Goal: Download file/media

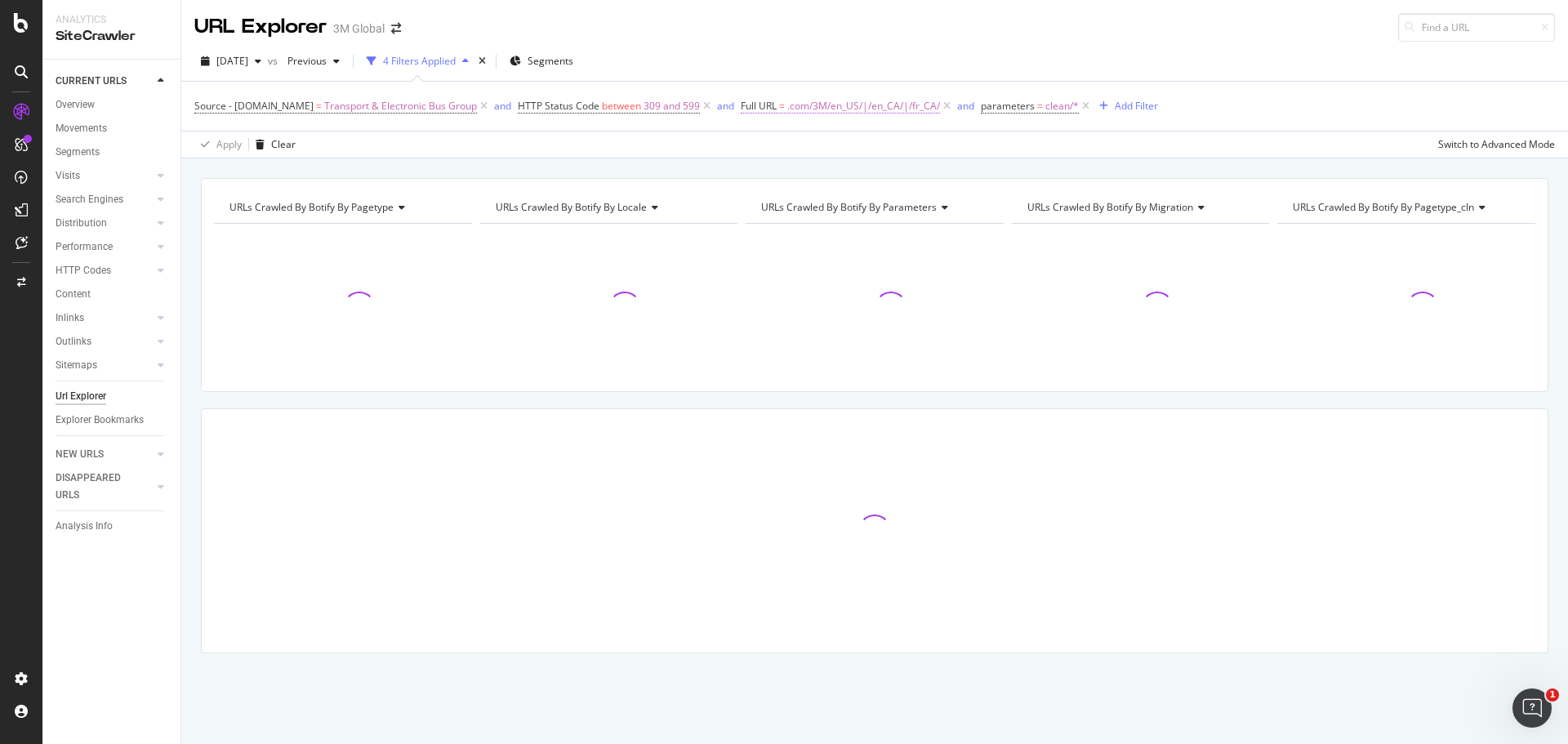
click at [793, 104] on span ".com/3M/en_US/|/en_CA/|/fr_CA/" at bounding box center [863, 106] width 153 height 23
click at [702, 144] on div "Apply Clear Switch to Advanced Mode" at bounding box center [875, 144] width 1387 height 27
click at [774, 108] on span "Full URL = .com/3M/en_US/|/en_CA/|/fr_CA/" at bounding box center [840, 106] width 200 height 15
click at [669, 172] on div "URLs Crawled By Botify By pagetype Chart (by Value) Table Expand Export as CSV …" at bounding box center [875, 178] width 1387 height 40
click at [1115, 105] on div "Add Filter" at bounding box center [1136, 106] width 44 height 14
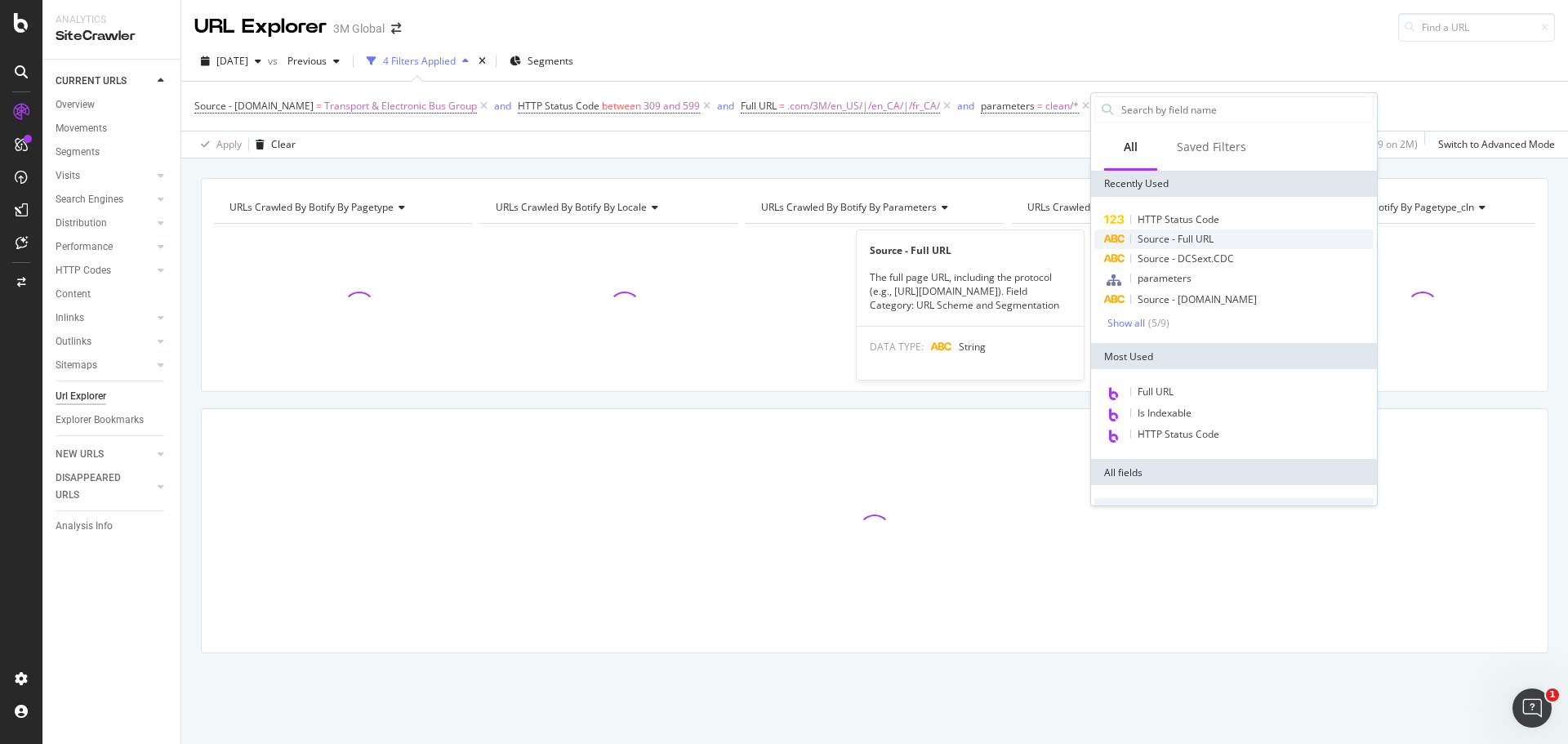
click at [1157, 244] on span "Source - Full URL" at bounding box center [1176, 238] width 76 height 14
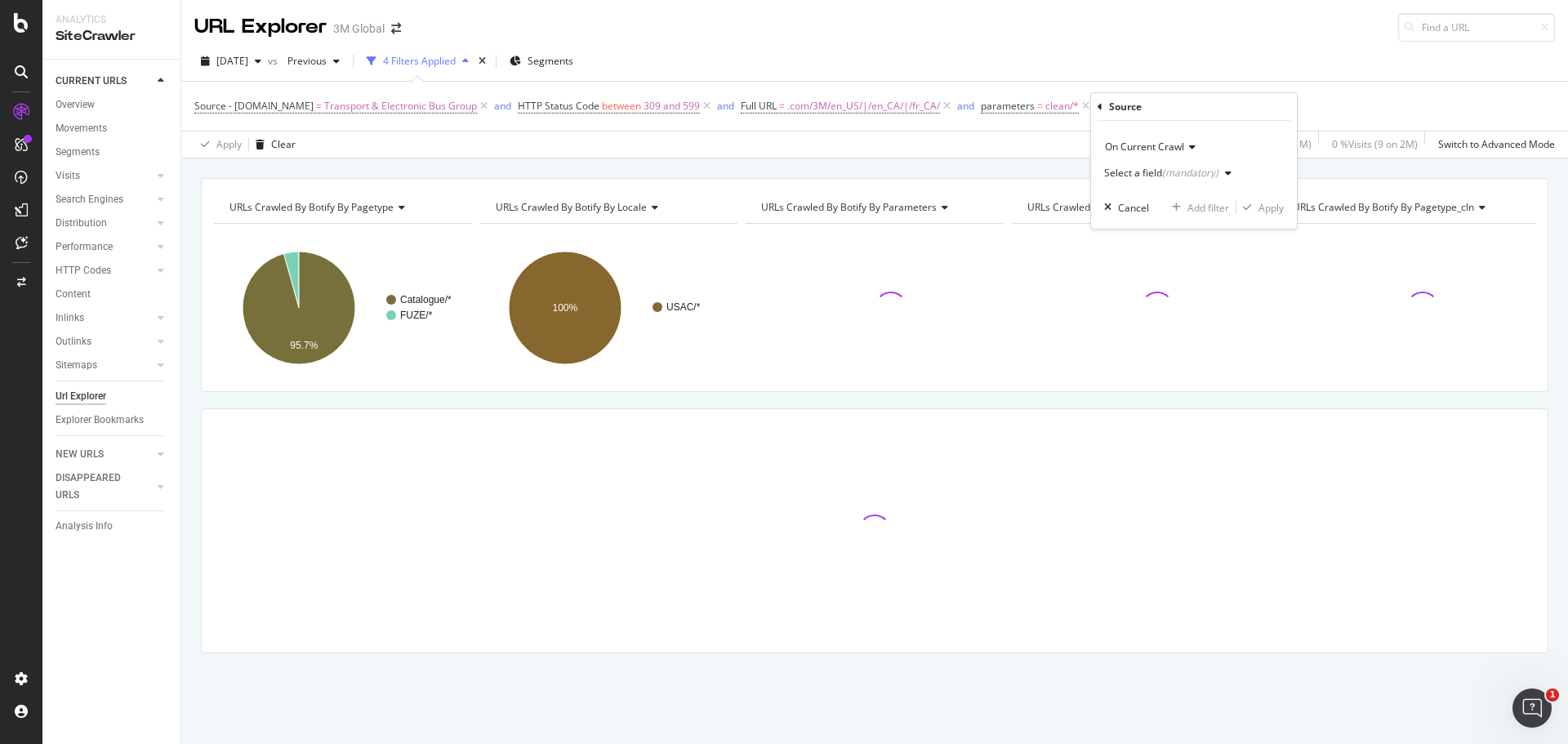
click at [1219, 175] on div "button" at bounding box center [1228, 173] width 20 height 10
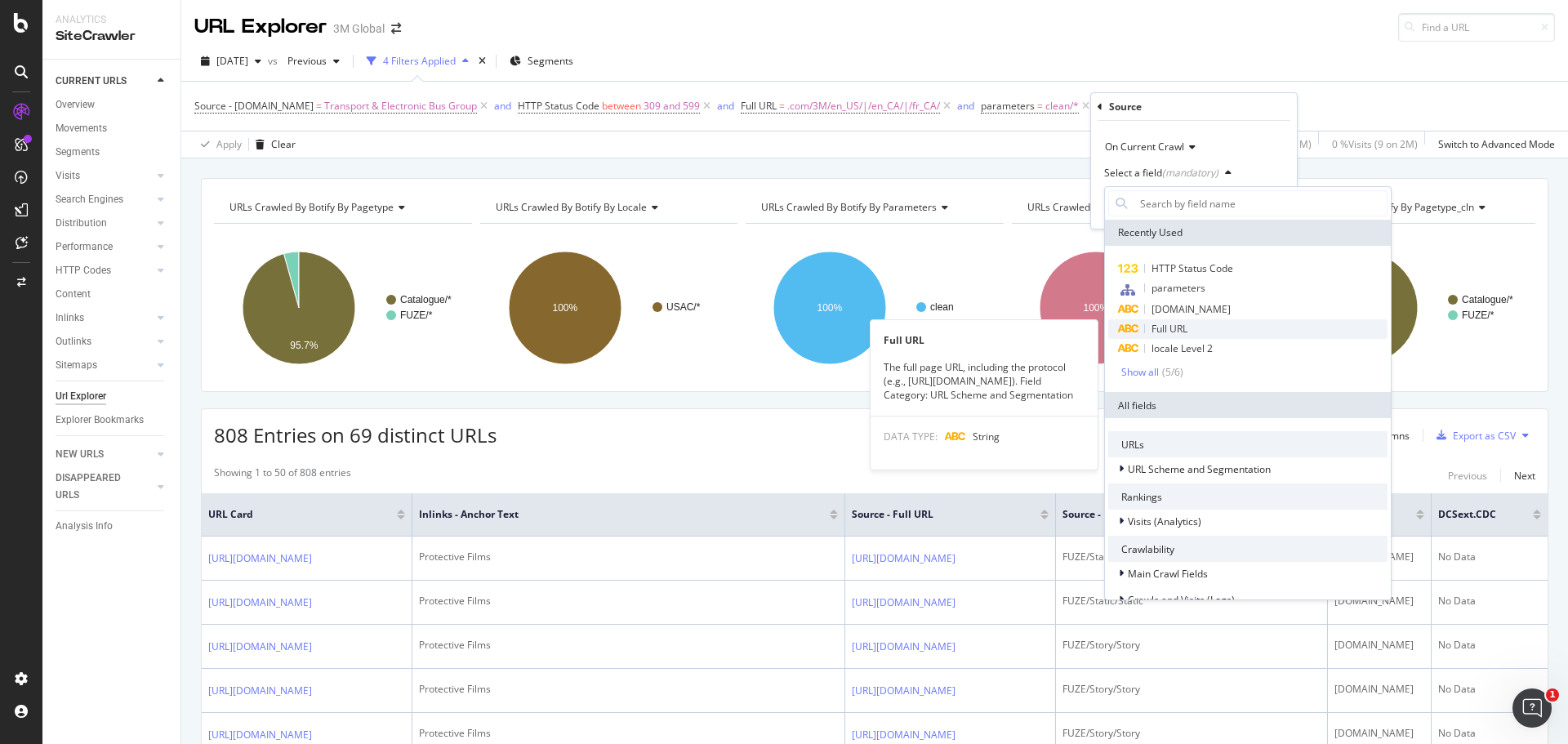
click at [1190, 327] on div "Full URL" at bounding box center [1247, 329] width 279 height 20
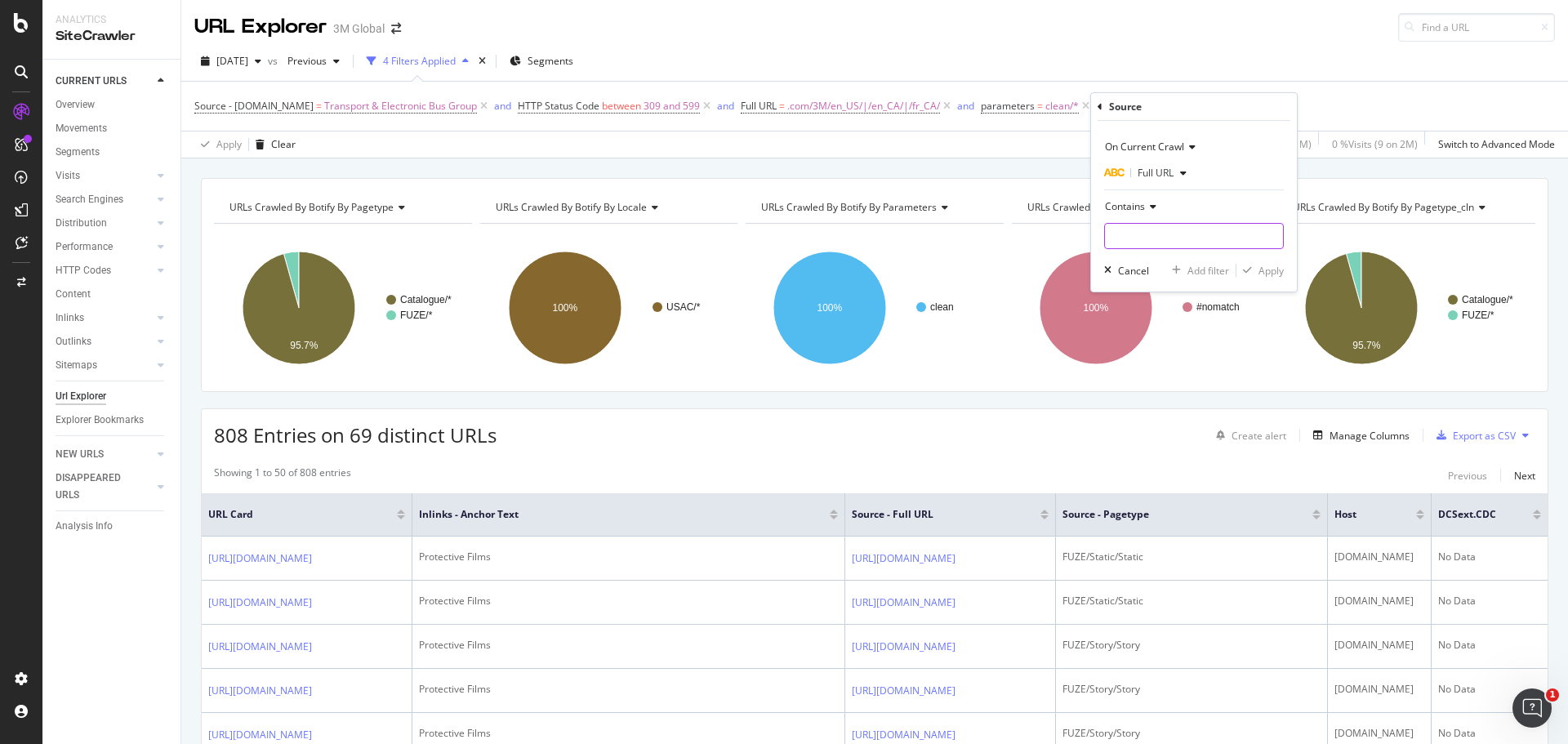
click at [1143, 229] on input "text" at bounding box center [1194, 236] width 178 height 26
click at [1152, 205] on icon at bounding box center [1151, 207] width 12 height 10
click at [1157, 412] on span "Matches regex" at bounding box center [1146, 410] width 68 height 14
drag, startPoint x: 1143, startPoint y: 234, endPoint x: 1135, endPoint y: 238, distance: 8.9
click at [1135, 238] on input "text" at bounding box center [1194, 236] width 178 height 26
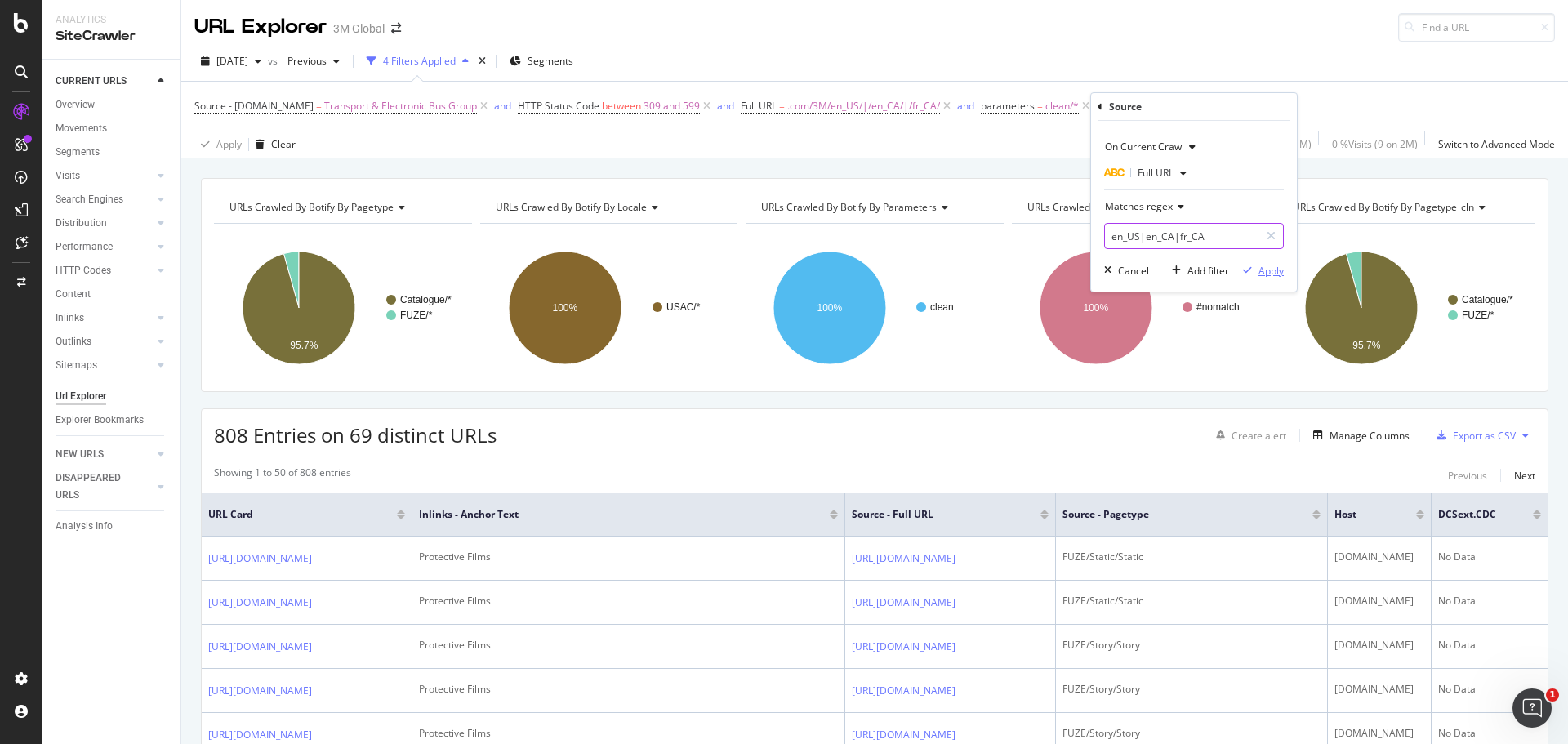
type input "en_US|en_CA|fr_CA"
click at [1257, 266] on div "button" at bounding box center [1247, 271] width 22 height 10
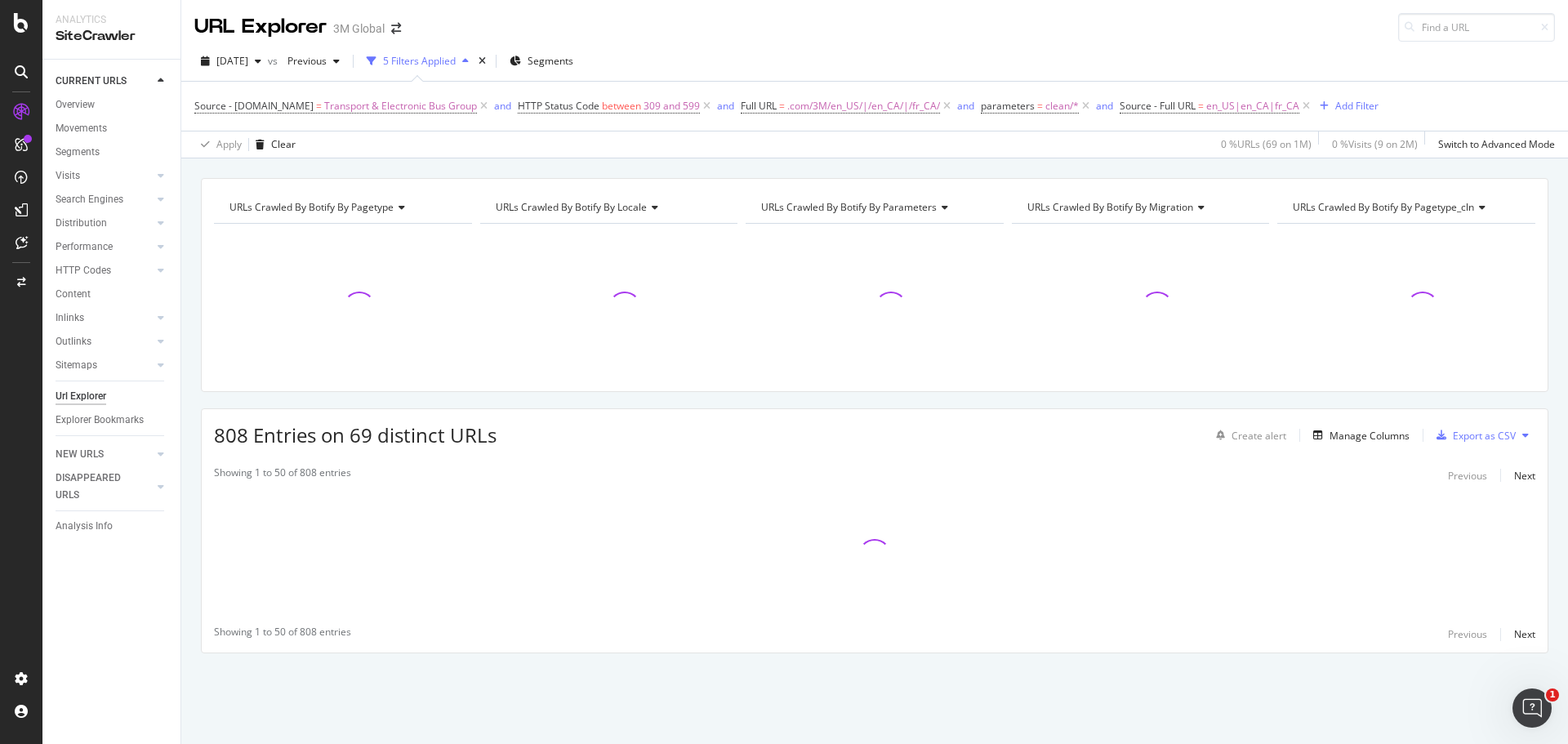
click at [945, 106] on icon at bounding box center [946, 106] width 14 height 16
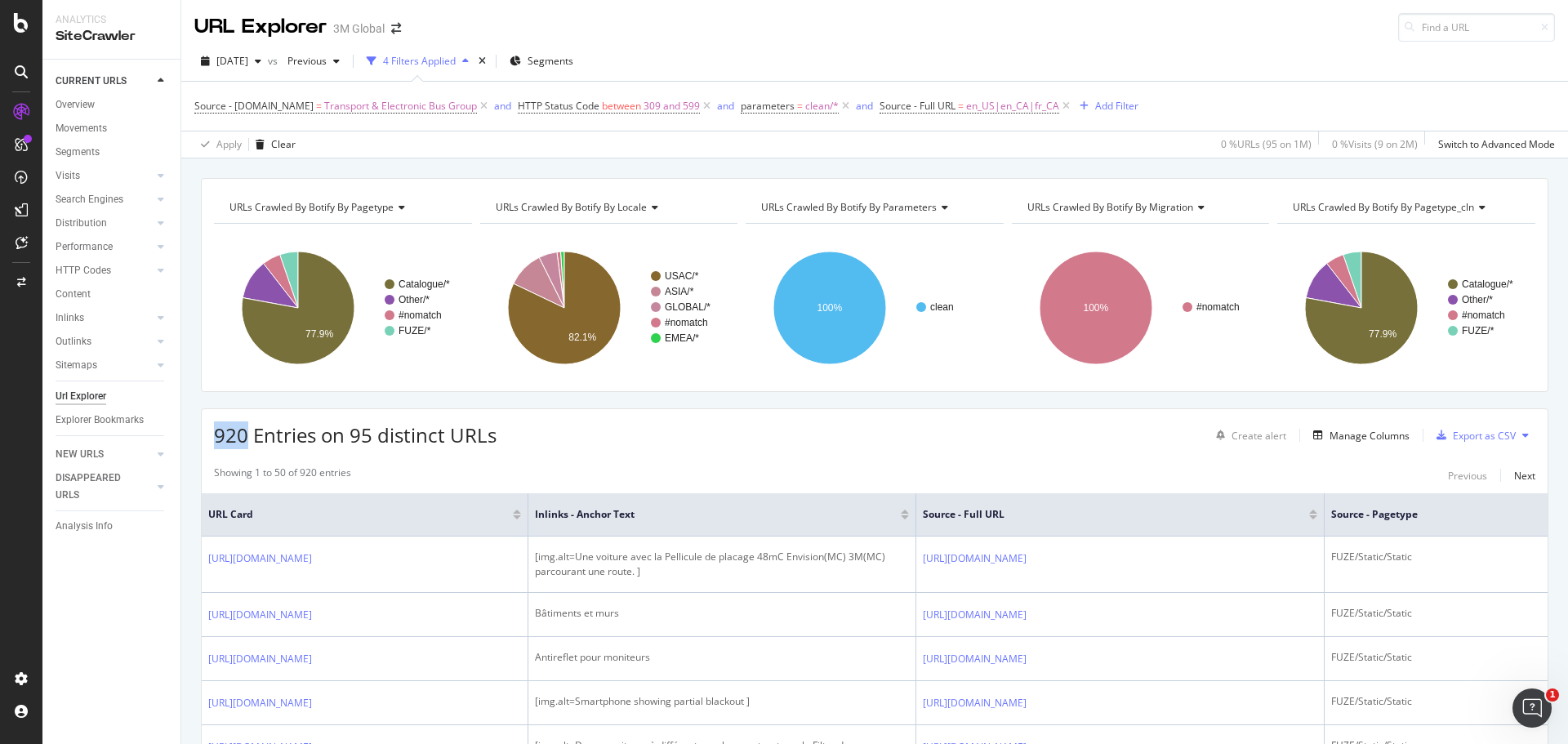
drag, startPoint x: 250, startPoint y: 437, endPoint x: 200, endPoint y: 439, distance: 50.0
click at [1453, 440] on div "Export as CSV" at bounding box center [1484, 436] width 63 height 14
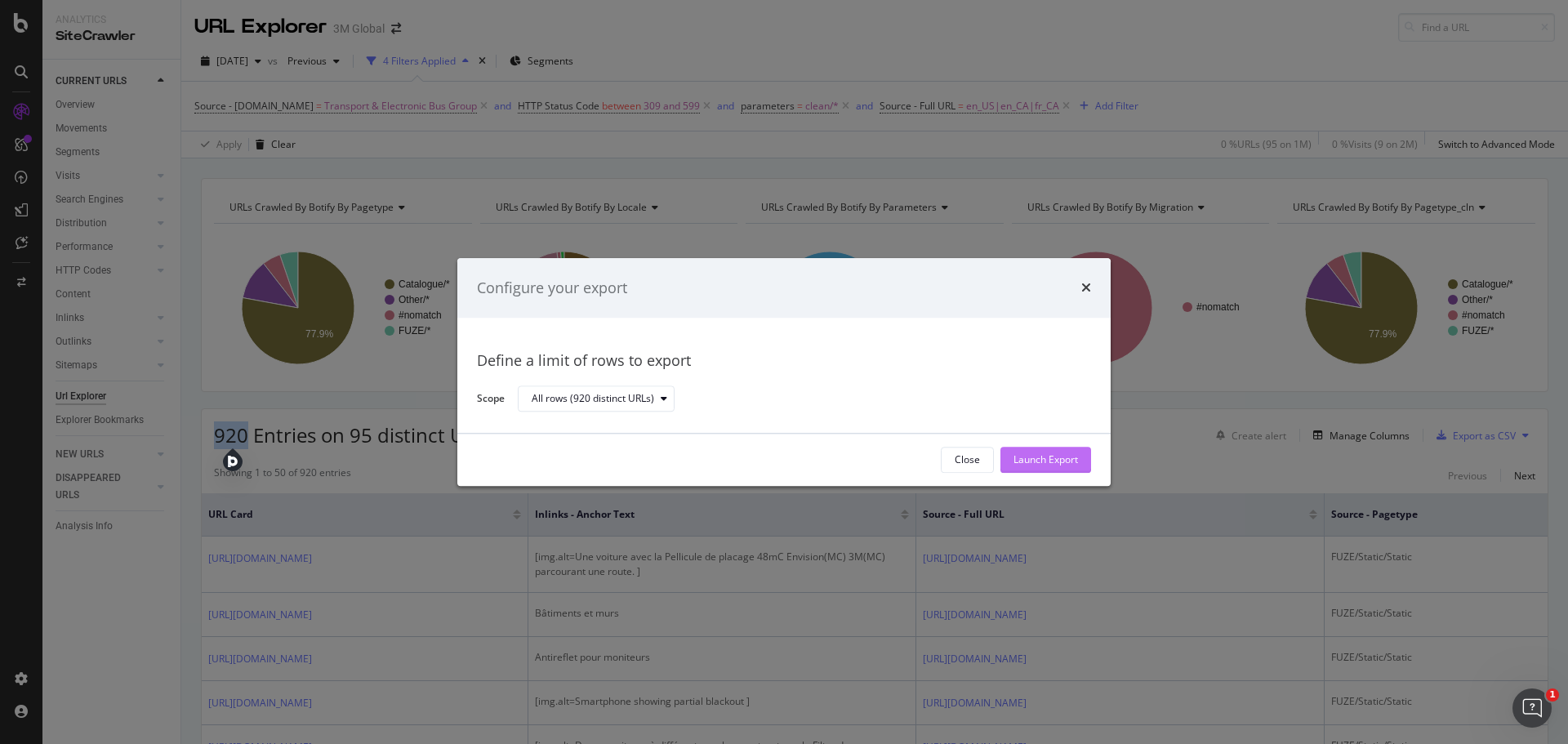
click at [1077, 465] on div "Launch Export" at bounding box center [1045, 460] width 64 height 14
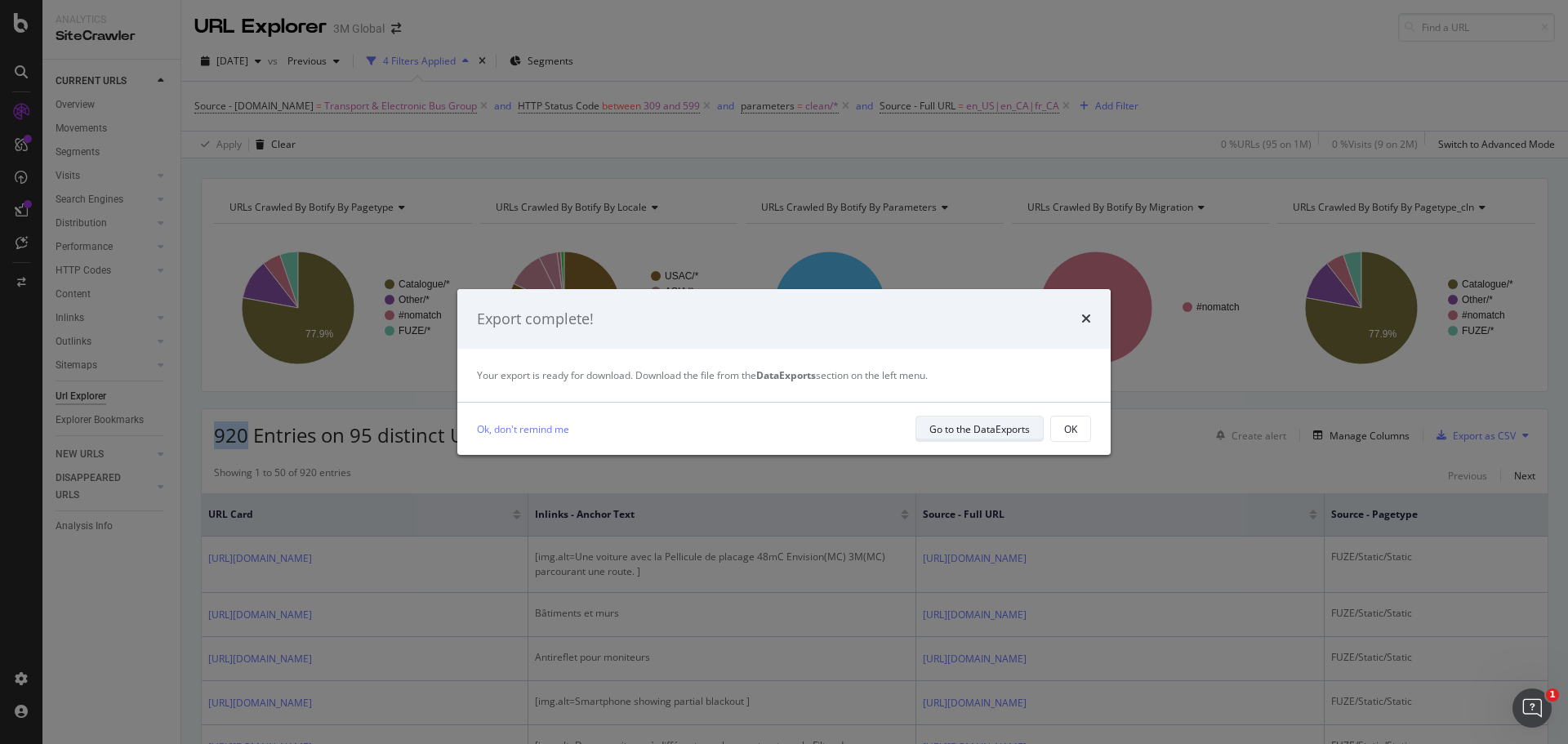
click at [993, 429] on div "Go to the DataExports" at bounding box center [979, 429] width 101 height 14
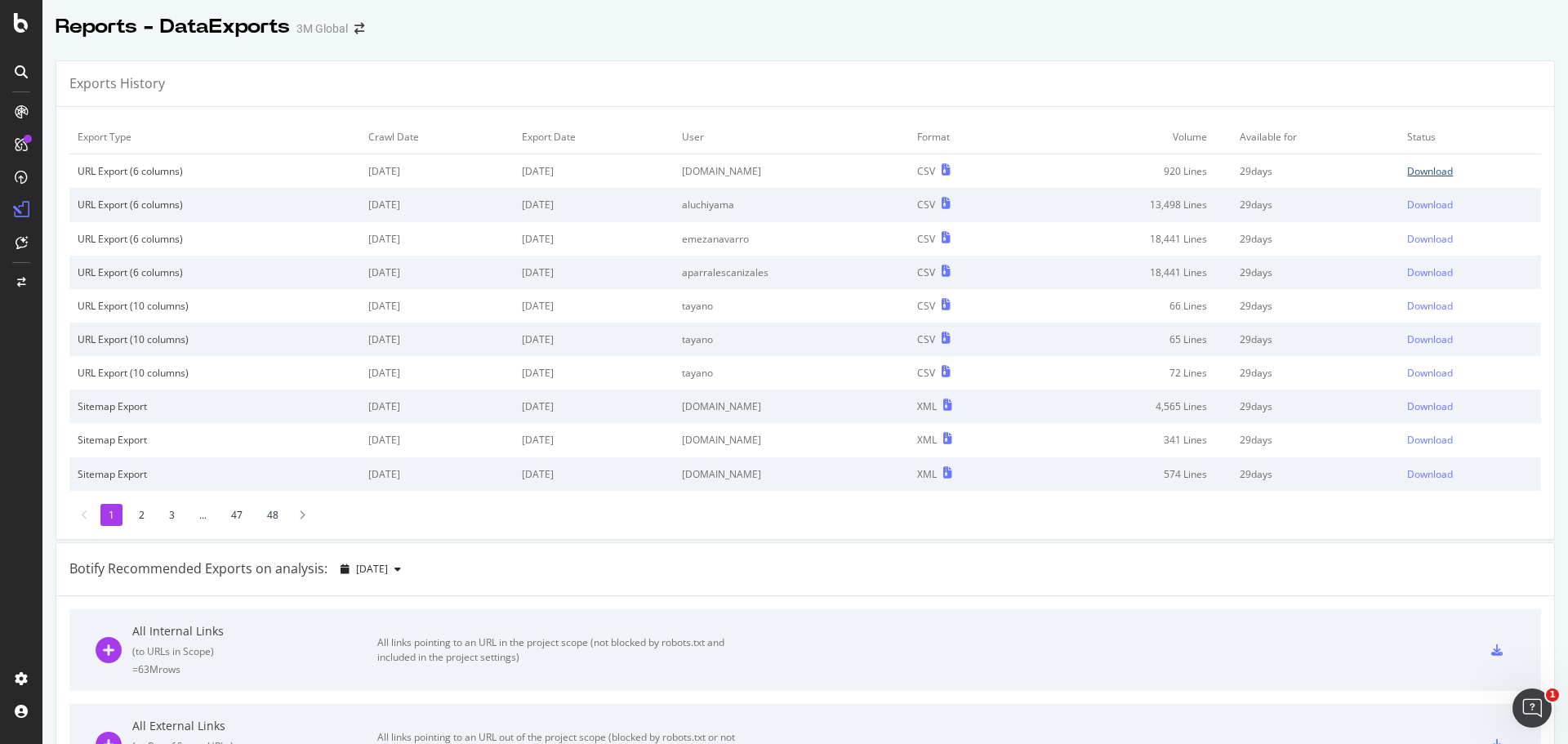
click at [1412, 176] on div "Download" at bounding box center [1430, 171] width 45 height 14
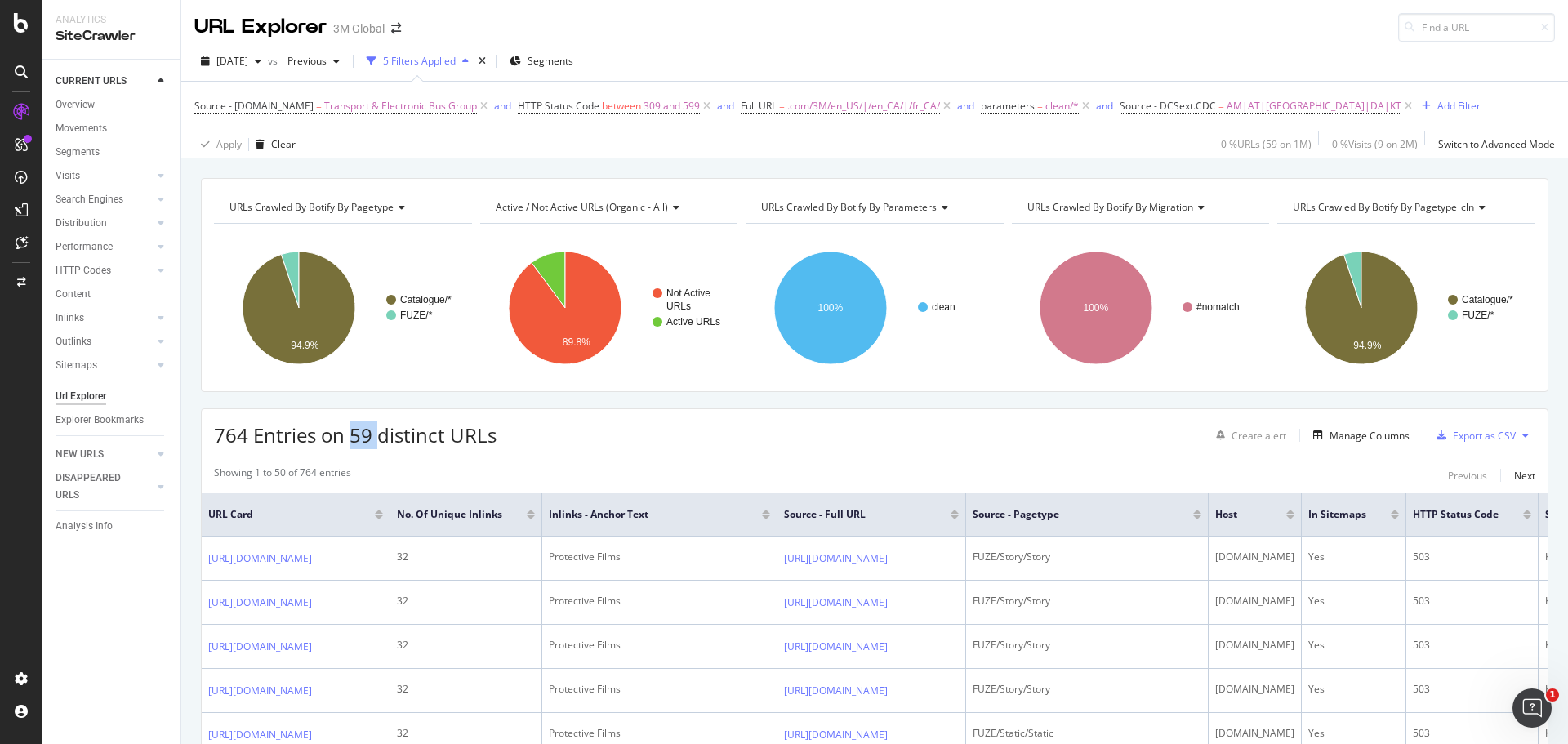
drag, startPoint x: 375, startPoint y: 433, endPoint x: 354, endPoint y: 433, distance: 21.0
click at [354, 433] on span "764 Entries on 59 distinct URLs" at bounding box center [355, 435] width 283 height 27
click at [481, 409] on div "764 Entries on 59 distinct URLs Create alert Manage Columns Export as CSV" at bounding box center [875, 429] width 1346 height 40
click at [1523, 434] on icon at bounding box center [1526, 436] width 7 height 10
click at [1455, 437] on span "Export XML Sitemaps" at bounding box center [1442, 436] width 96 height 15
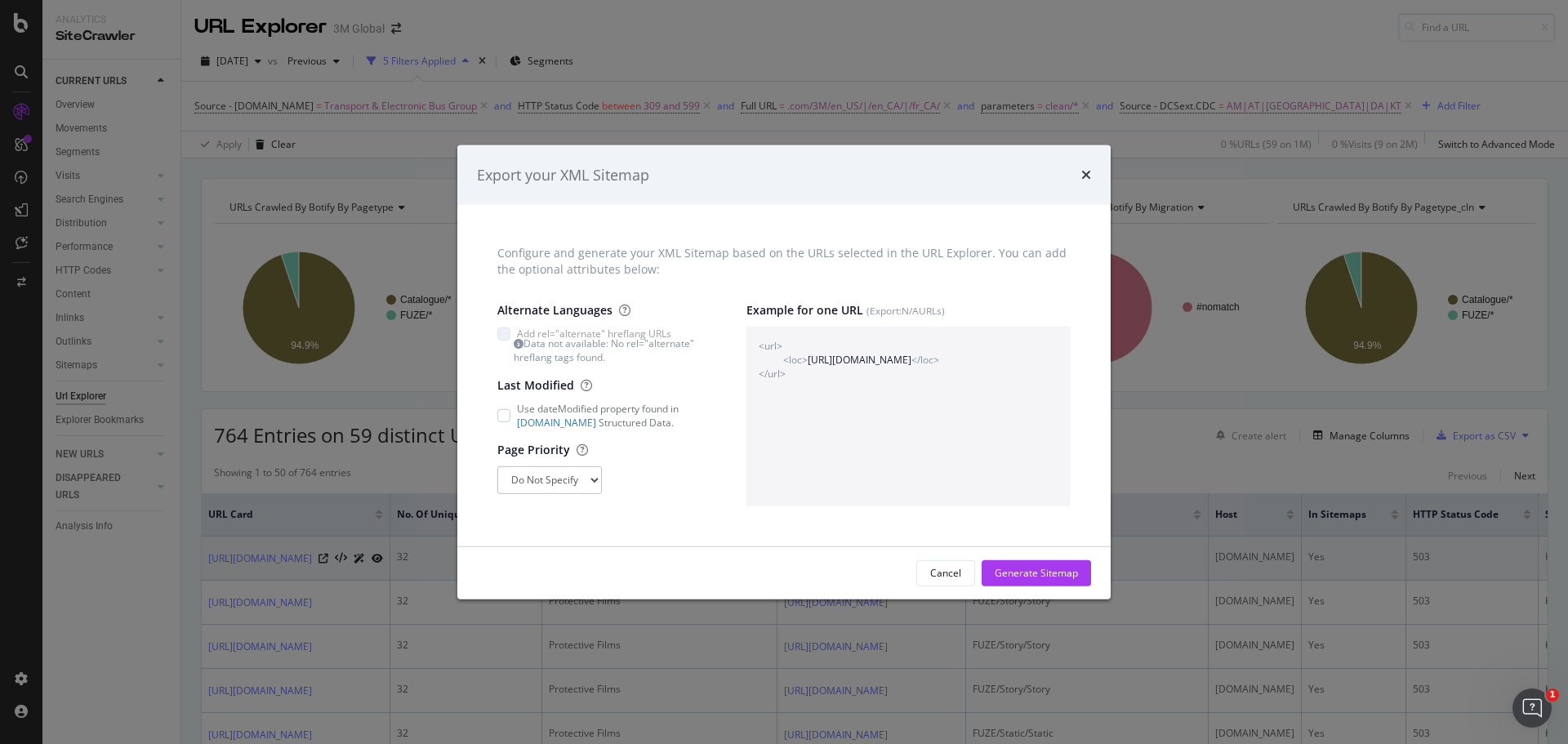
click at [1054, 576] on div "Generate Sitemap" at bounding box center [1036, 573] width 83 height 14
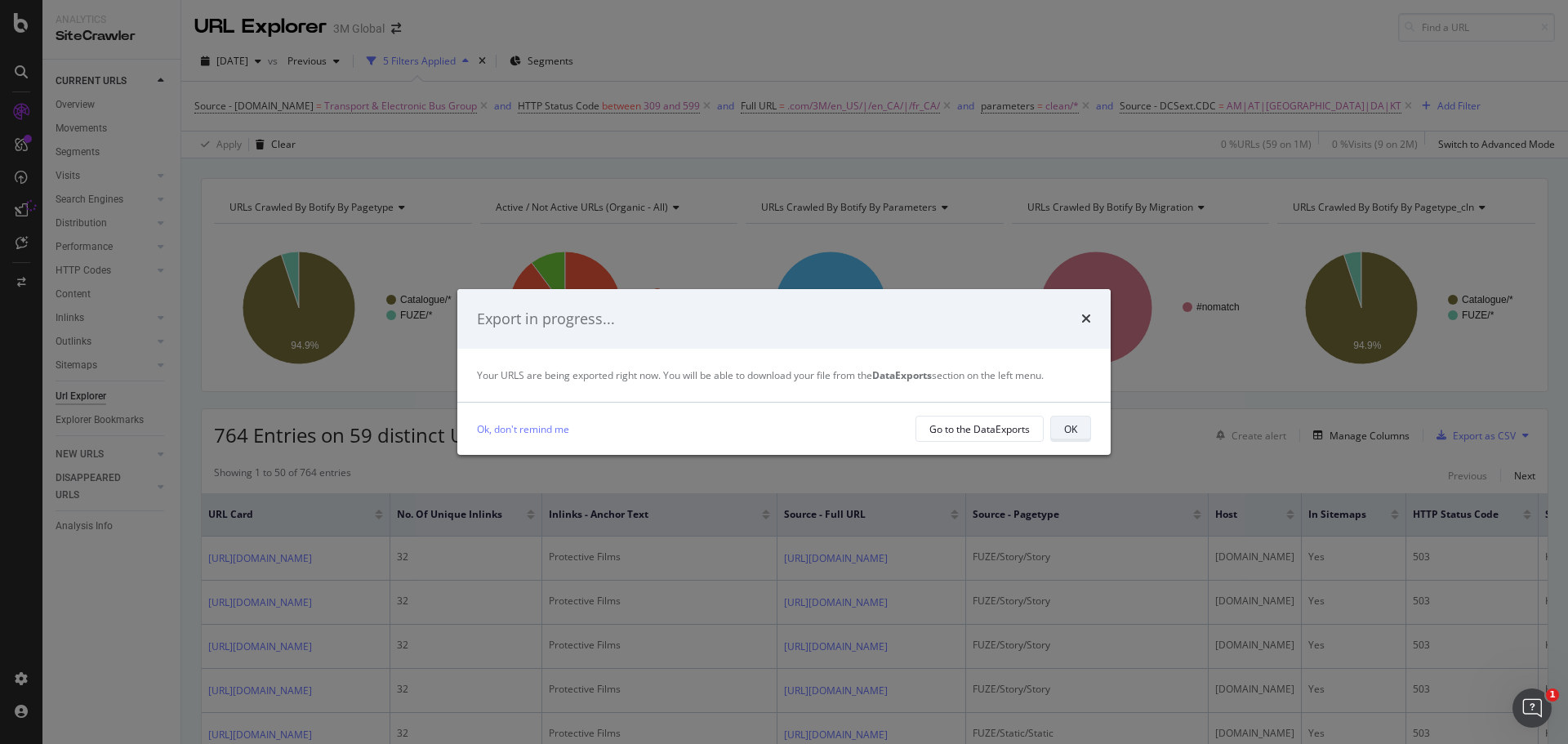
click at [1077, 432] on div "OK" at bounding box center [1071, 429] width 13 height 14
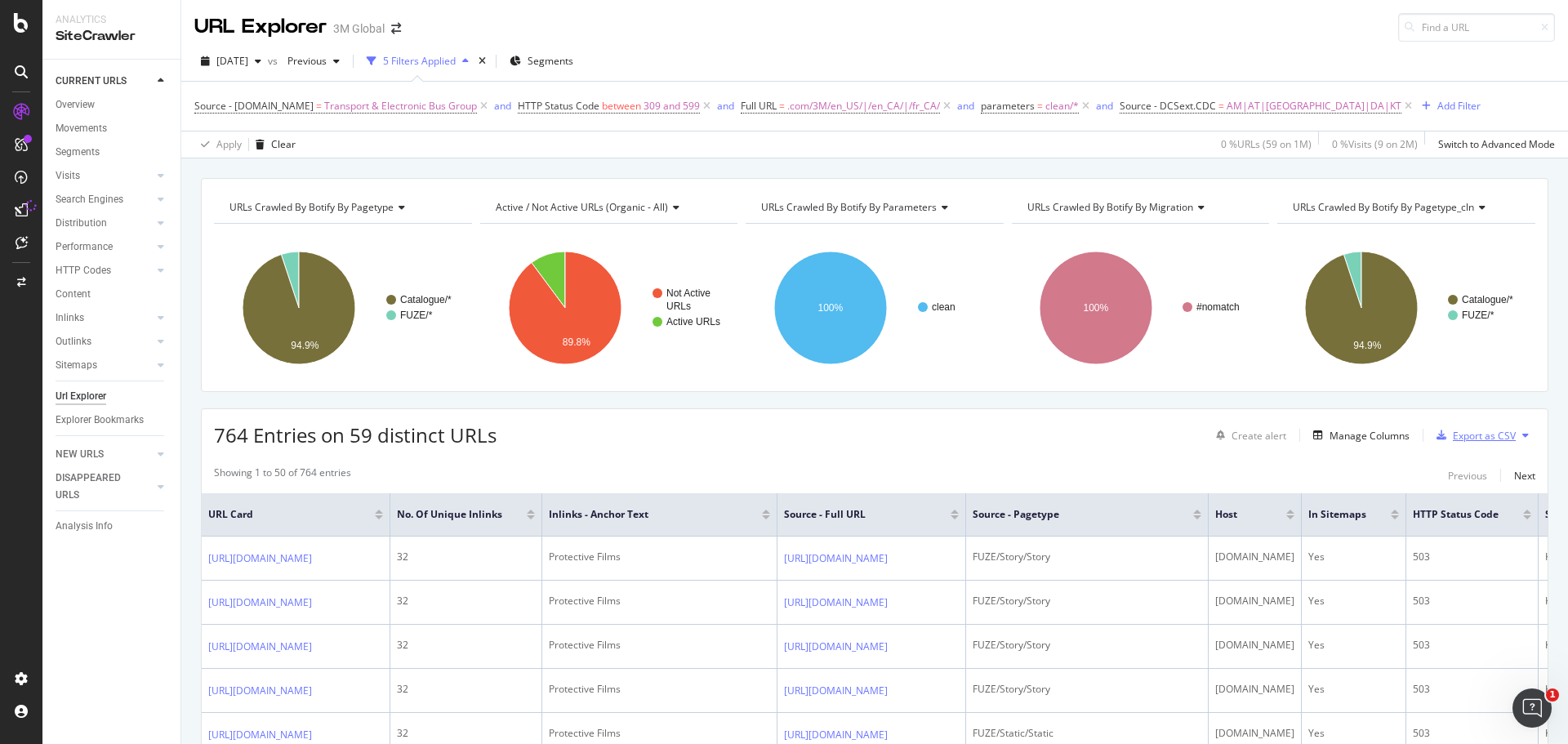
click at [1487, 436] on div "Export as CSV" at bounding box center [1484, 436] width 63 height 14
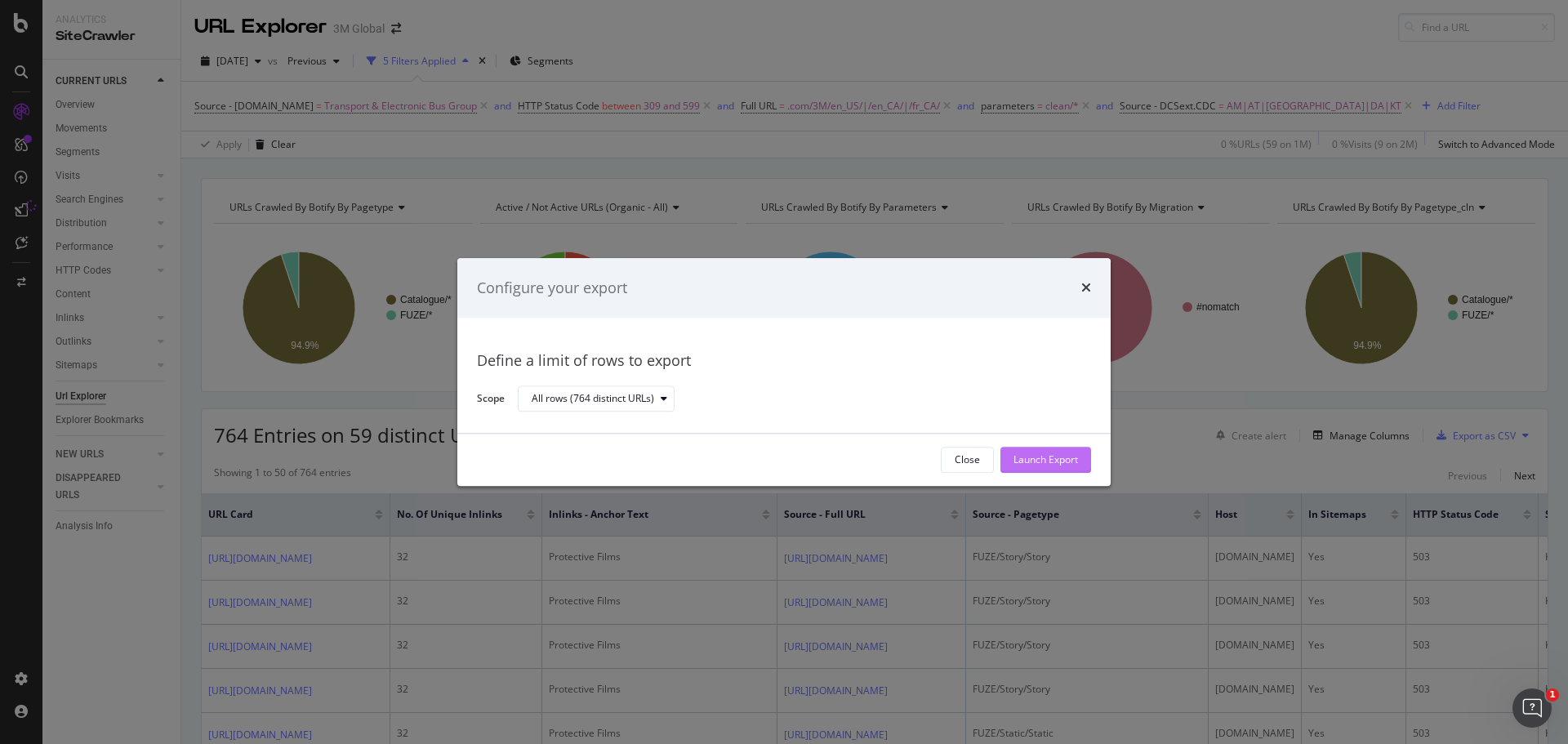
click at [1076, 450] on div "Launch Export" at bounding box center [1045, 460] width 64 height 25
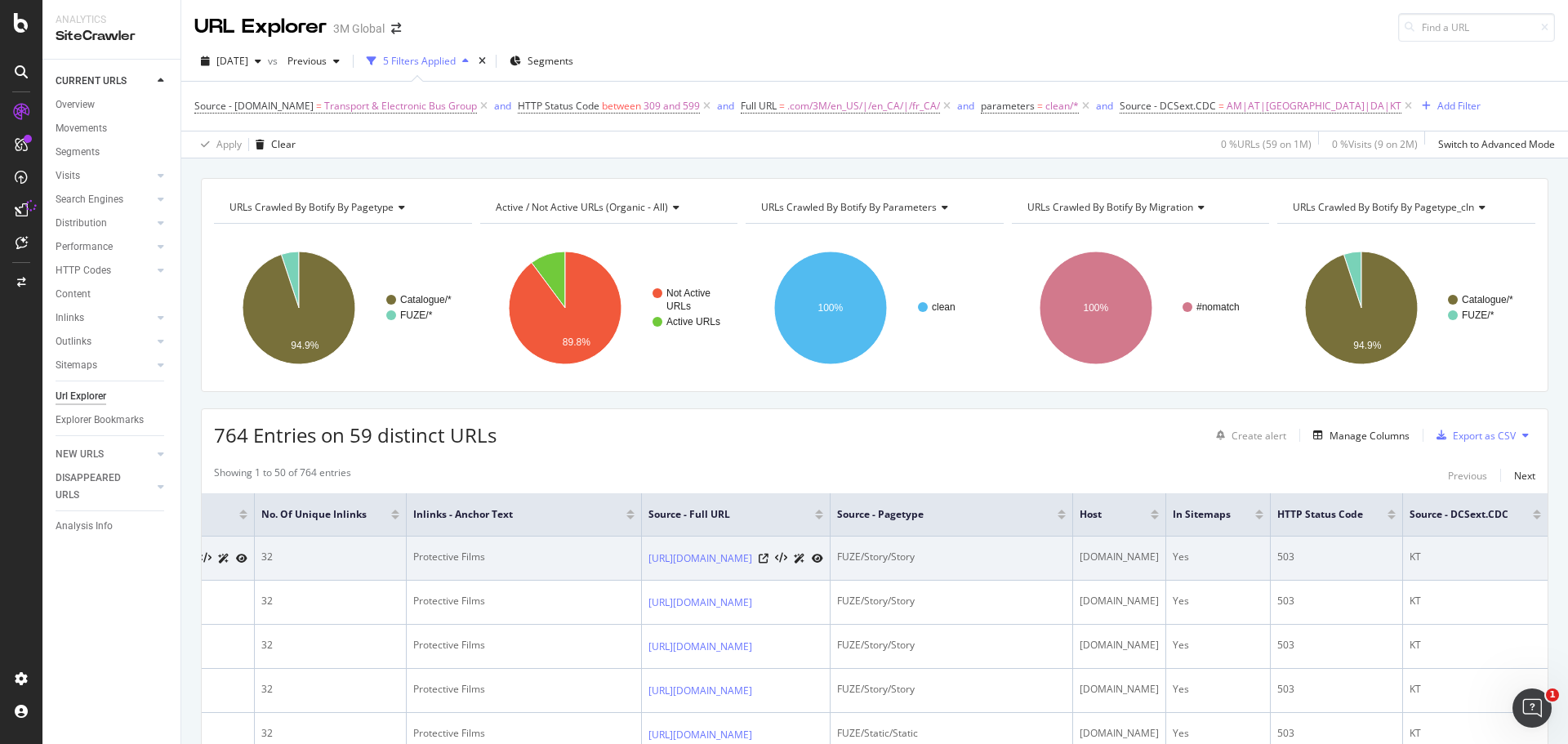
scroll to position [0, 589]
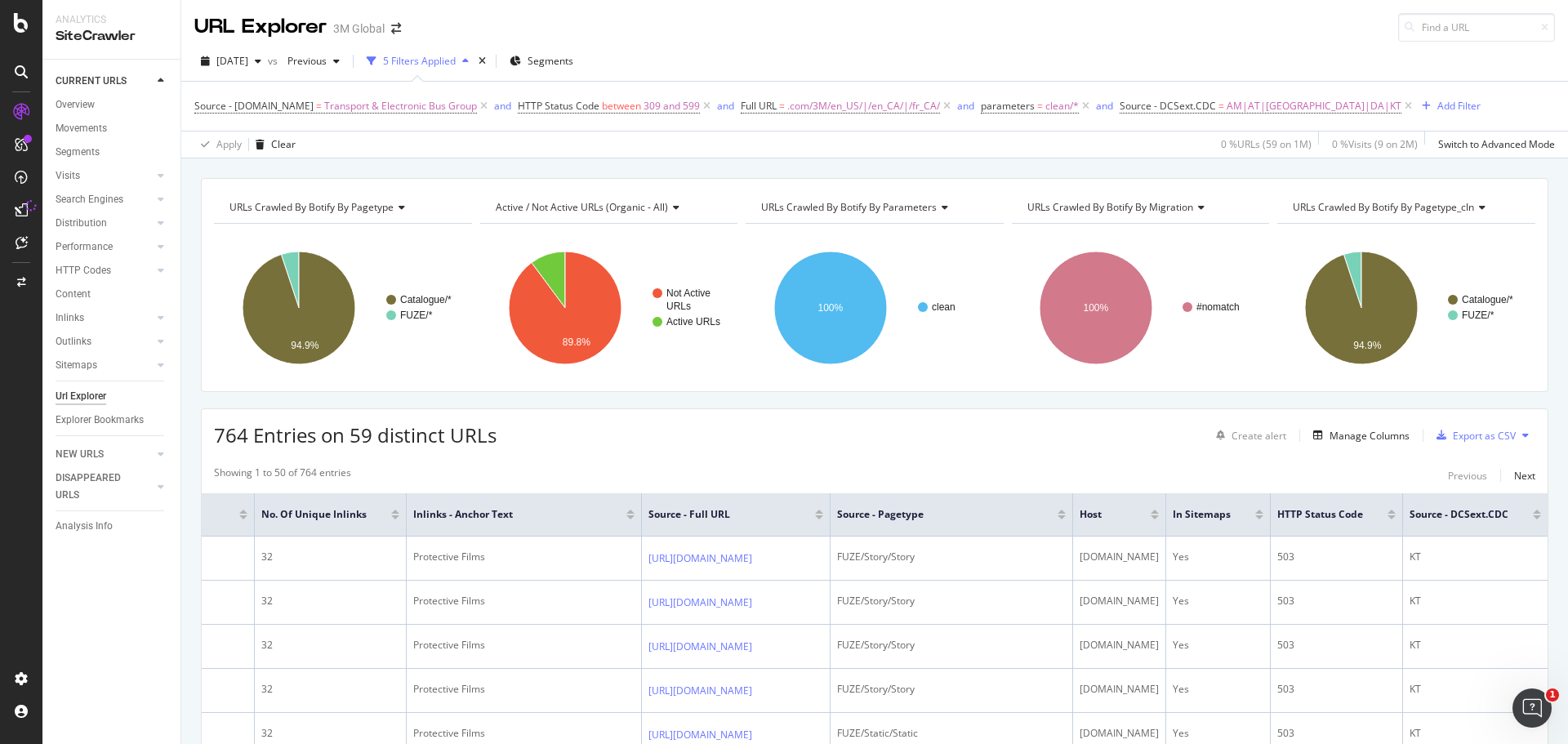
drag, startPoint x: 1008, startPoint y: 542, endPoint x: 1558, endPoint y: 543, distance: 550.0
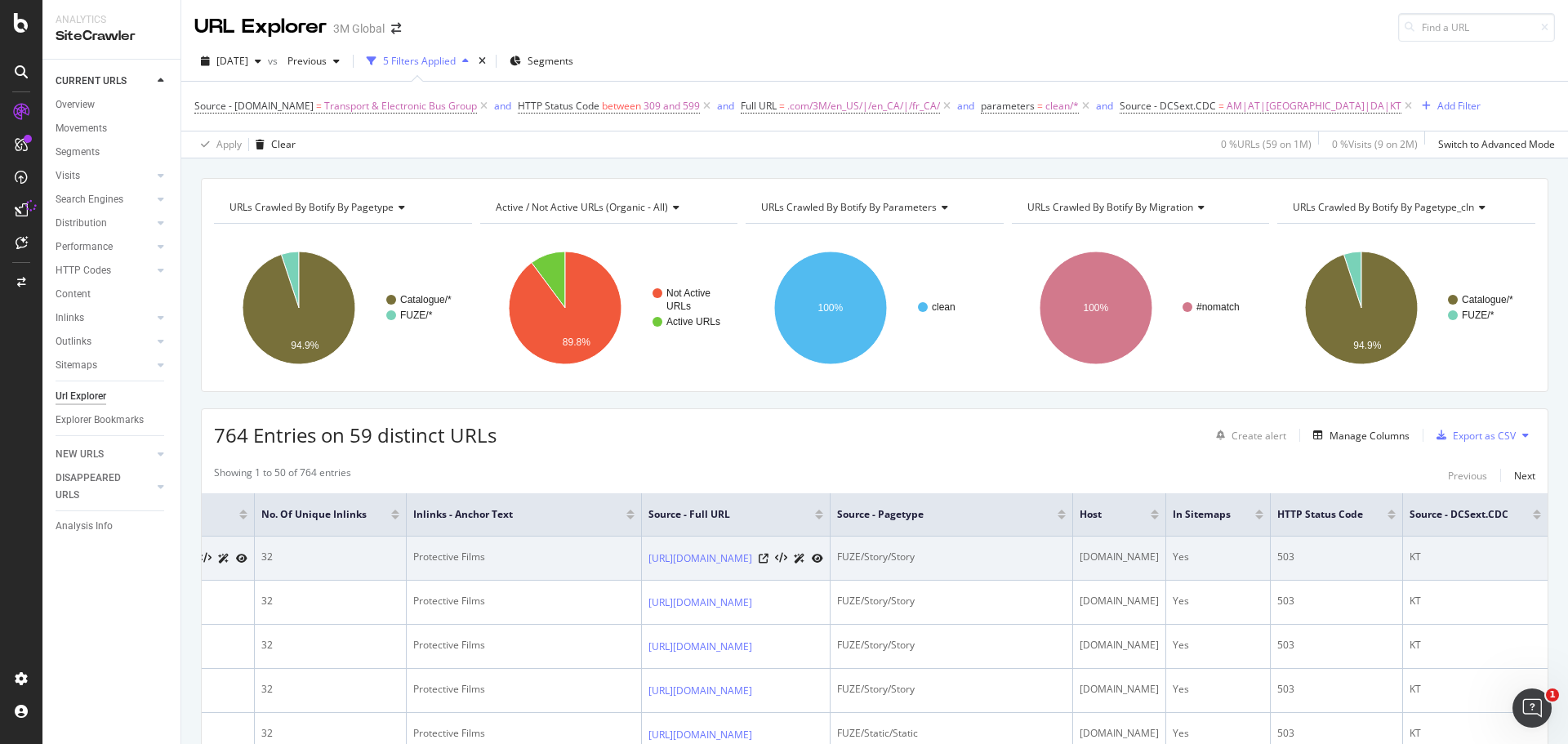
scroll to position [0, 0]
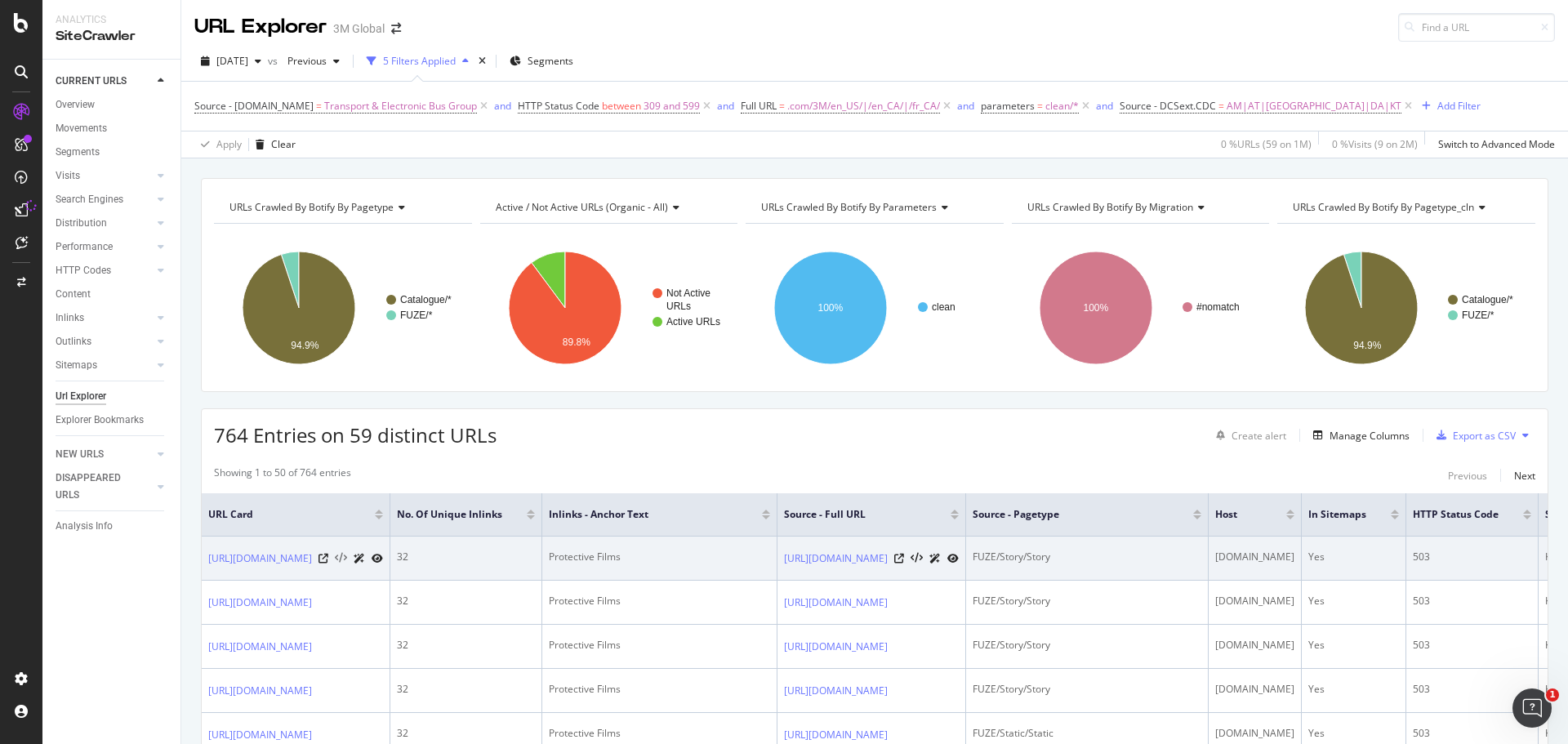
drag, startPoint x: 1307, startPoint y: 557, endPoint x: 564, endPoint y: 560, distance: 743.0
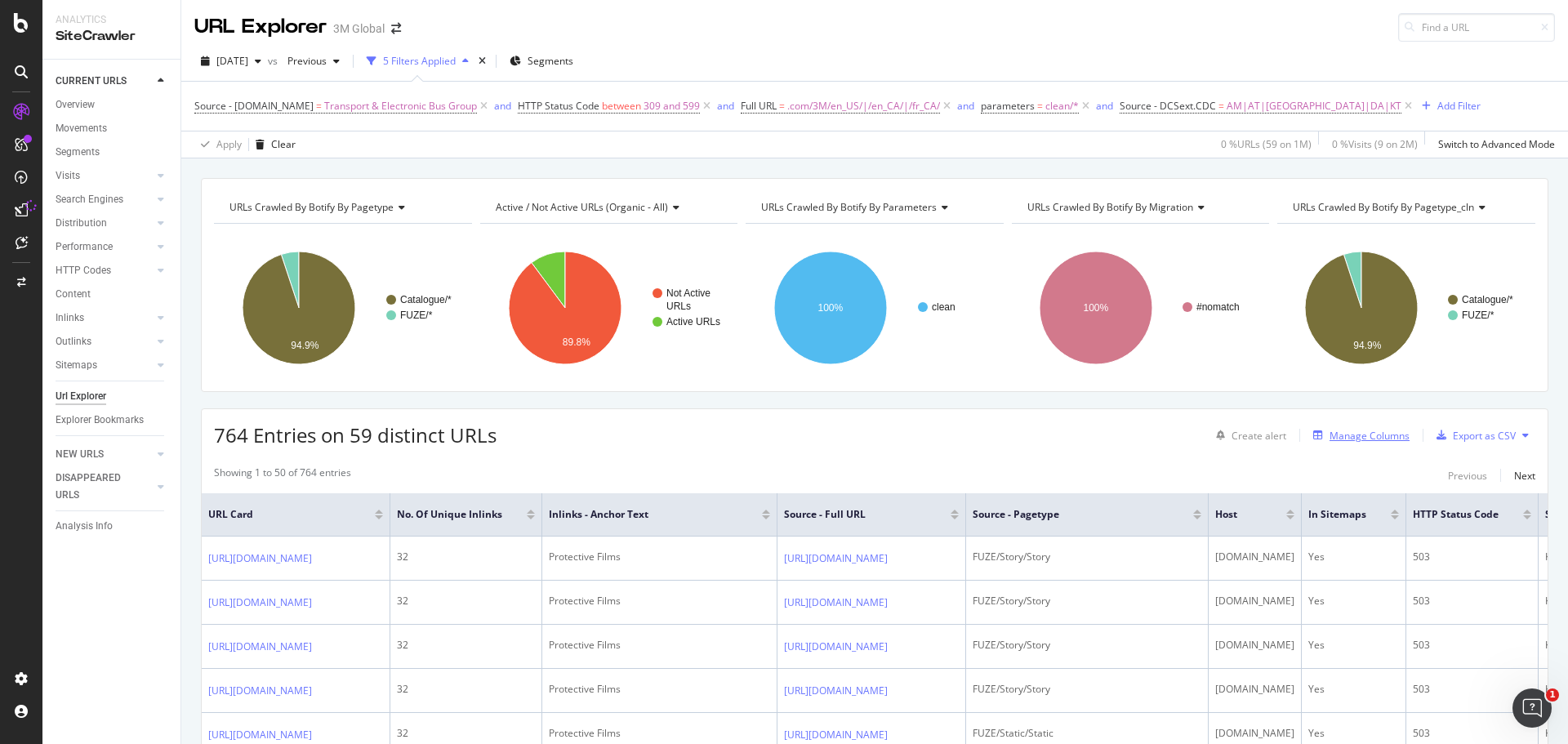
click at [1369, 432] on div "Manage Columns" at bounding box center [1369, 436] width 80 height 14
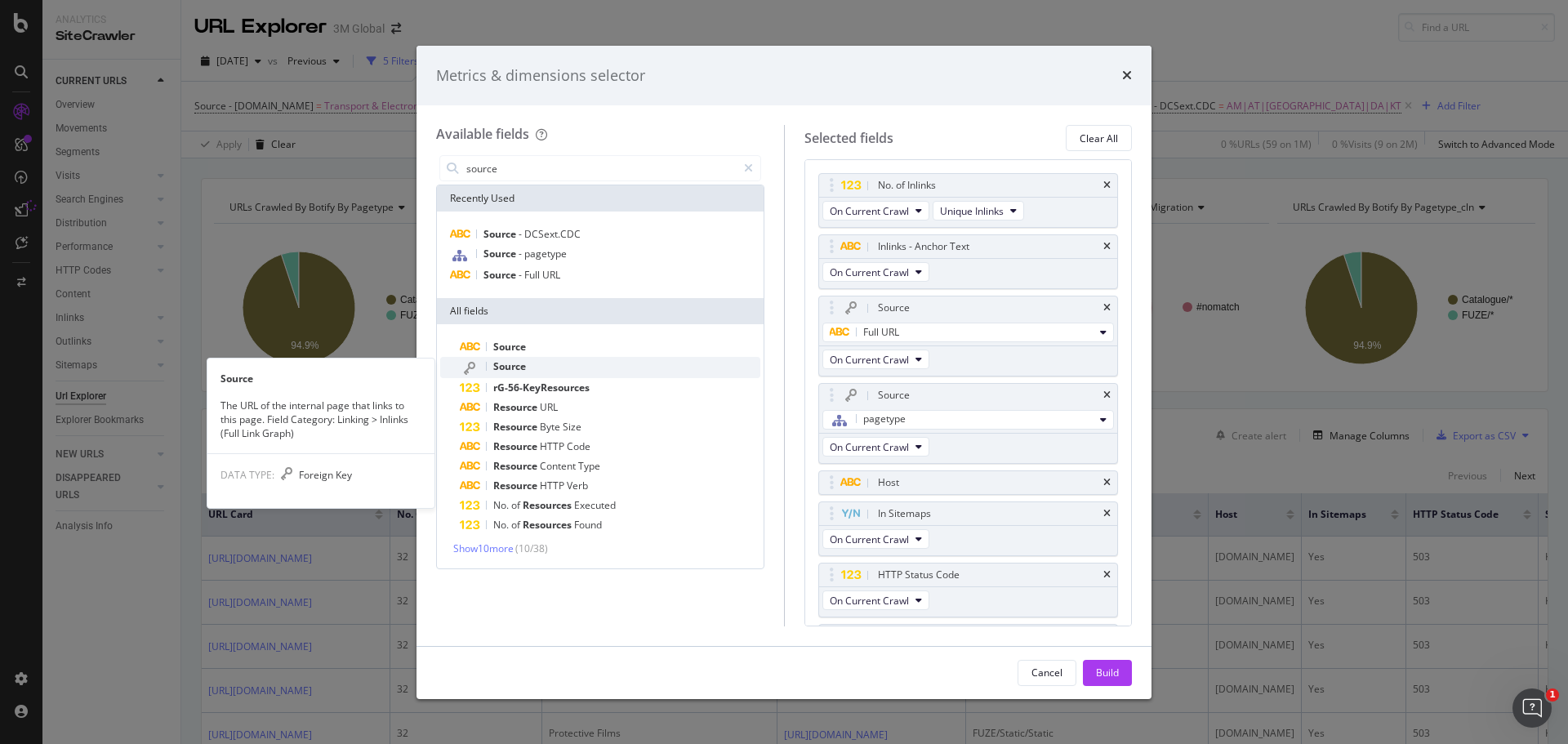
type input "source"
click at [559, 372] on div "Source" at bounding box center [610, 368] width 301 height 21
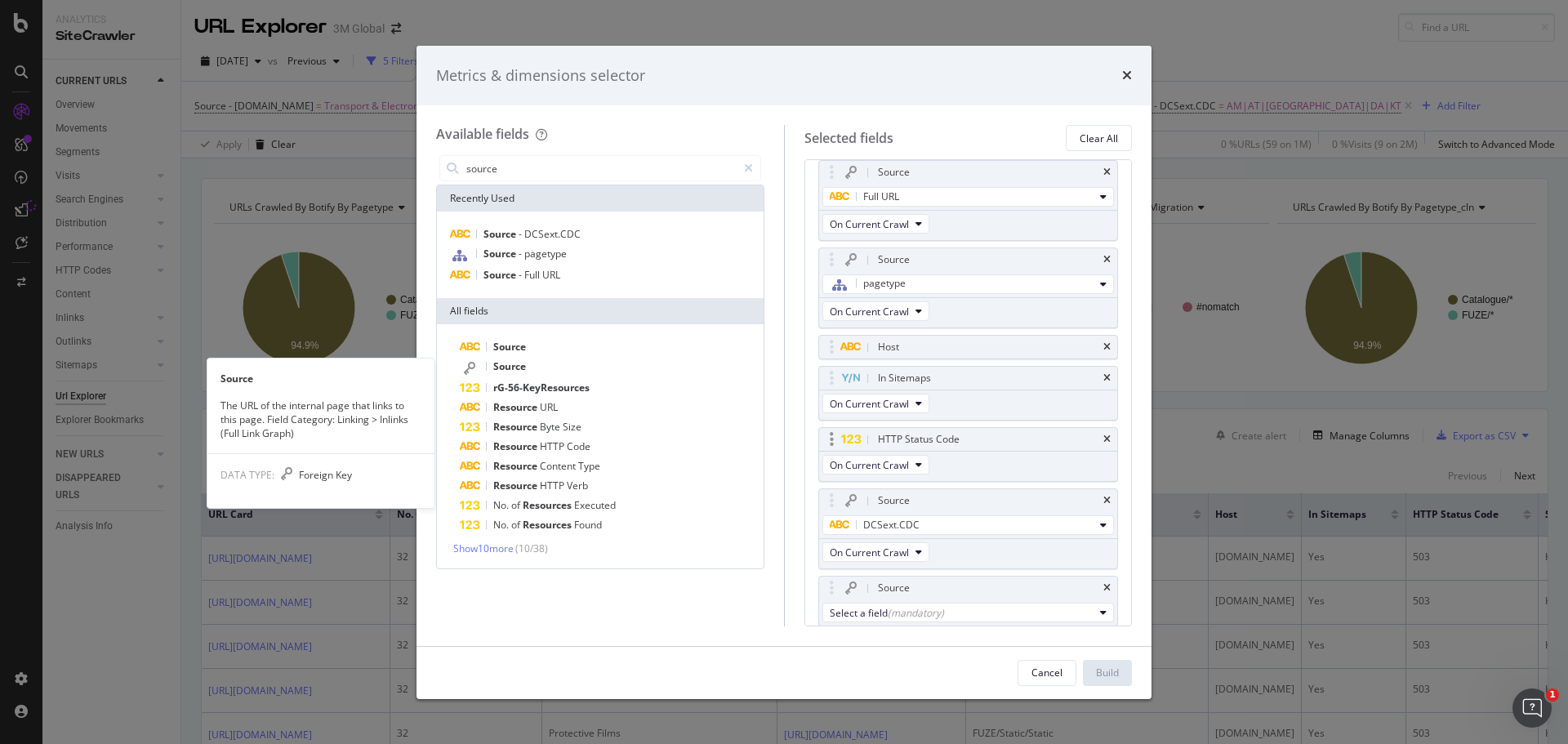
scroll to position [137, 0]
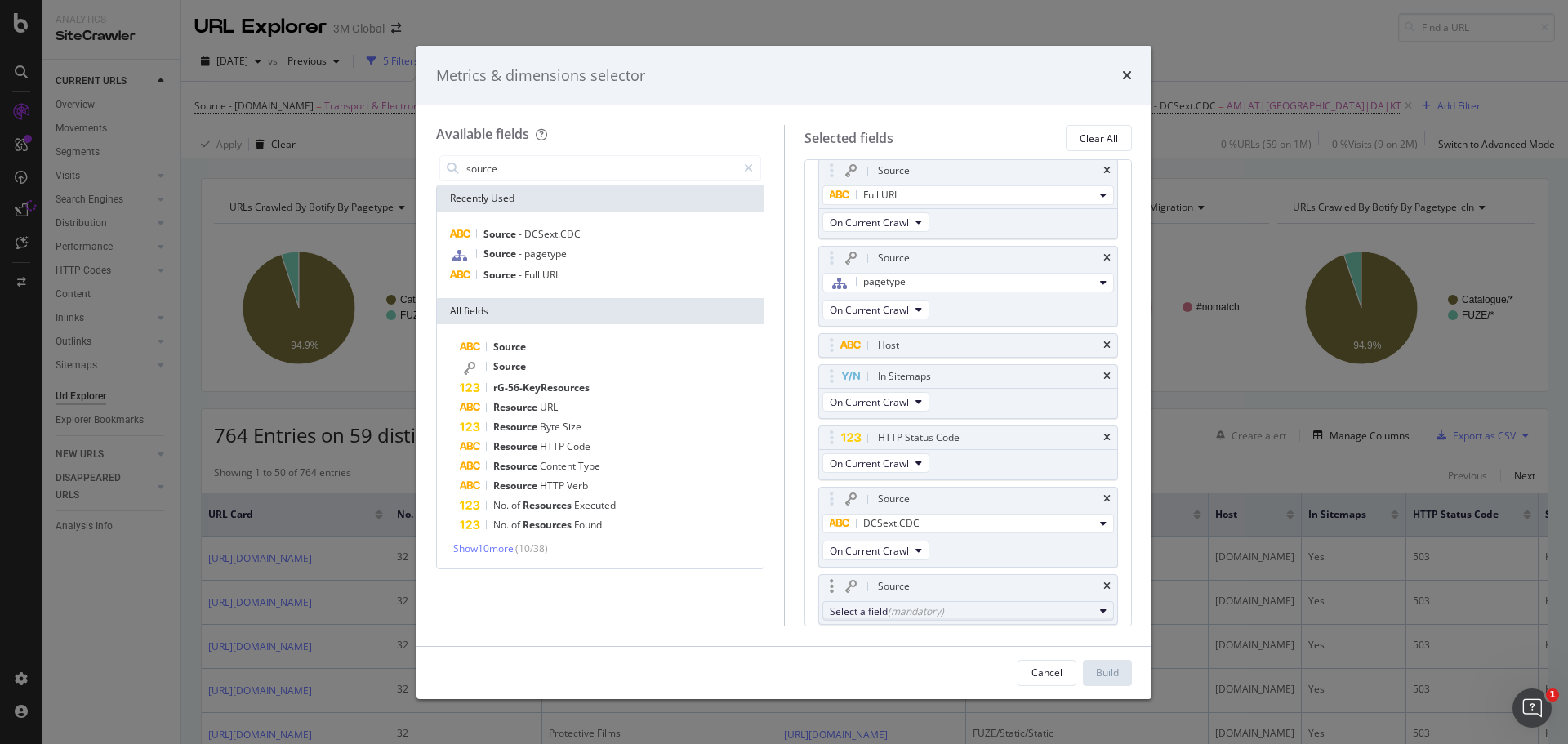
click at [917, 610] on div "(mandatory)" at bounding box center [916, 611] width 56 height 14
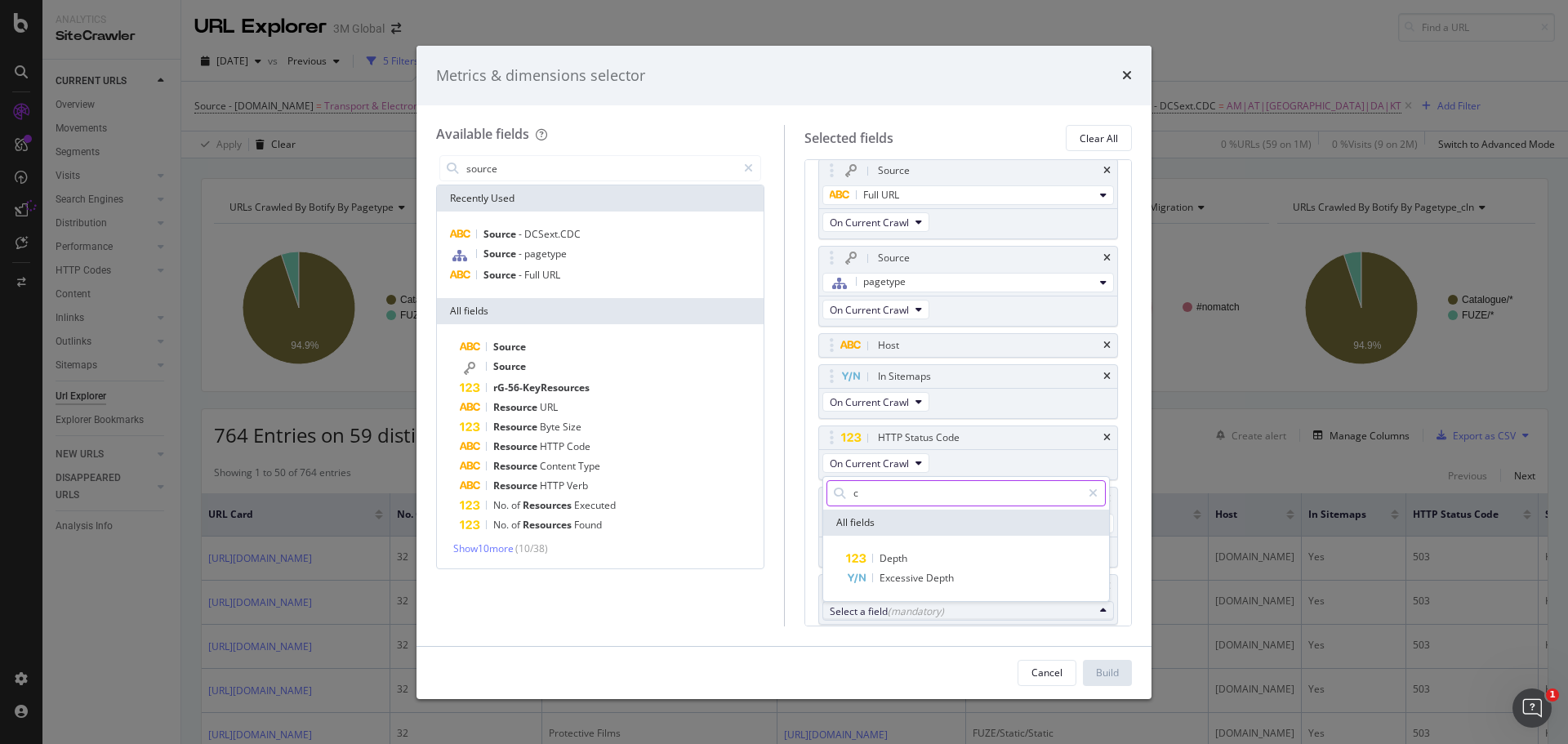
type input "c"
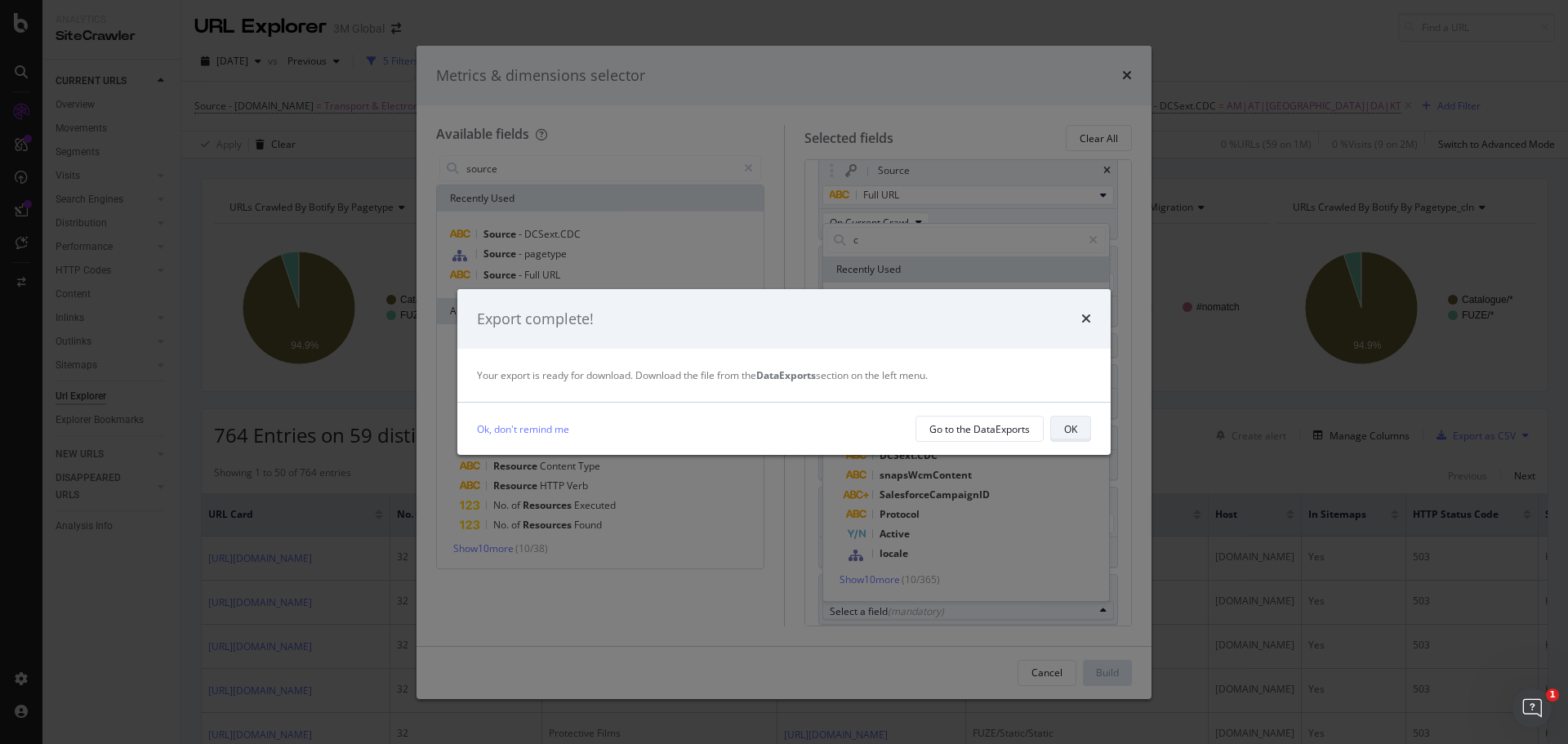
click at [1064, 427] on div "OK" at bounding box center [1071, 429] width 13 height 14
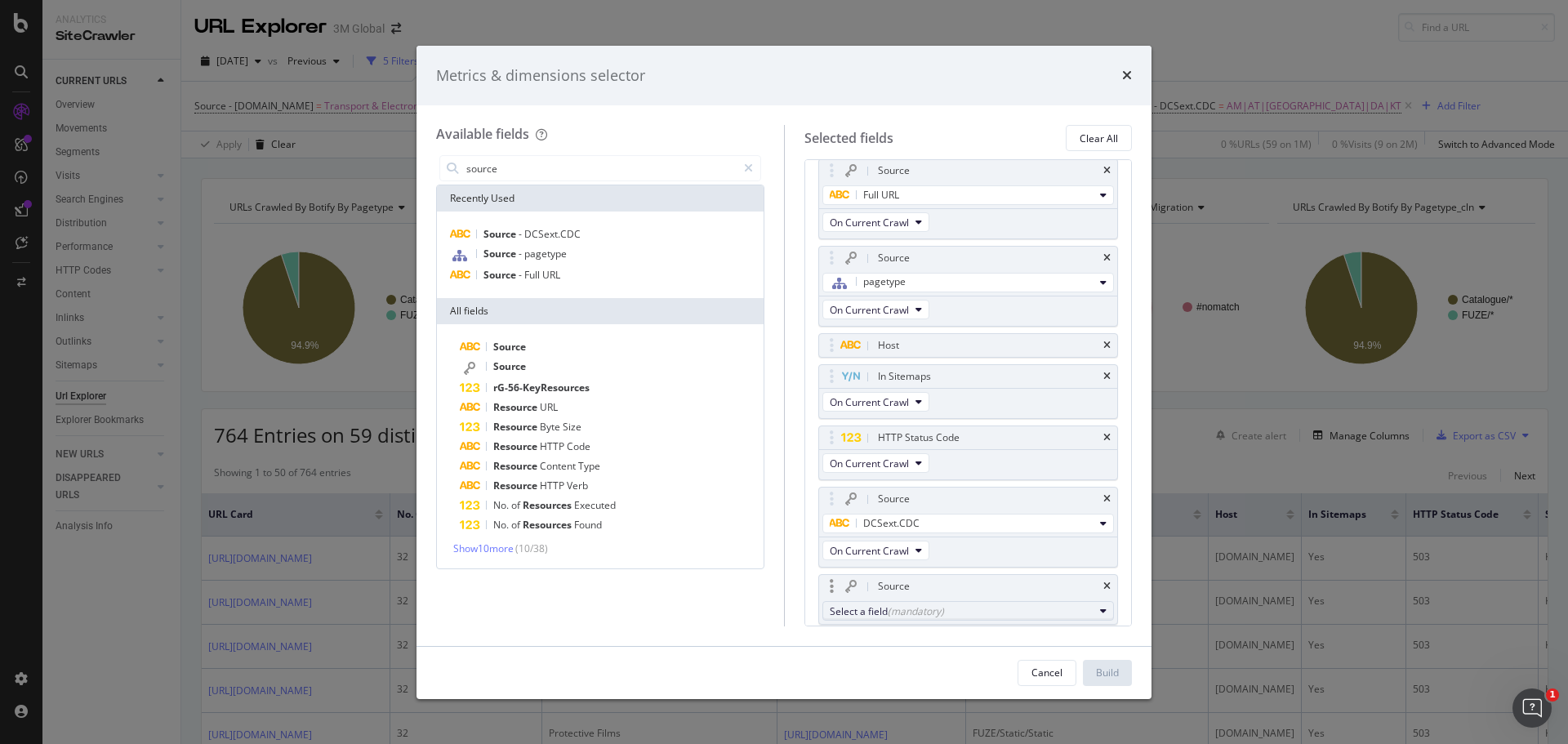
click at [910, 611] on div "(mandatory)" at bounding box center [916, 611] width 56 height 14
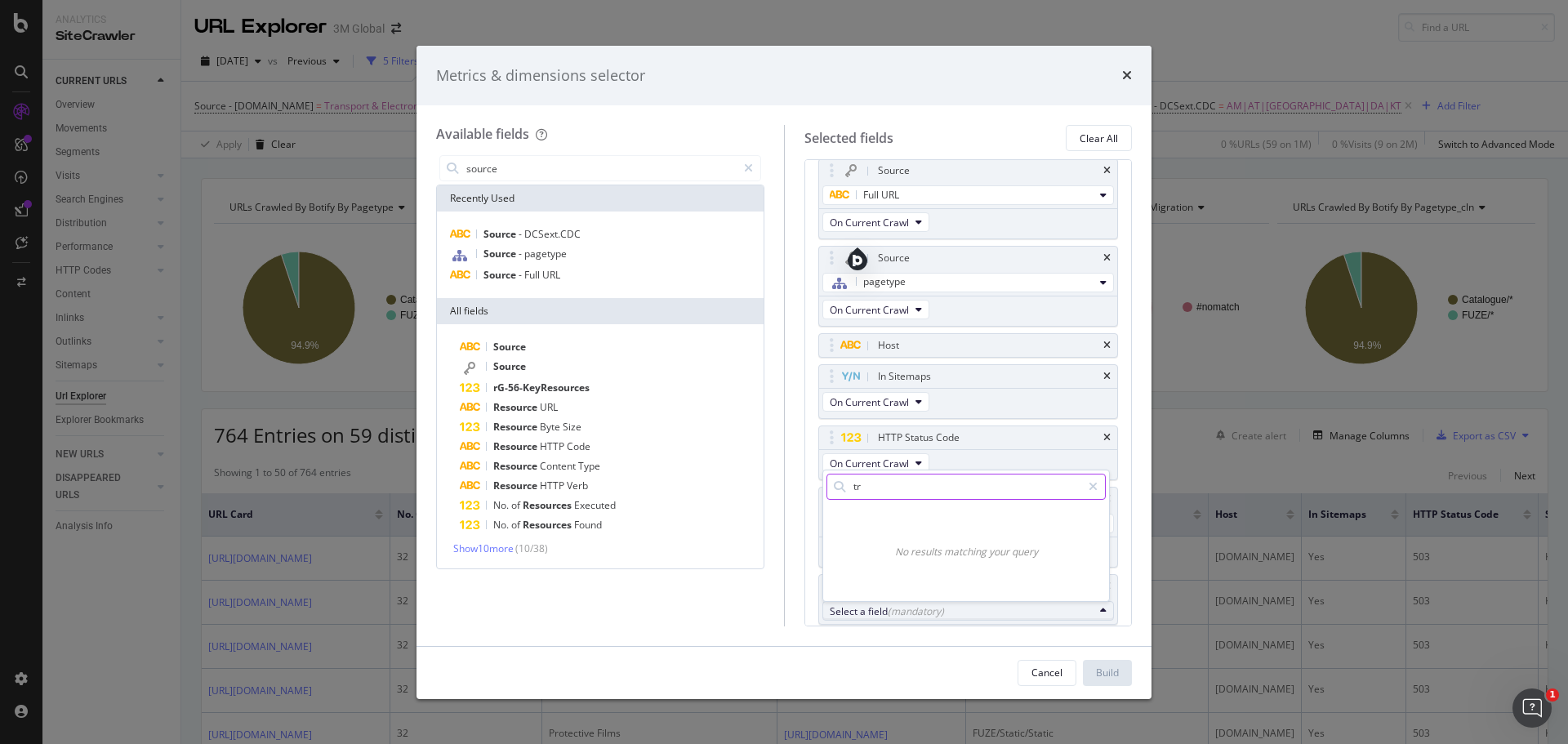
type input "t"
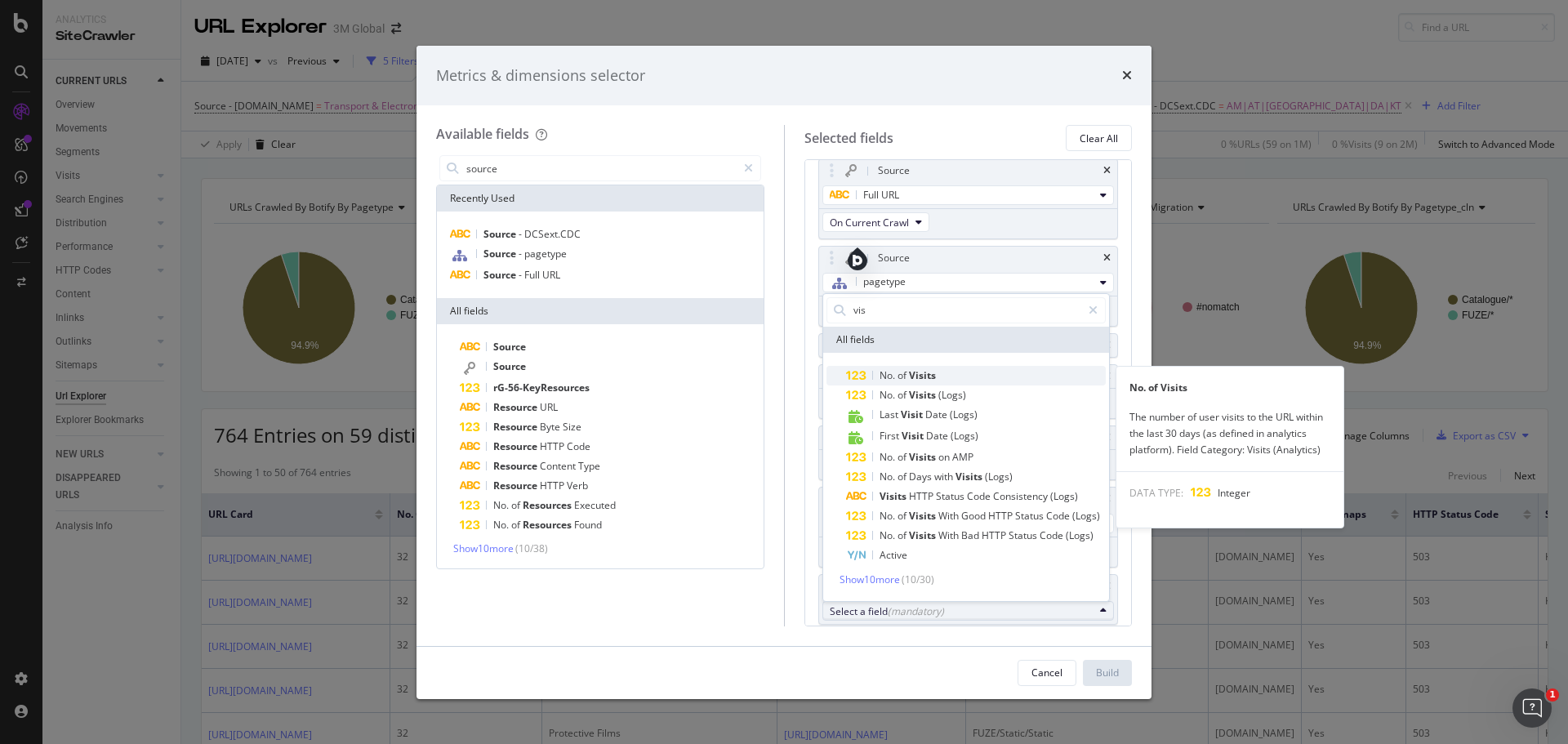
type input "vis"
click at [953, 378] on span "No. of Visits" at bounding box center [975, 376] width 260 height 20
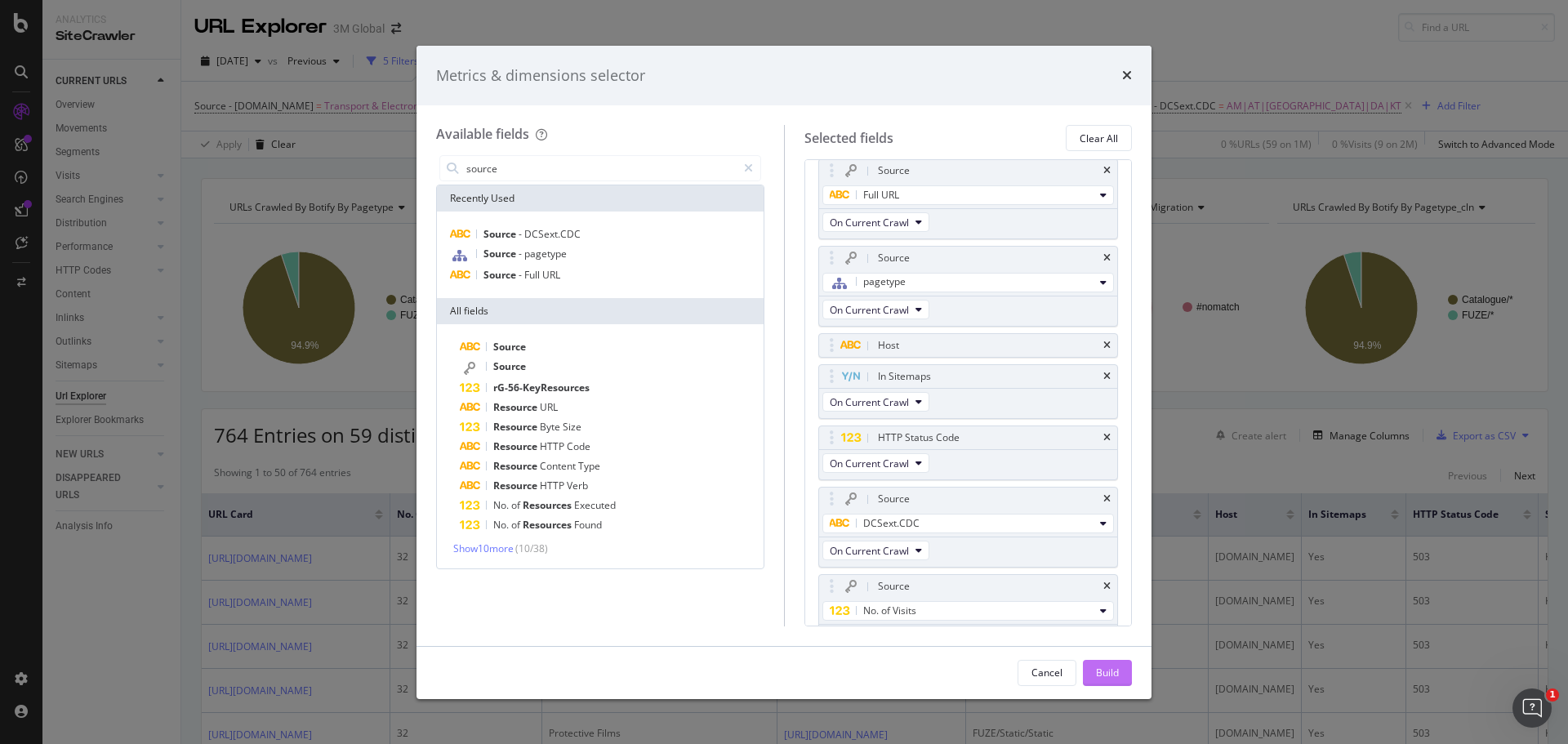
click at [1120, 676] on button "Build" at bounding box center [1107, 673] width 49 height 26
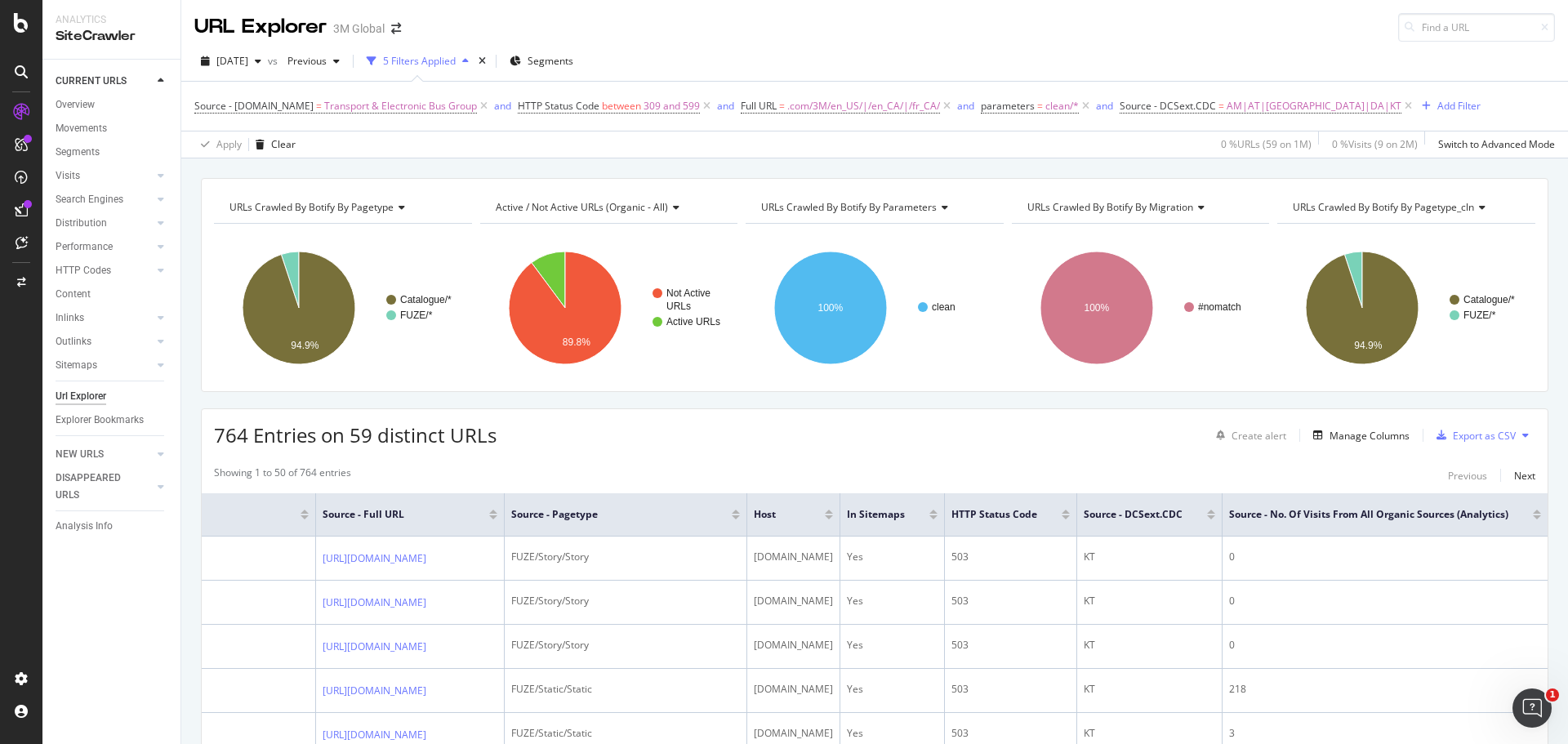
scroll to position [0, 916]
drag, startPoint x: 397, startPoint y: 521, endPoint x: 1927, endPoint y: 535, distance: 1530.1
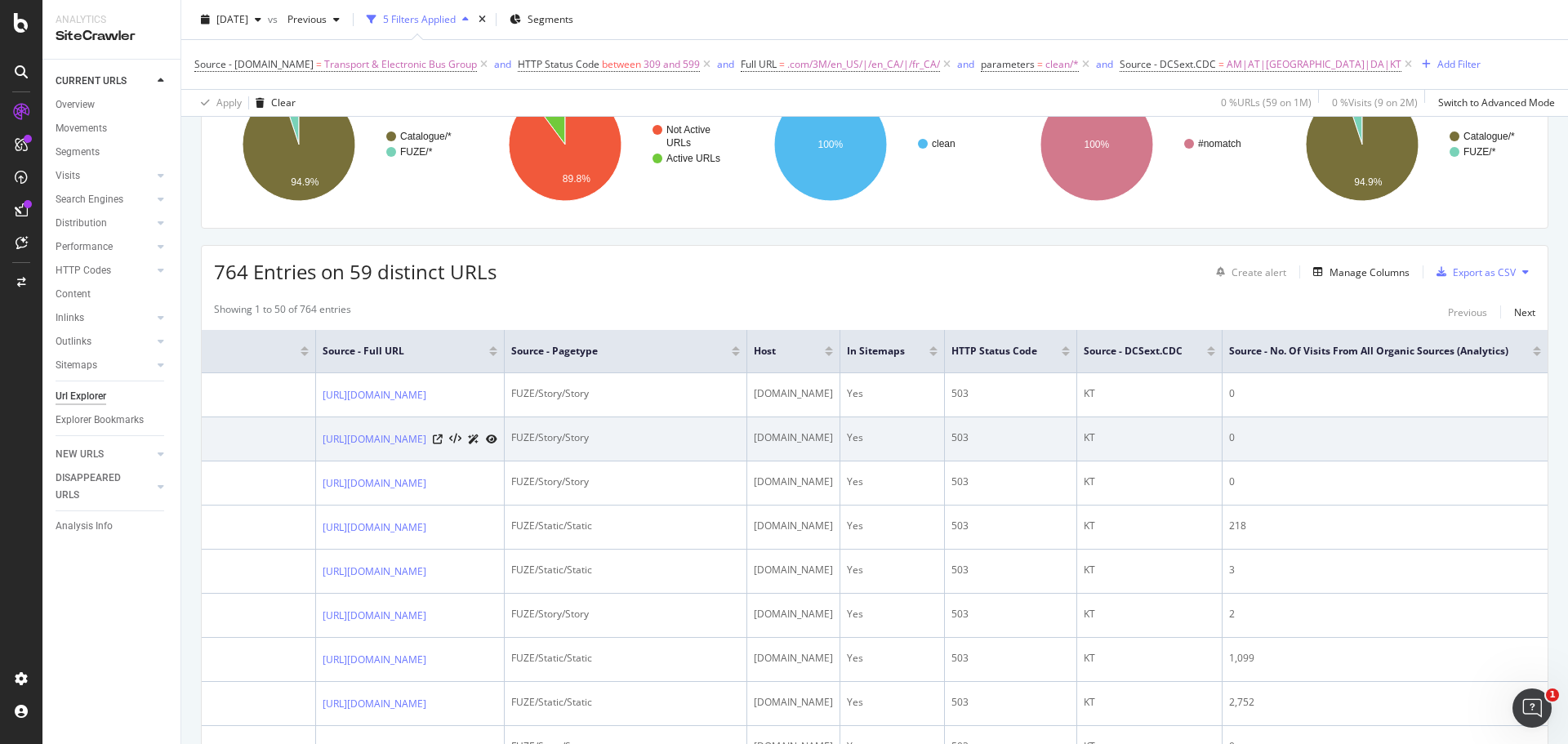
scroll to position [0, 0]
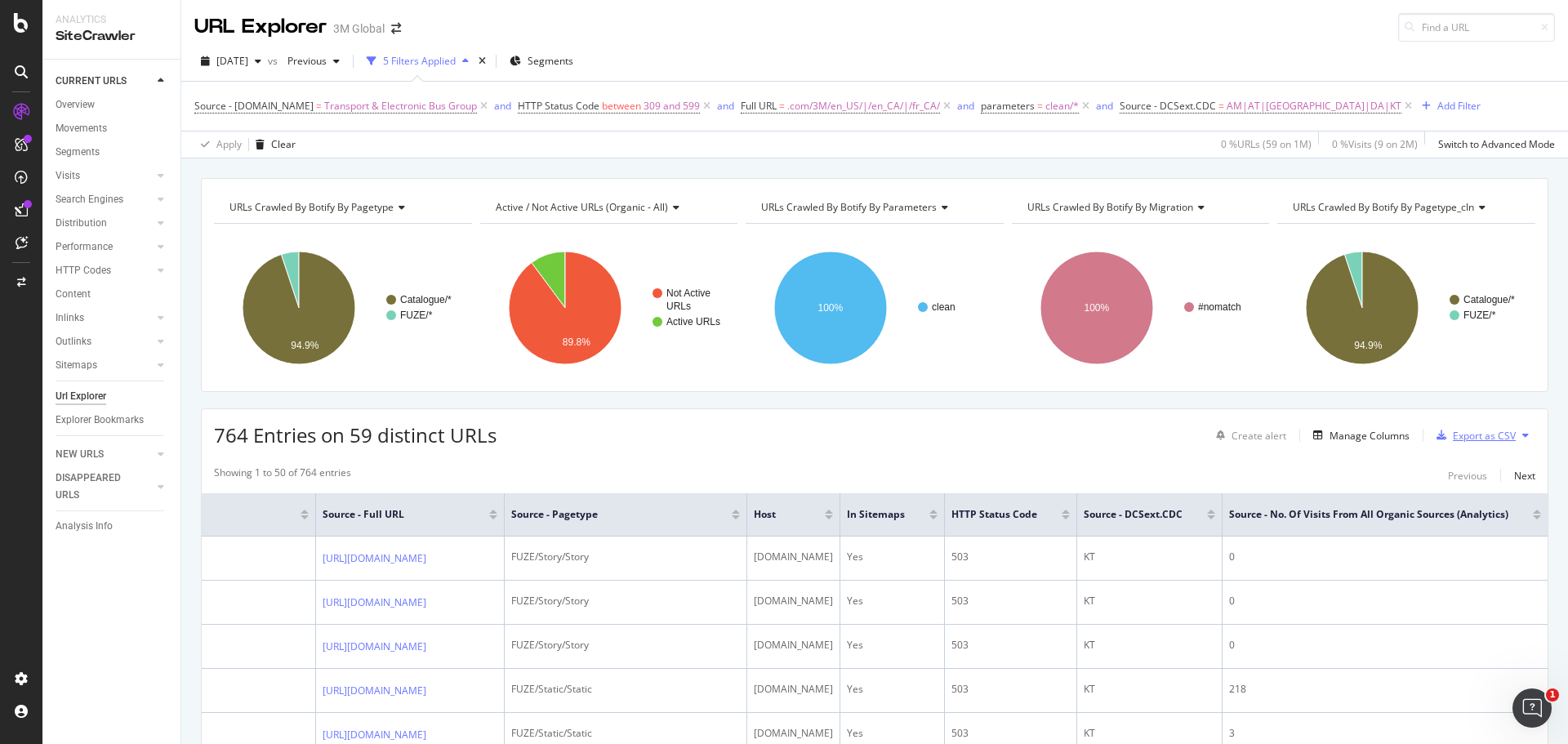
click at [1458, 436] on div "Export as CSV" at bounding box center [1484, 436] width 63 height 14
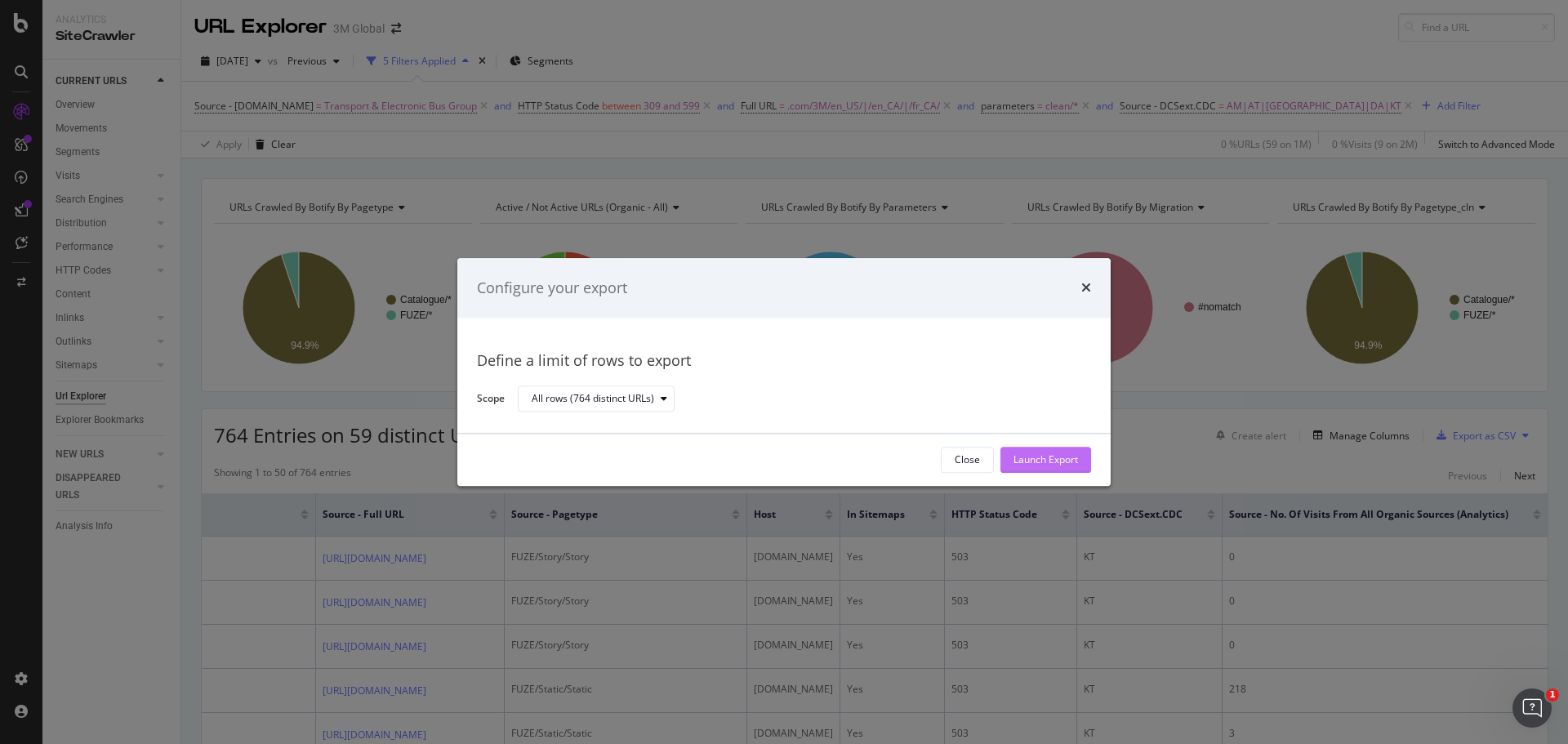
click at [1070, 461] on div "Launch Export" at bounding box center [1045, 460] width 64 height 14
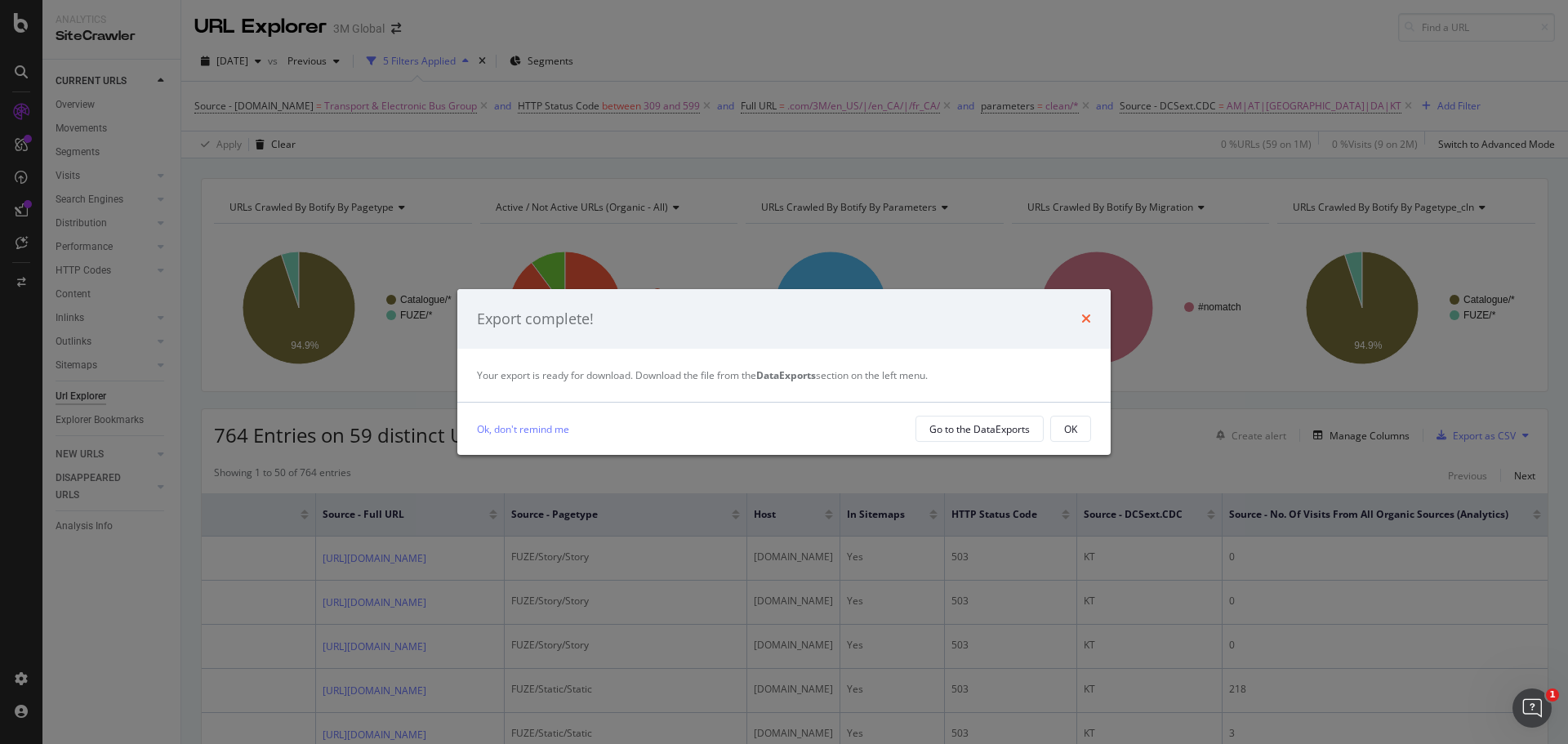
click at [1089, 318] on icon "times" at bounding box center [1087, 318] width 10 height 13
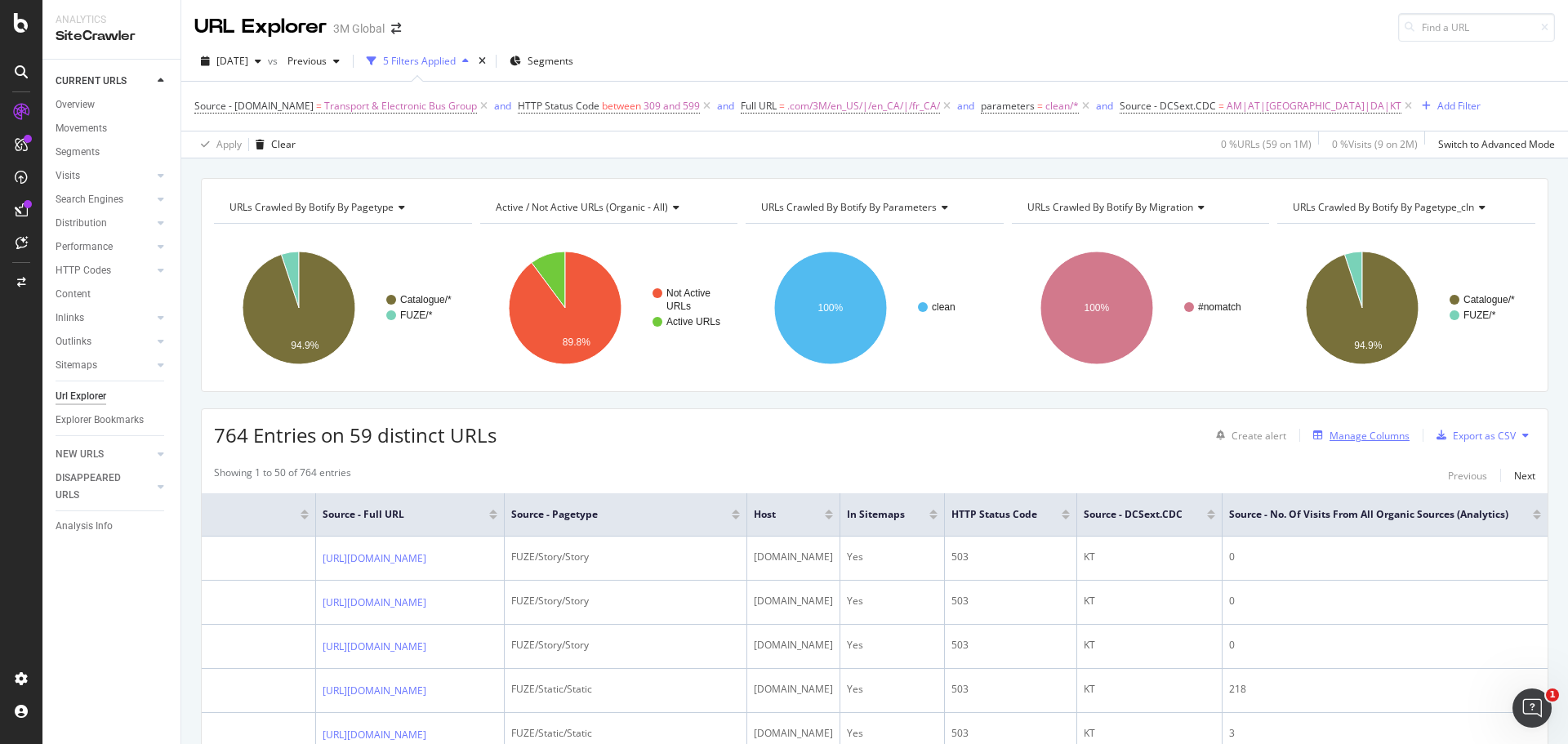
click at [1374, 430] on div "Manage Columns" at bounding box center [1369, 436] width 80 height 14
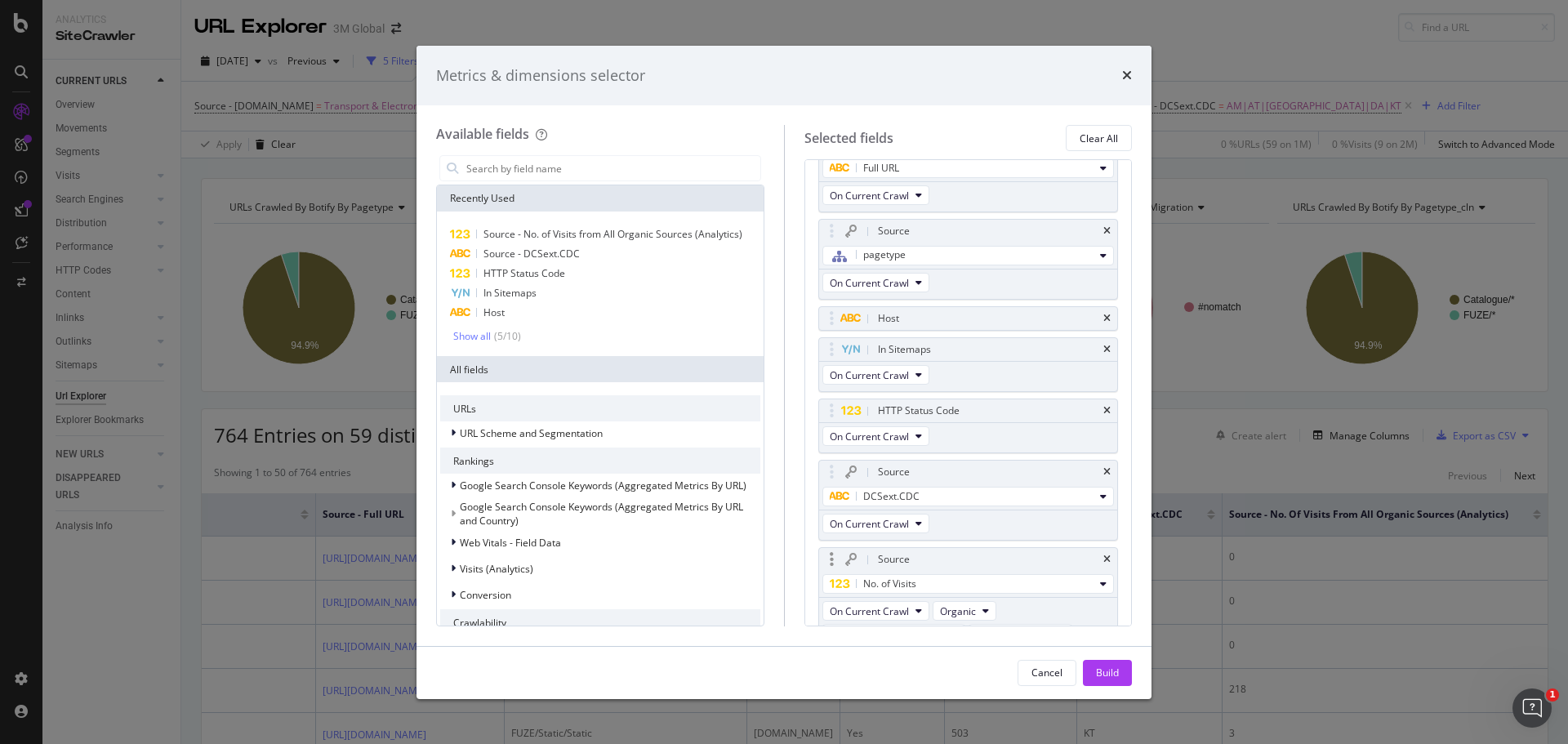
scroll to position [244, 0]
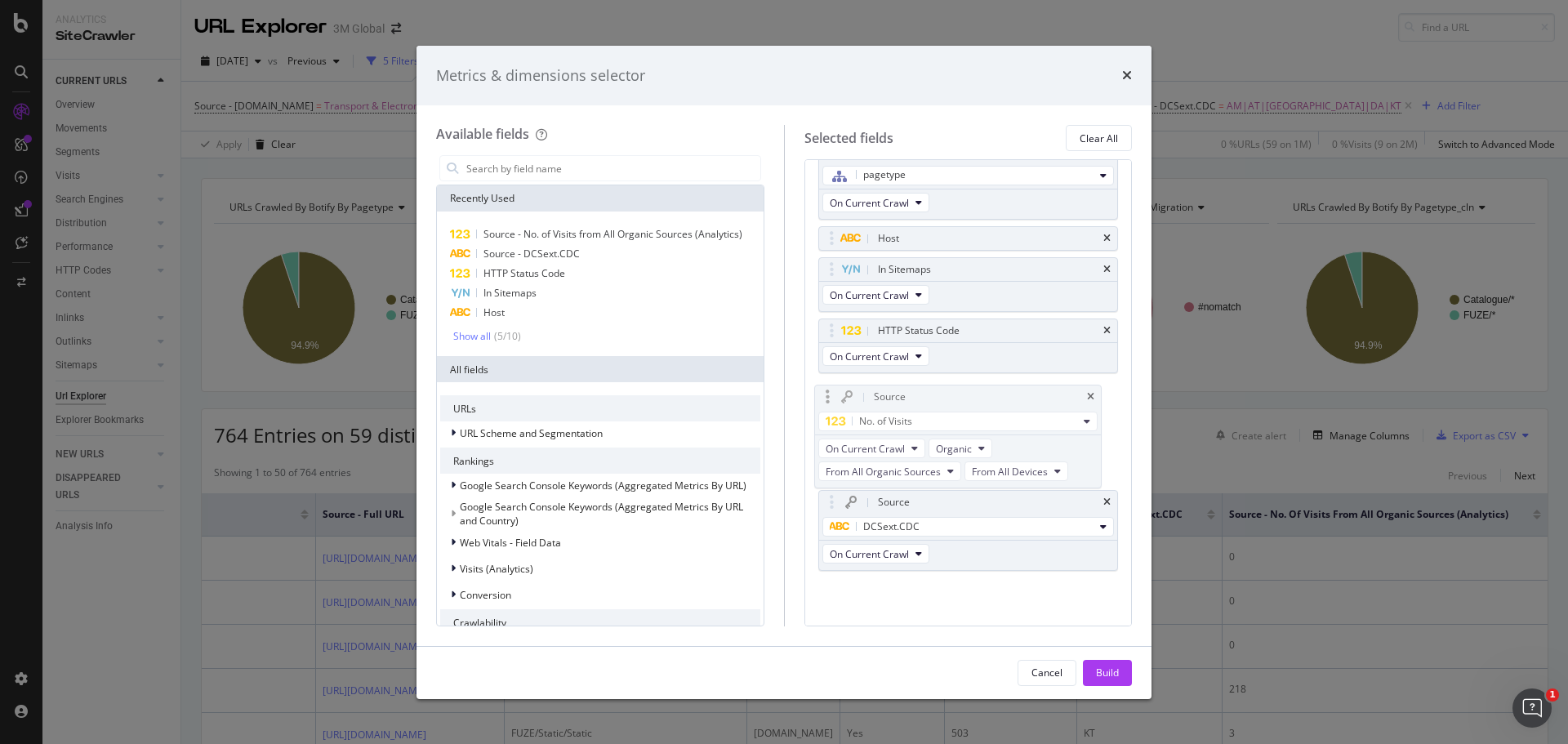
drag, startPoint x: 974, startPoint y: 478, endPoint x: 970, endPoint y: 394, distance: 84.1
click at [970, 394] on body "Analytics SiteCrawler CURRENT URLS Overview Movements Segments Visits Analysis …" at bounding box center [784, 372] width 1568 height 744
click at [1112, 667] on div "Build" at bounding box center [1107, 672] width 23 height 14
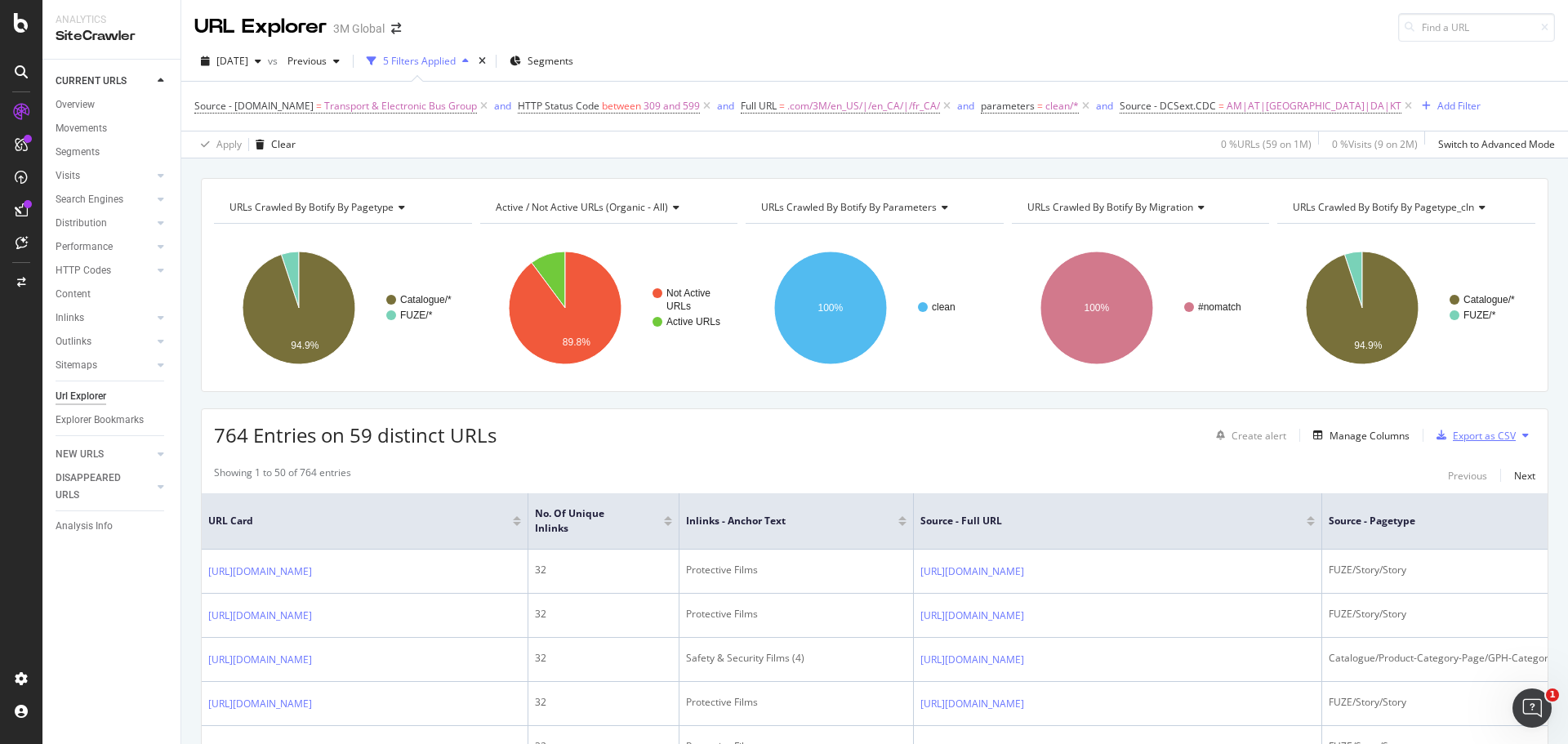
click at [1500, 436] on div "Export as CSV" at bounding box center [1484, 436] width 63 height 14
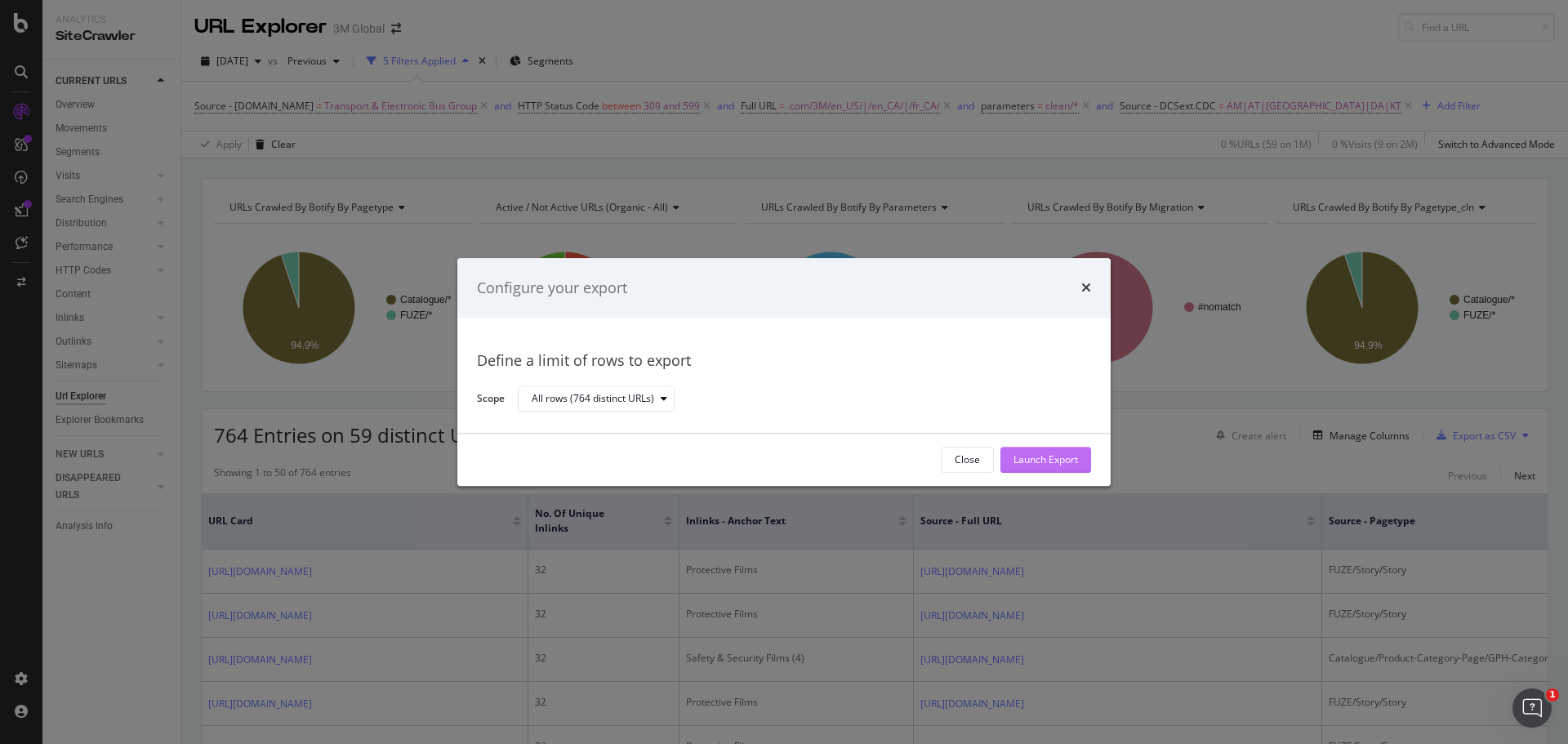
click at [1068, 460] on div "Launch Export" at bounding box center [1045, 460] width 64 height 14
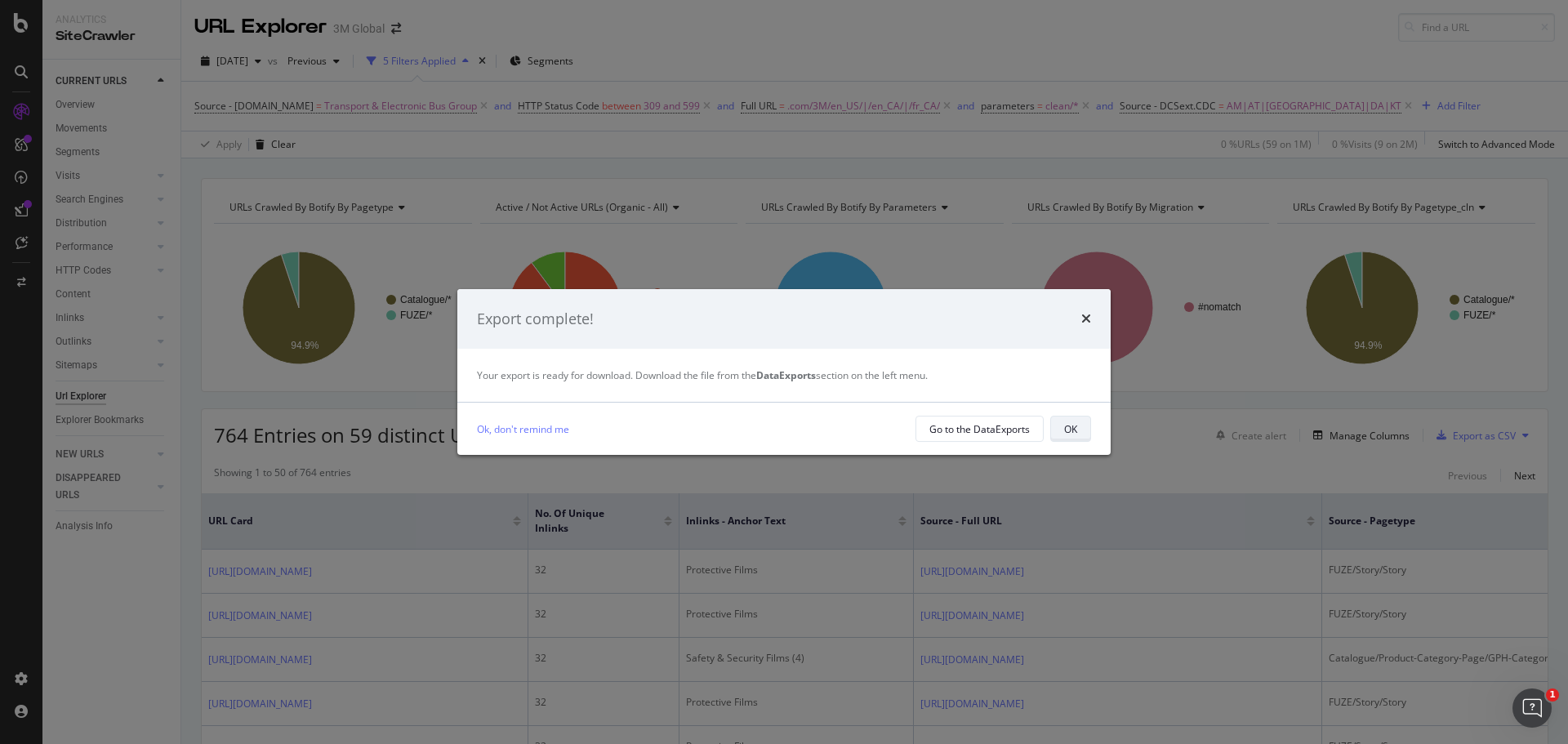
click at [1052, 421] on button "OK" at bounding box center [1071, 429] width 41 height 26
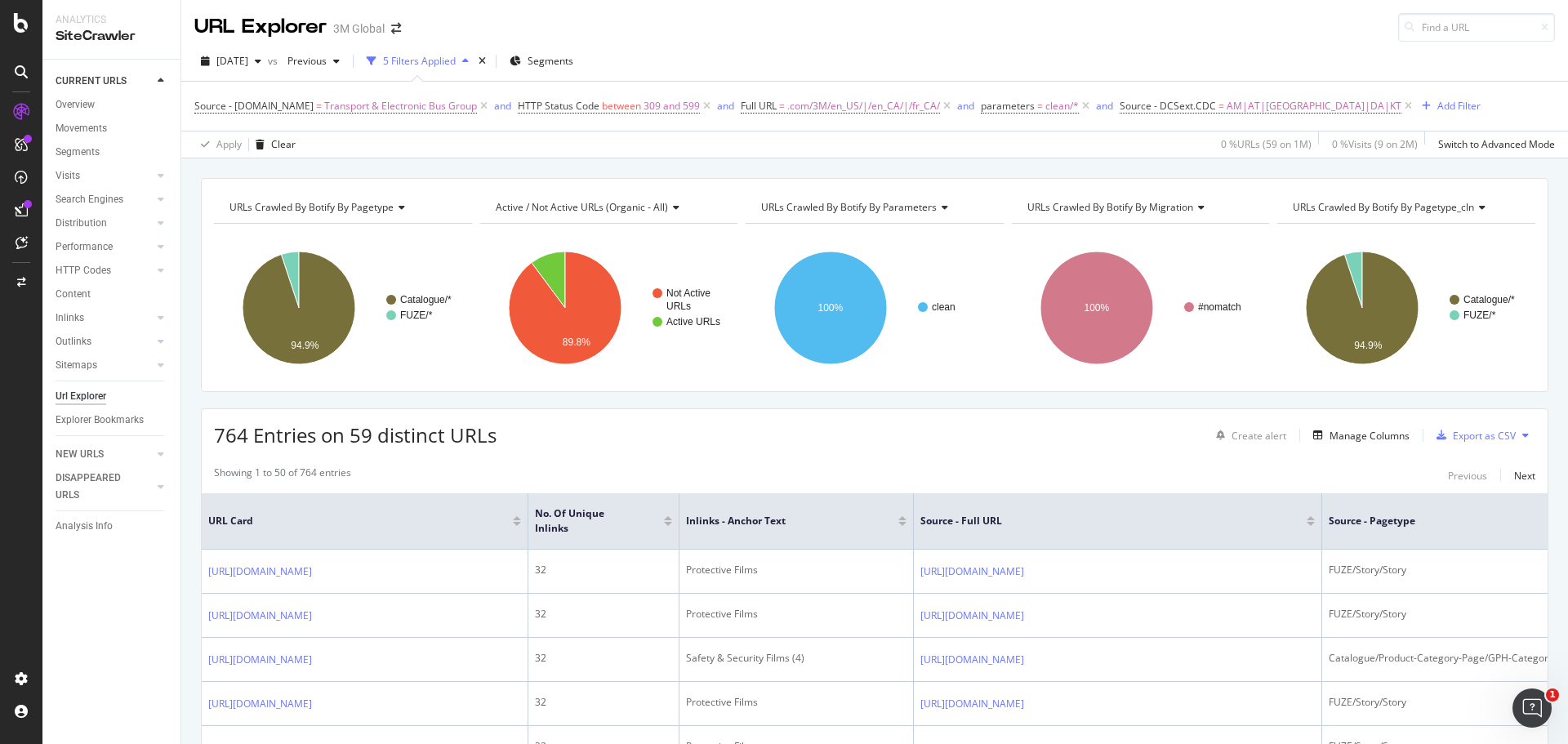
drag, startPoint x: 425, startPoint y: 0, endPoint x: 322, endPoint y: 127, distance: 163.5
click at [322, 127] on div "Source - DCSext.Business = Transport & Electronic Bus Group and HTTP Status Cod…" at bounding box center [875, 106] width 1360 height 49
click at [481, 109] on icon at bounding box center [484, 106] width 14 height 16
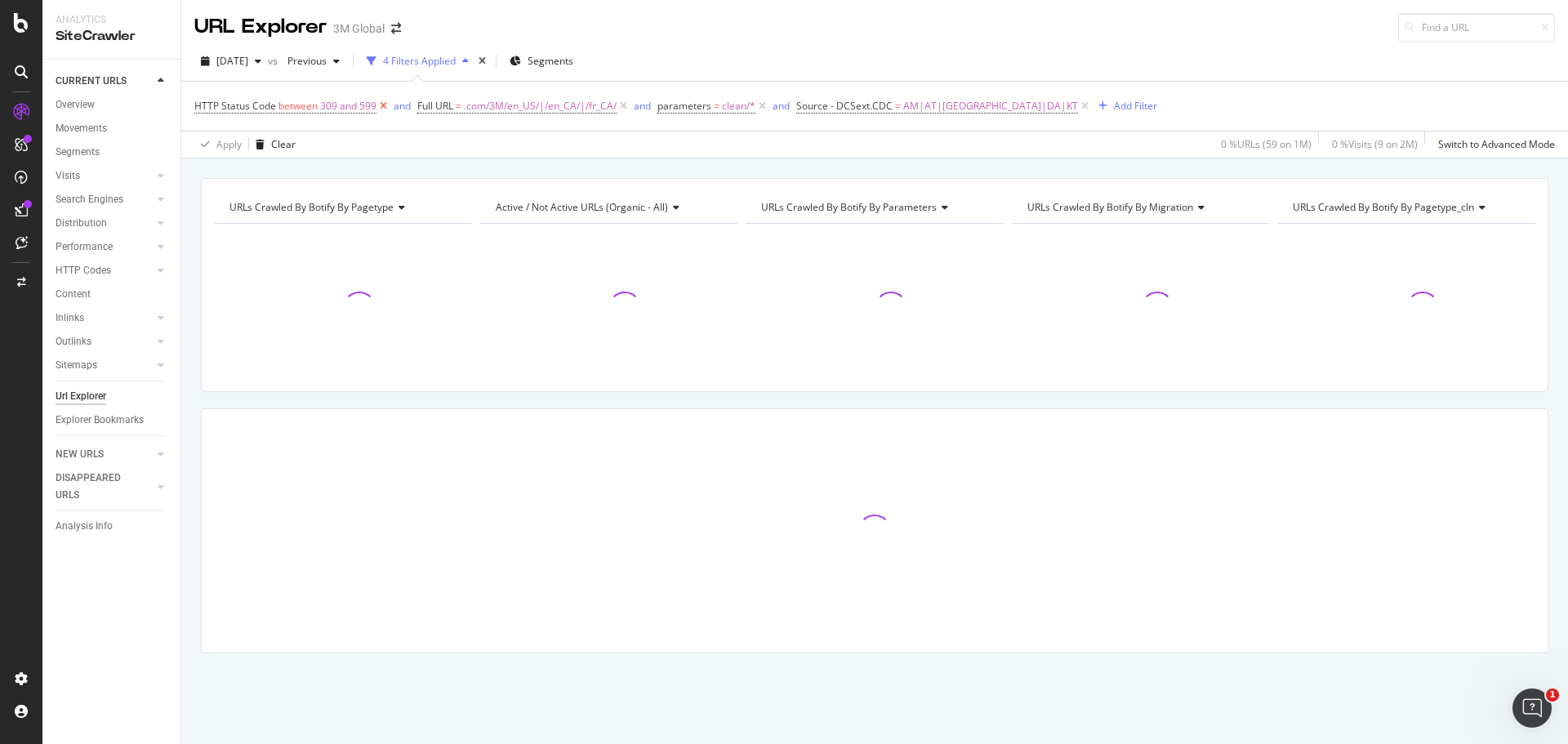
click at [378, 107] on icon at bounding box center [383, 106] width 14 height 16
click at [543, 104] on icon at bounding box center [539, 106] width 14 height 16
click at [716, 109] on icon at bounding box center [723, 106] width 14 height 16
click at [444, 106] on div "Add Filter" at bounding box center [451, 106] width 44 height 14
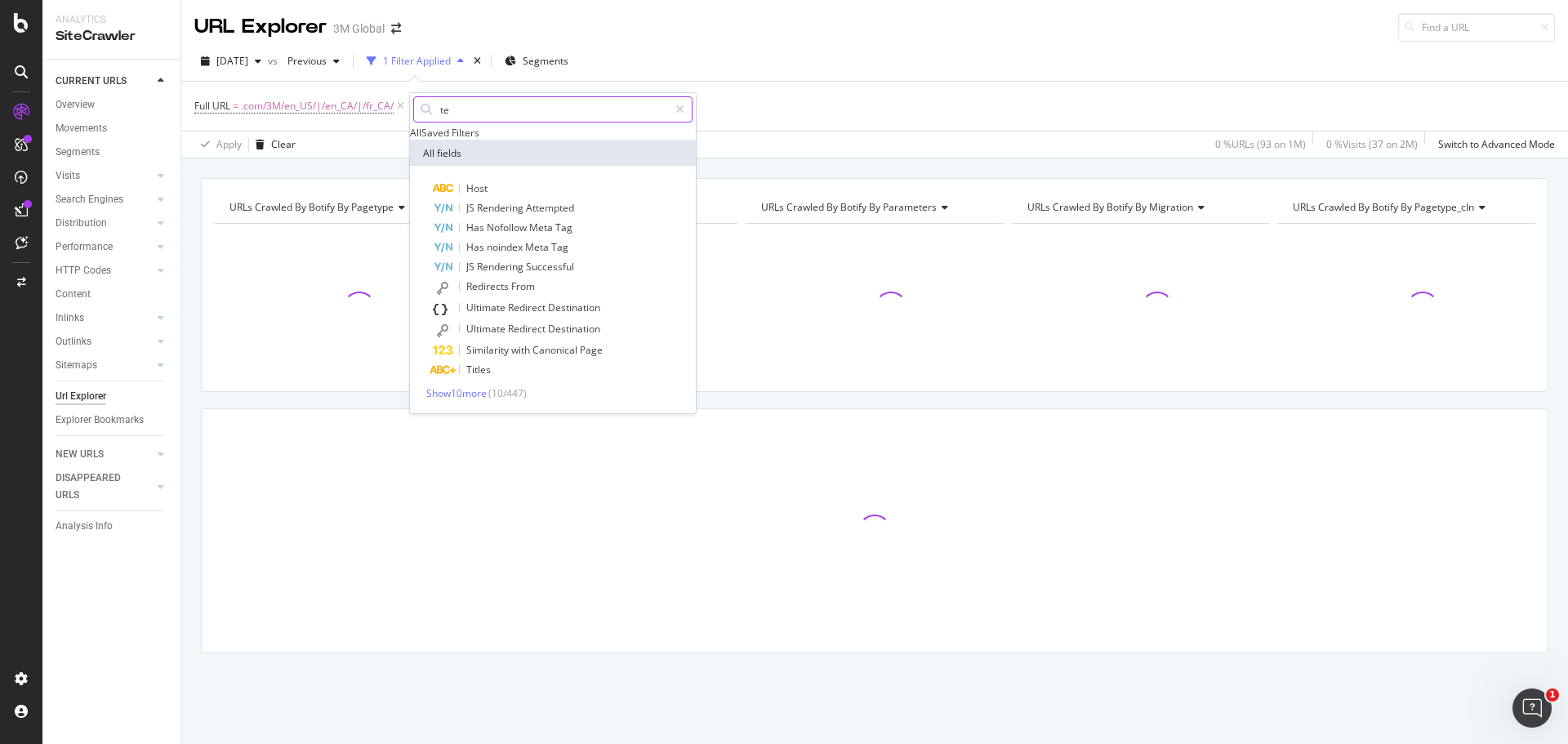
type input "t"
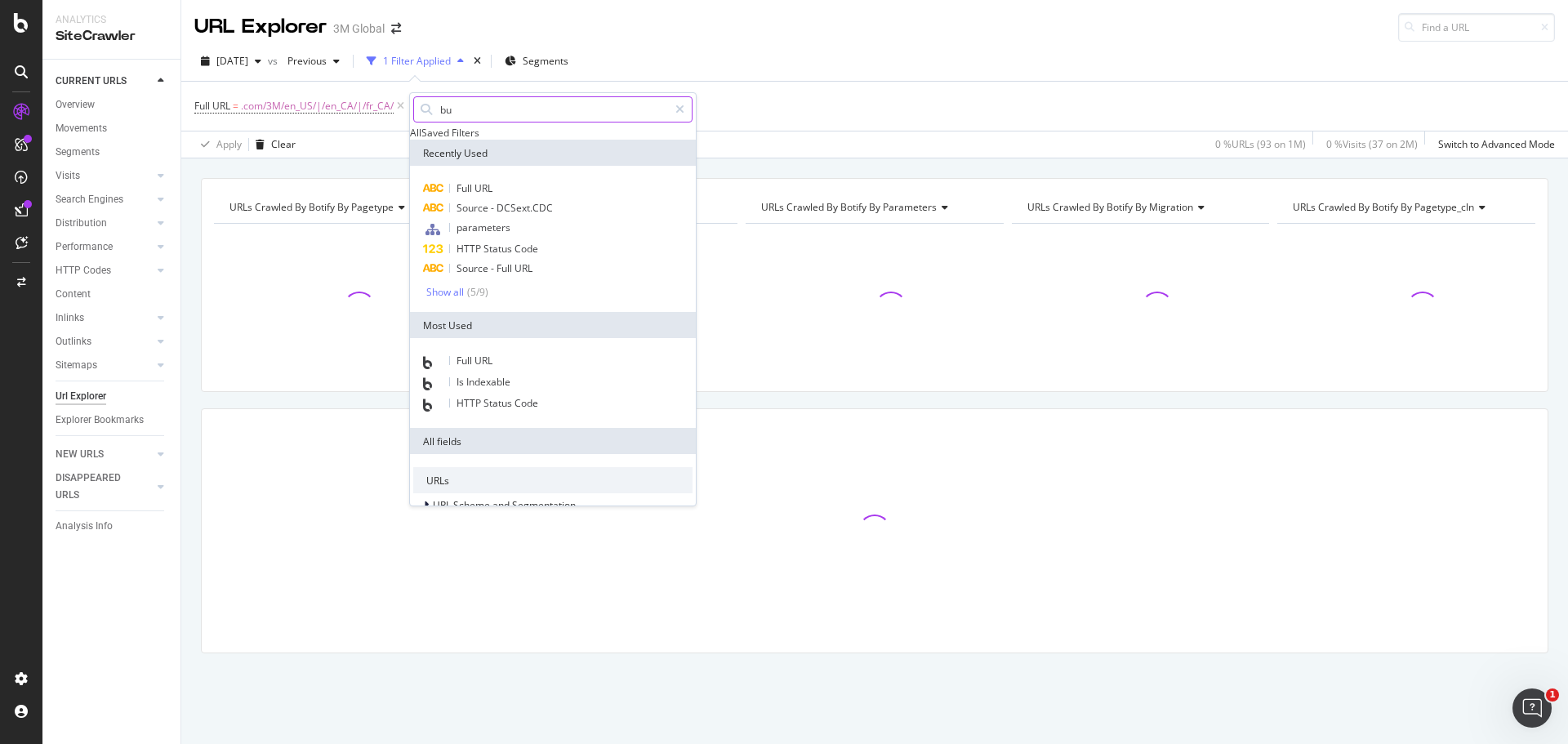
type input "bus"
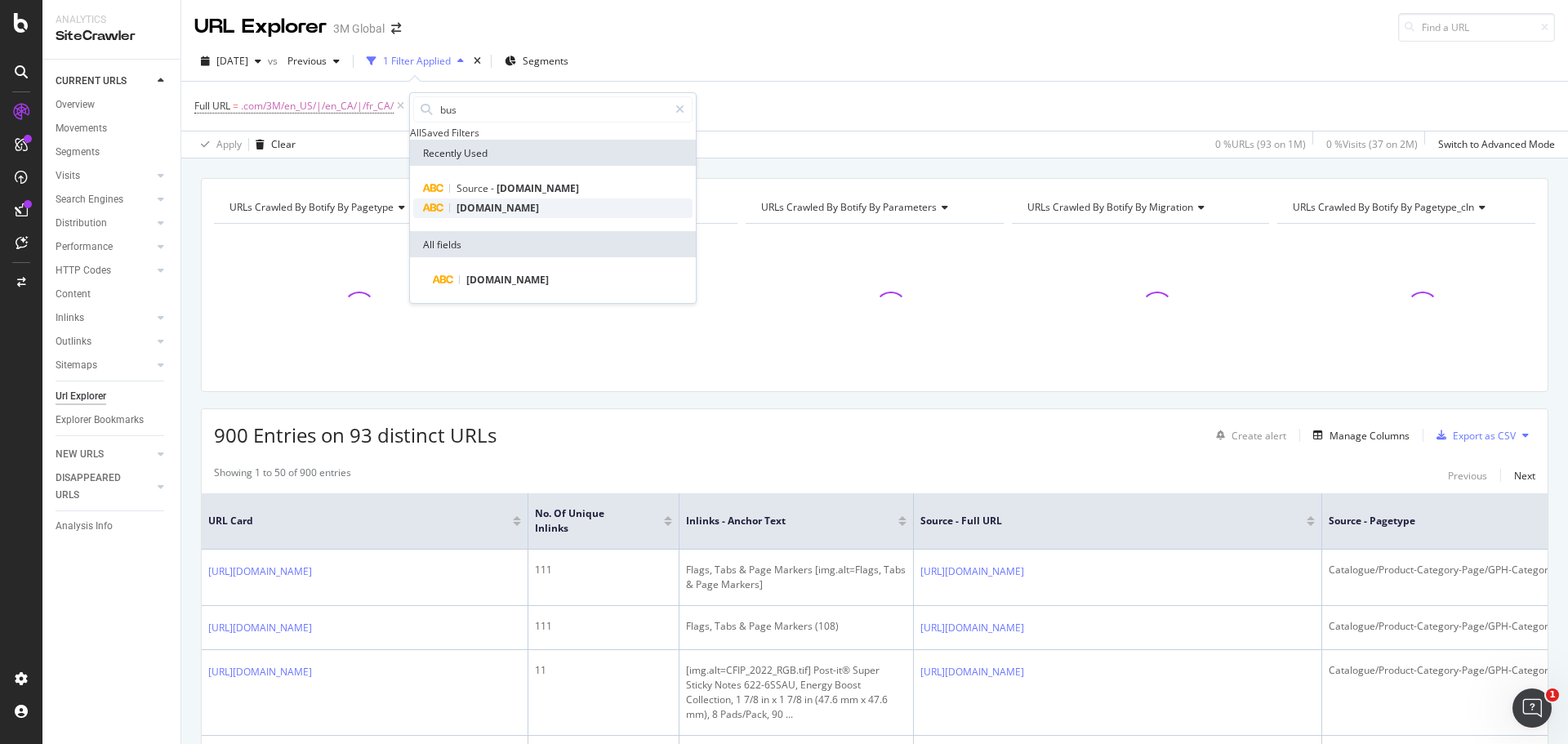
click at [527, 215] on span "DCSext.Business" at bounding box center [498, 208] width 82 height 14
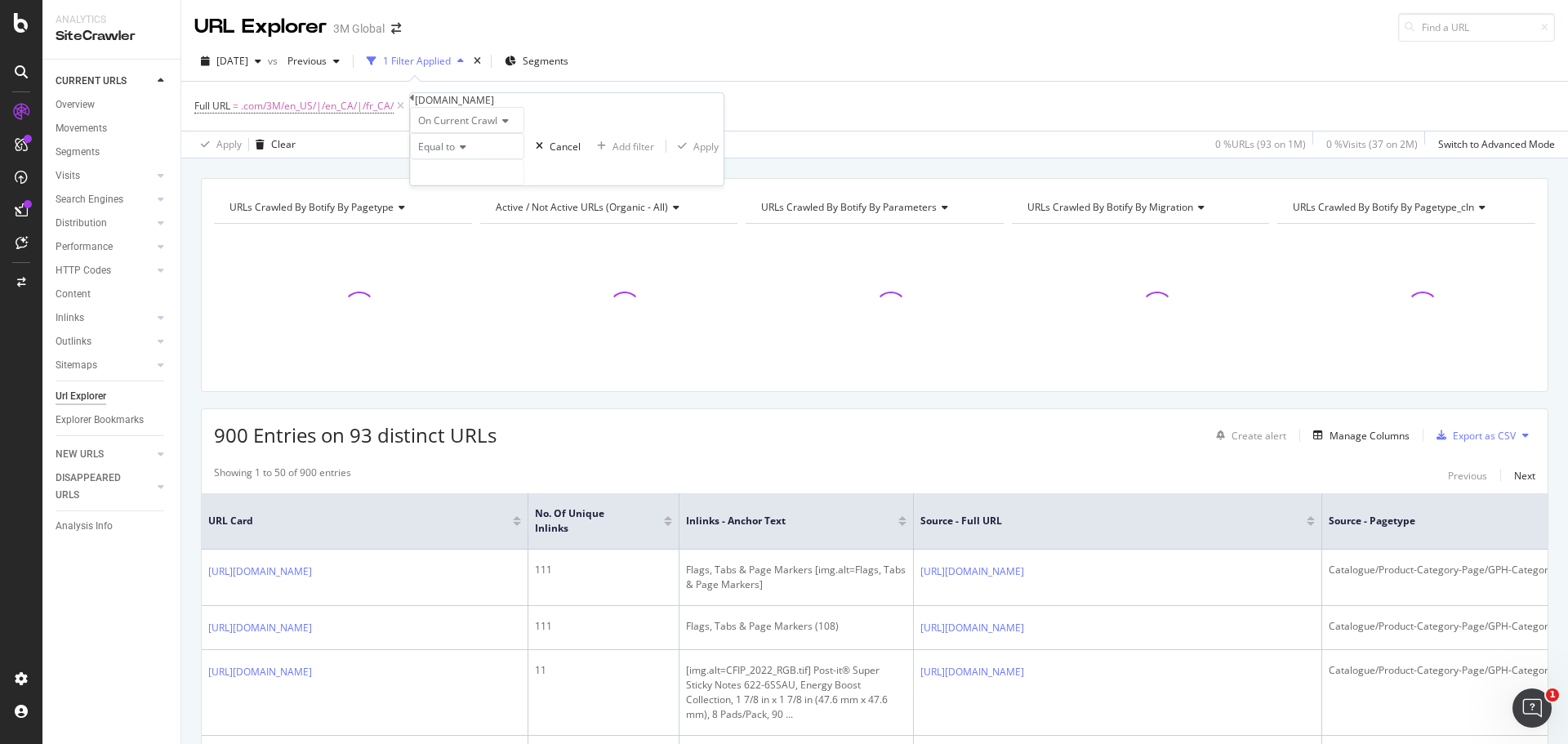
click at [422, 101] on div "DCSext.Business" at bounding box center [566, 100] width 313 height 14
click at [504, 185] on input "text" at bounding box center [467, 172] width 113 height 25
click at [491, 185] on input "text" at bounding box center [467, 172] width 113 height 25
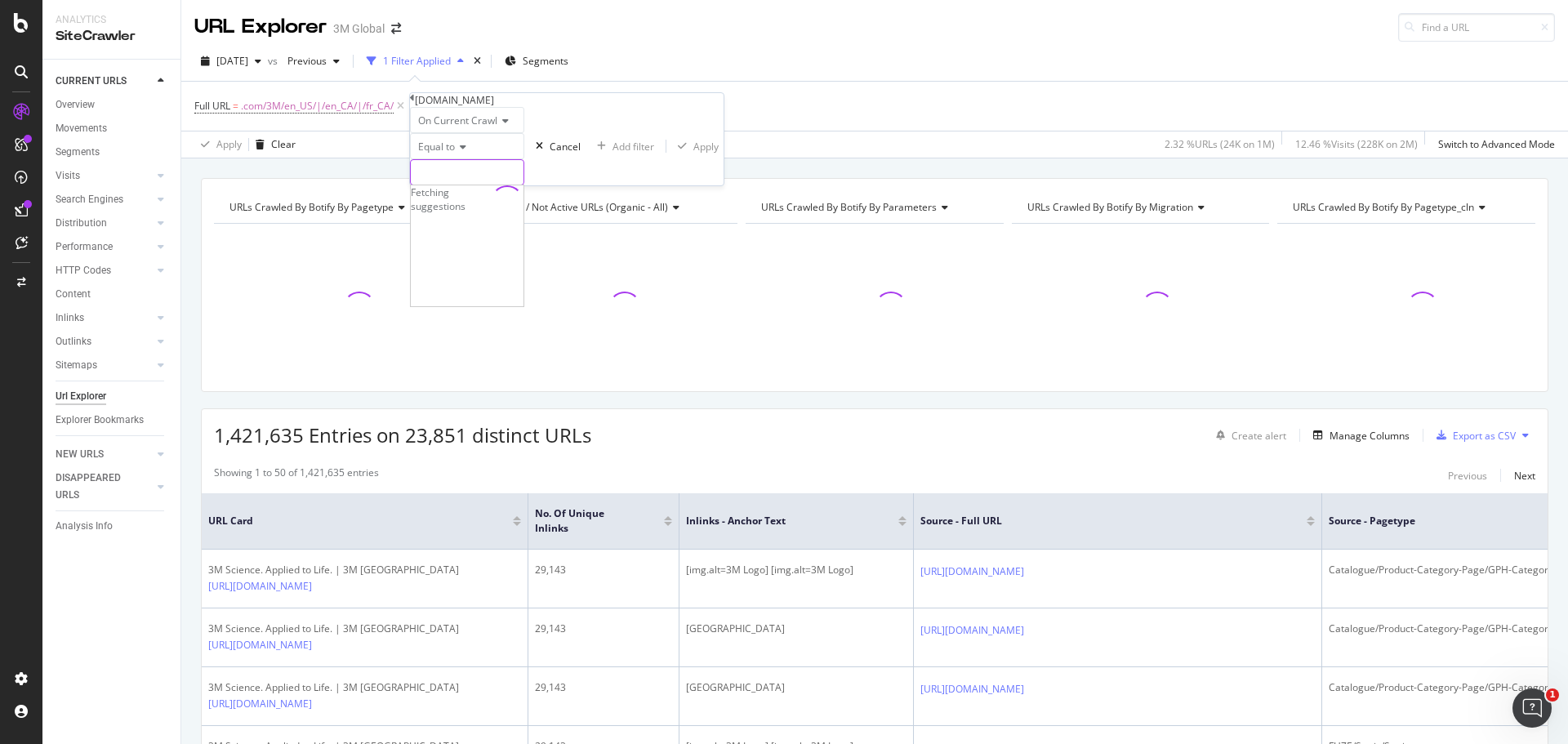
click at [444, 185] on input "text" at bounding box center [467, 172] width 113 height 25
click at [496, 128] on span "On Current Crawl" at bounding box center [458, 120] width 79 height 14
click at [493, 148] on span "On Current Crawl" at bounding box center [454, 141] width 79 height 14
click at [479, 185] on input "text" at bounding box center [467, 172] width 113 height 25
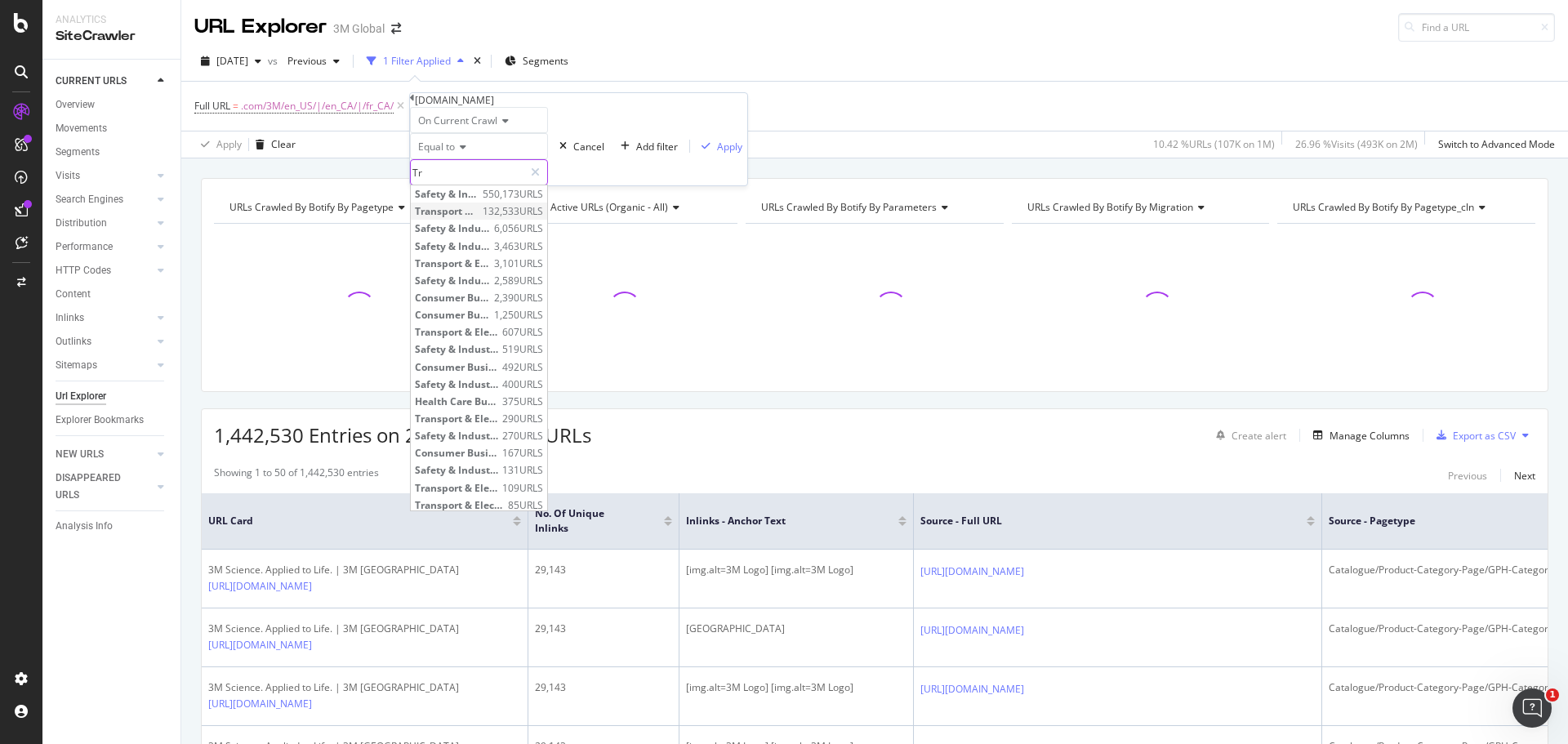
type input "Tr"
click at [479, 218] on span "Transport & Electronic Bus Group" at bounding box center [446, 211] width 63 height 14
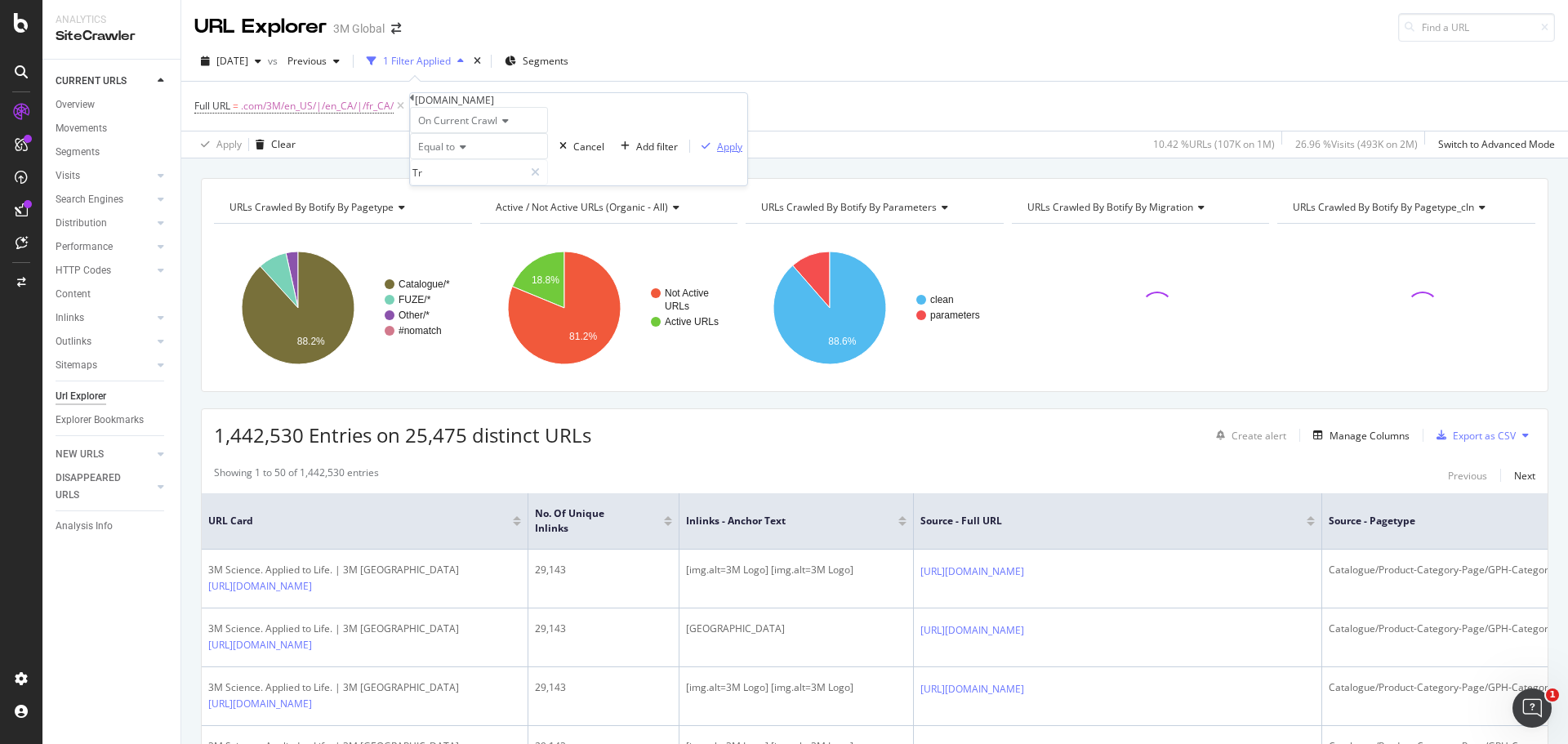
click at [717, 153] on div "Apply" at bounding box center [730, 146] width 26 height 14
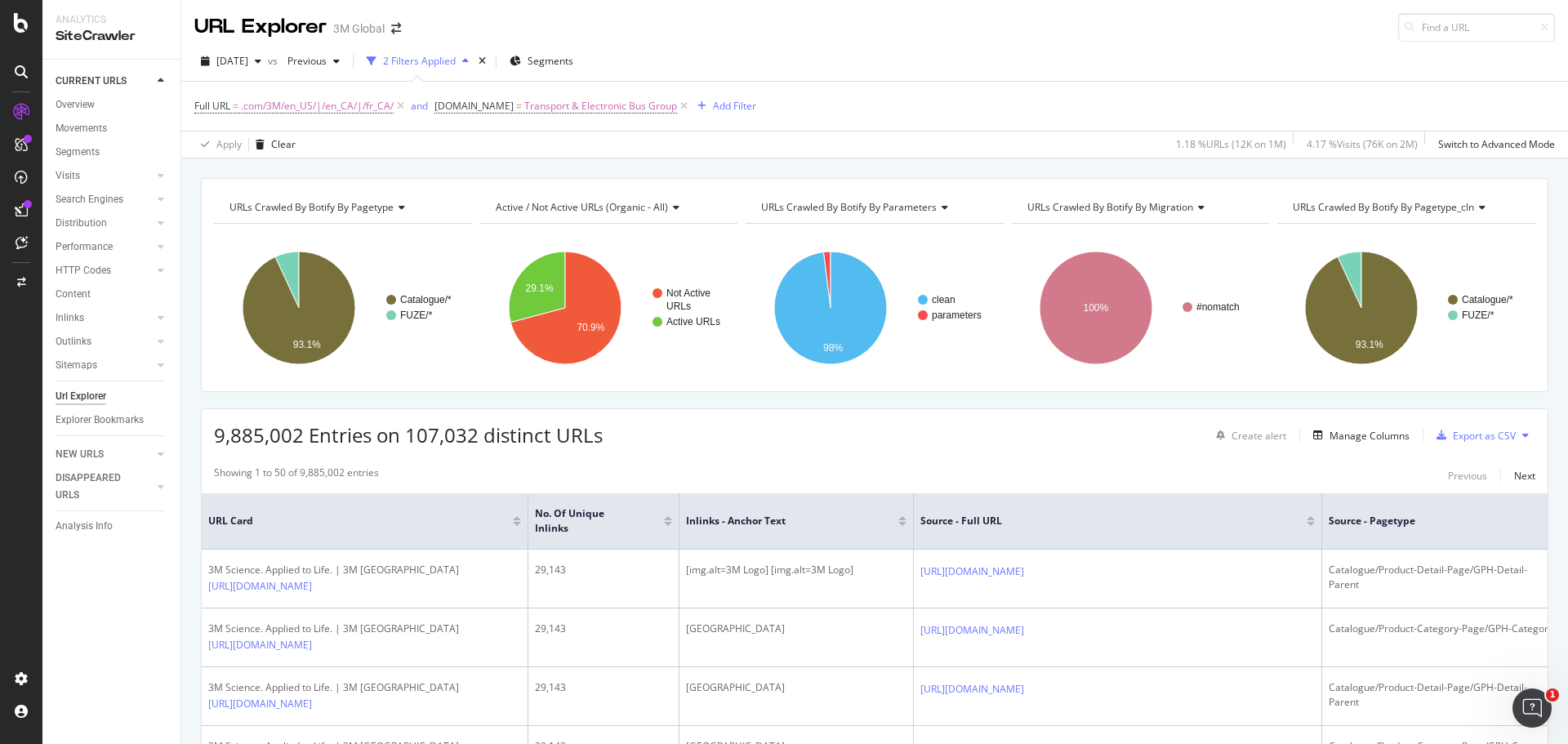
click at [1337, 37] on div "URL Explorer 3M Global" at bounding box center [875, 21] width 1387 height 42
drag, startPoint x: 488, startPoint y: 0, endPoint x: 665, endPoint y: 454, distance: 487.3
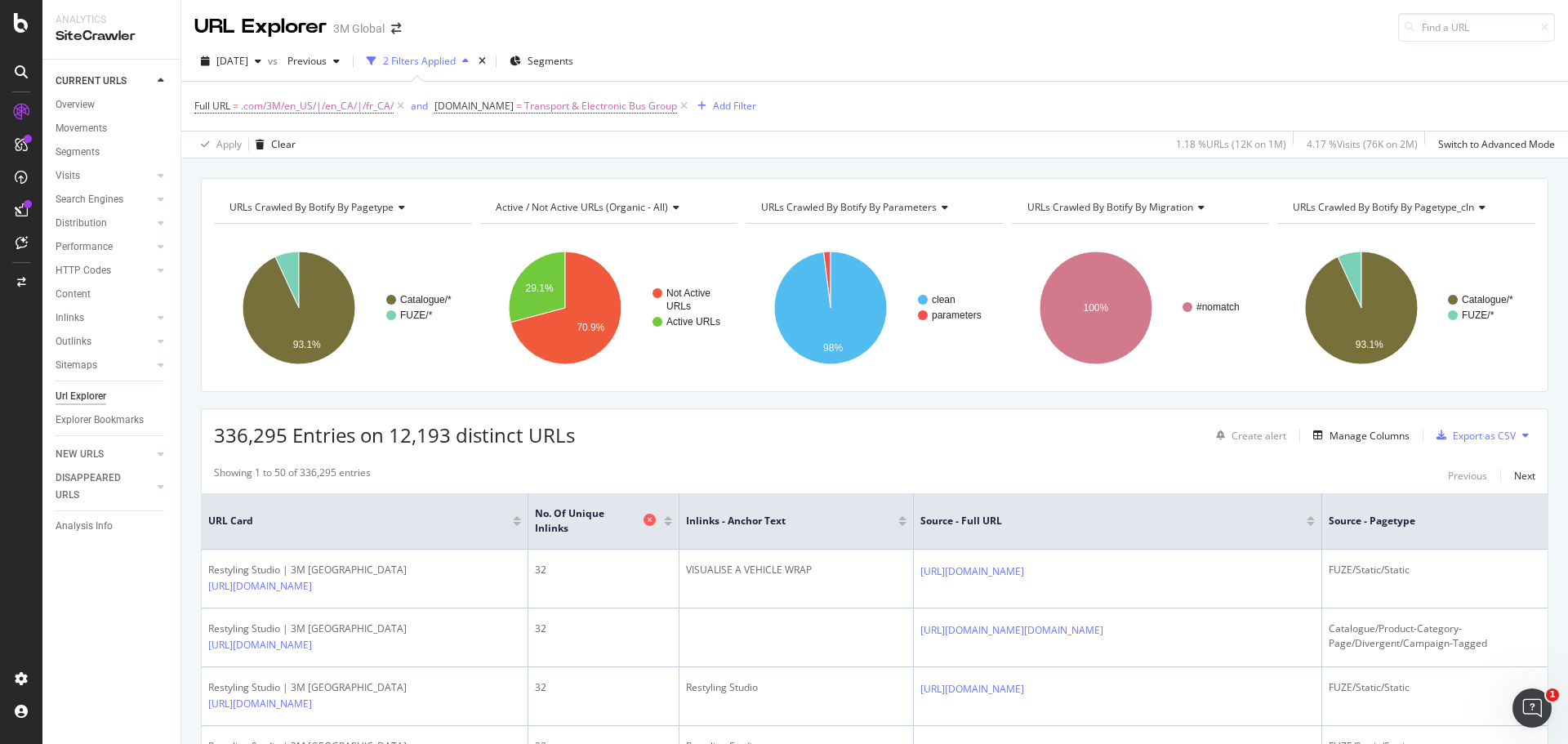
click at [647, 518] on icon at bounding box center [650, 520] width 12 height 12
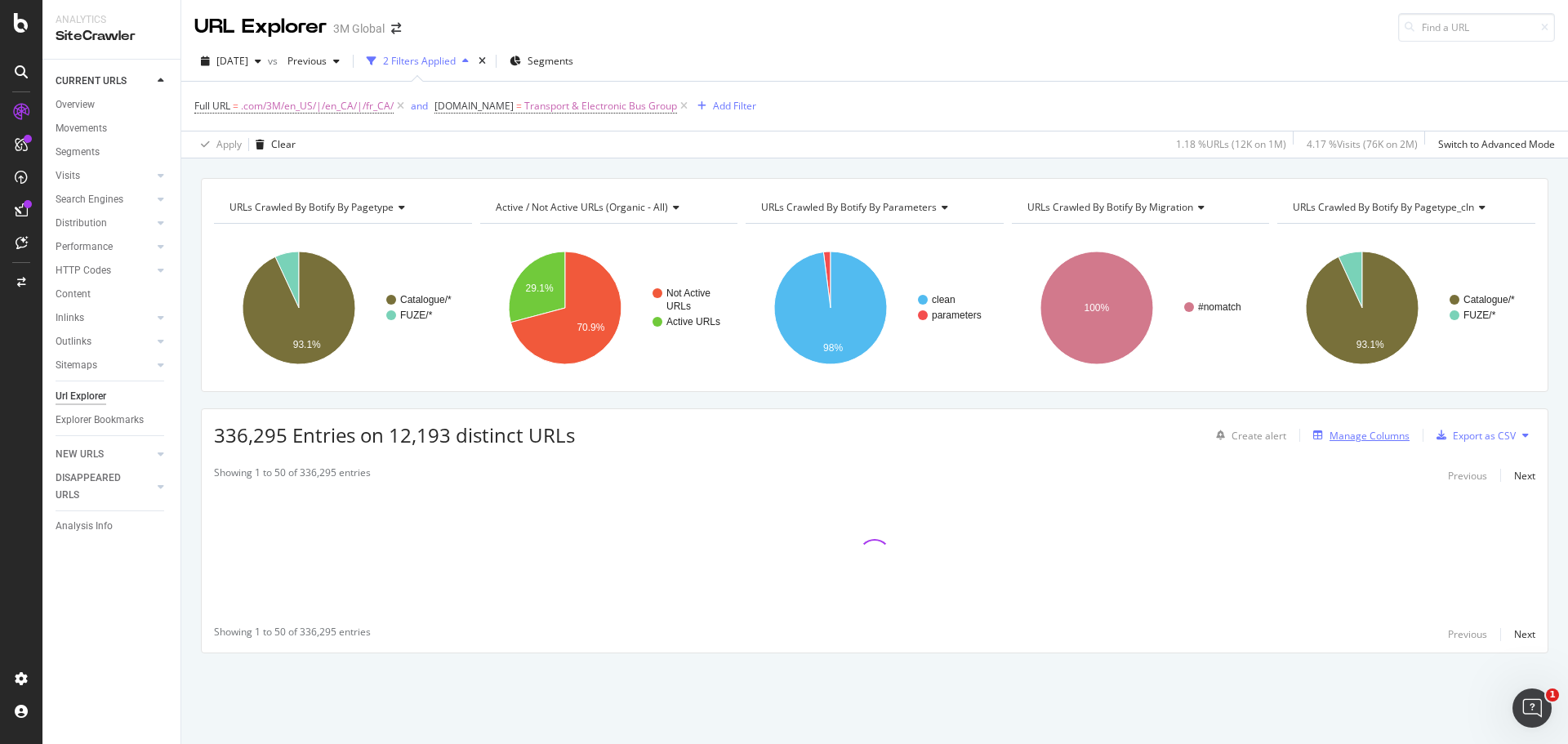
click at [1388, 445] on div "Manage Columns" at bounding box center [1358, 436] width 103 height 18
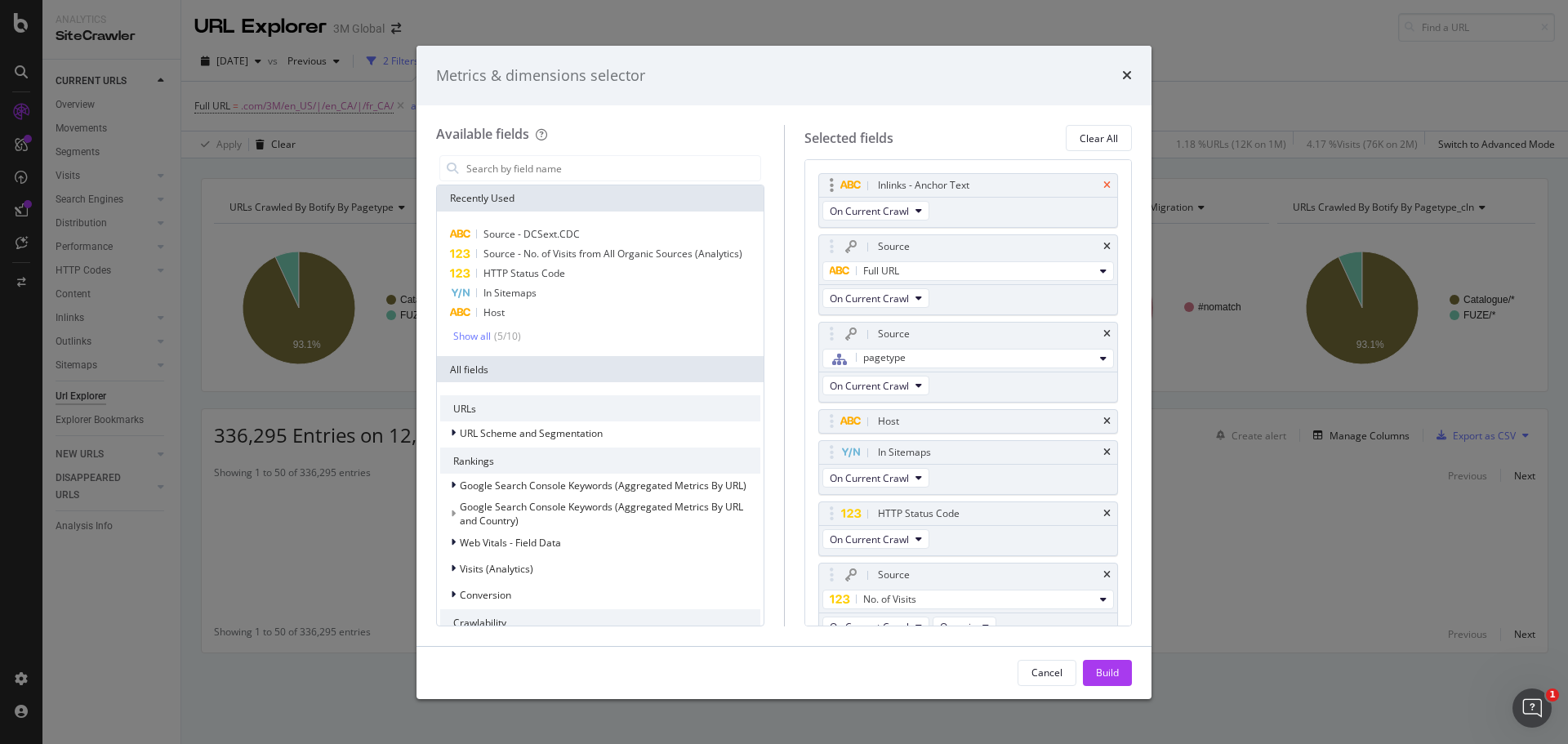
click at [1103, 185] on icon "times" at bounding box center [1106, 186] width 7 height 10
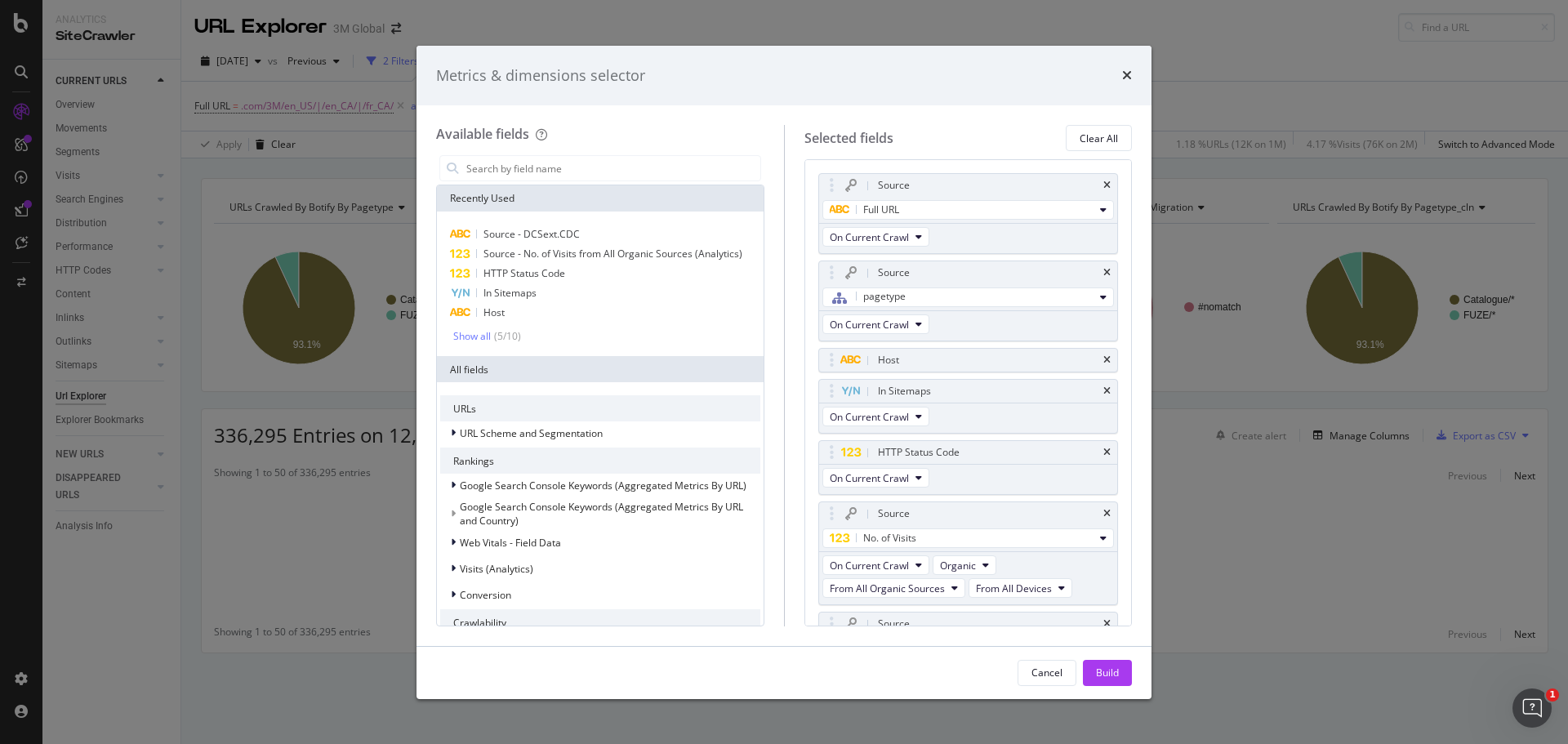
click at [1103, 185] on icon "times" at bounding box center [1106, 186] width 7 height 10
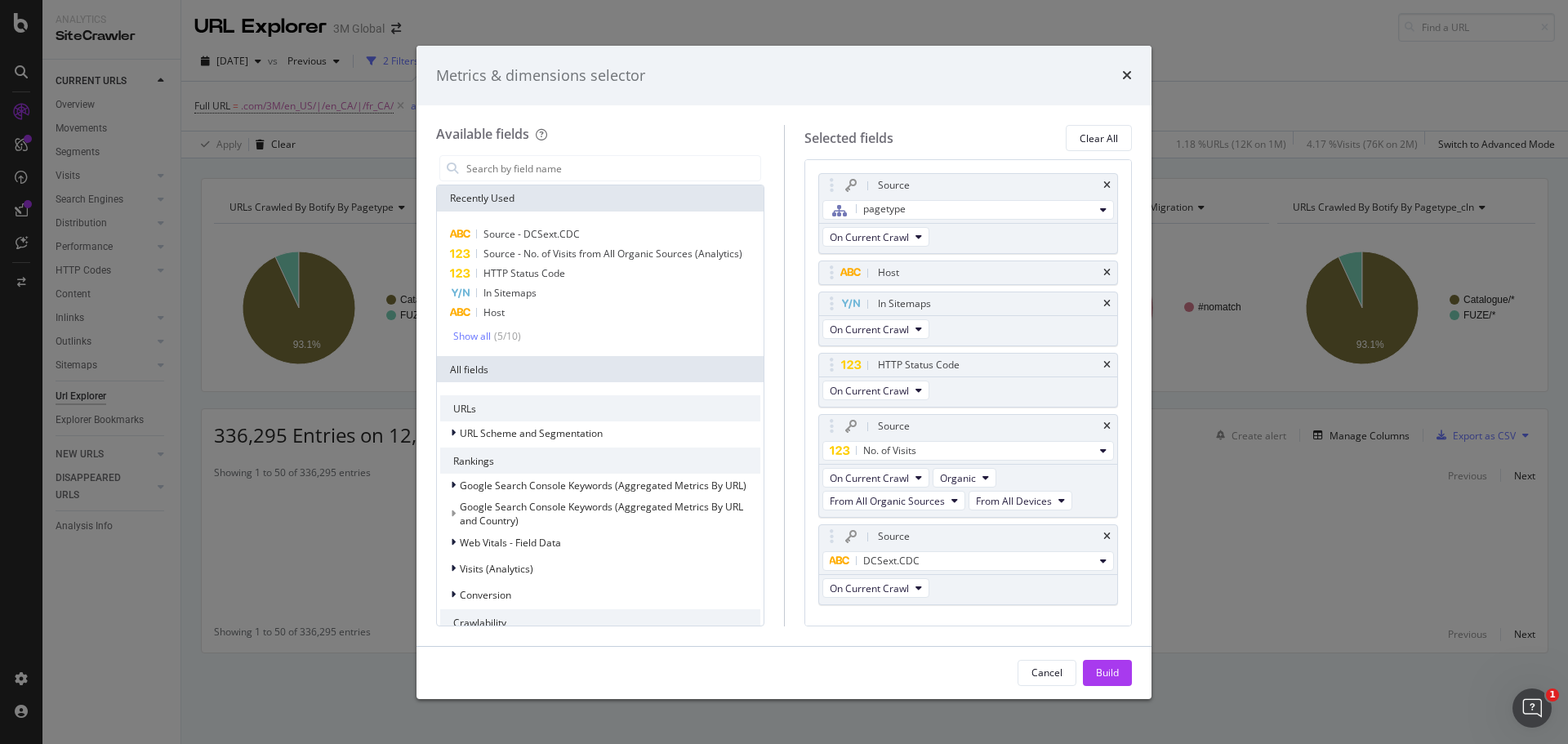
click at [1103, 185] on icon "times" at bounding box center [1106, 186] width 7 height 10
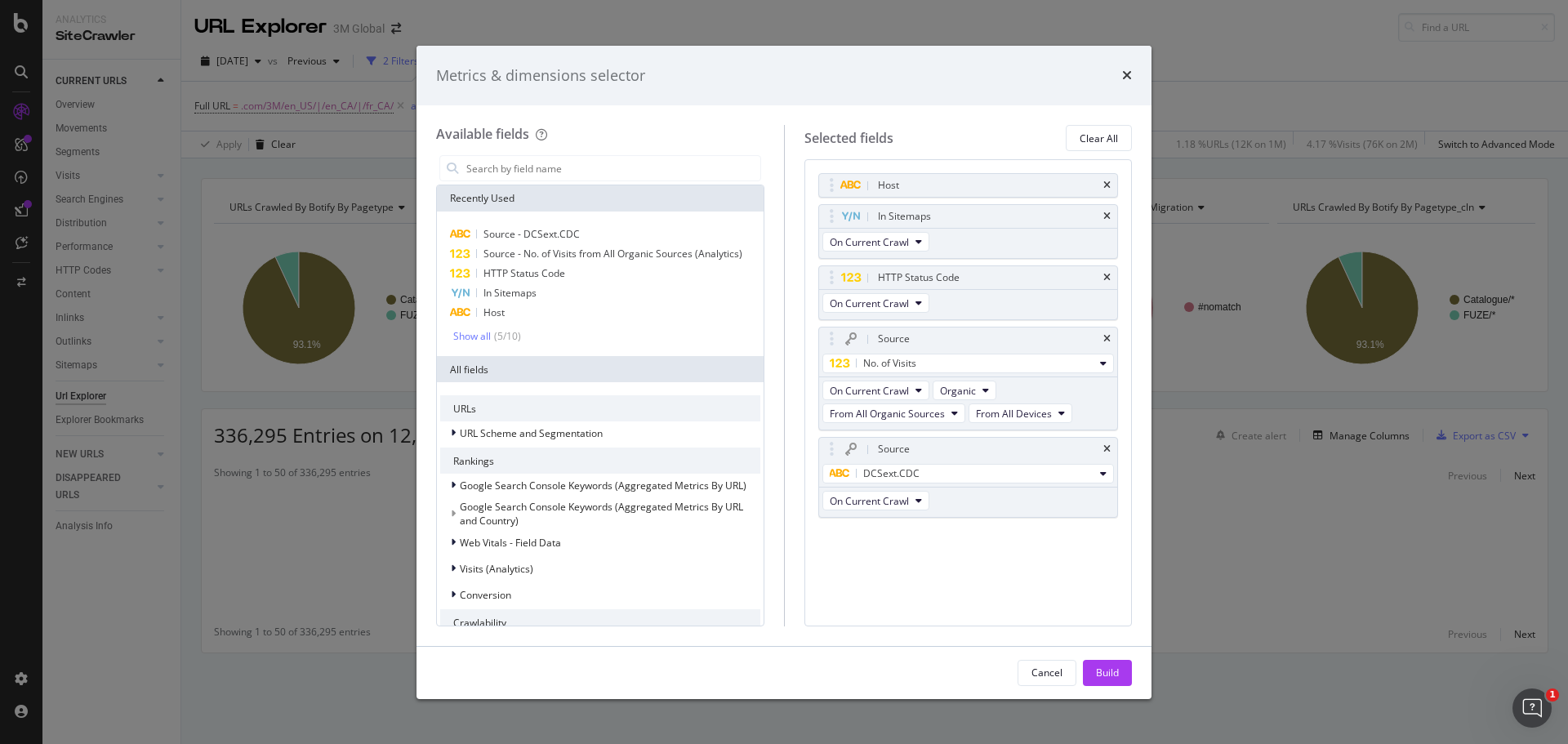
click at [1095, 185] on div "Host" at bounding box center [988, 186] width 226 height 16
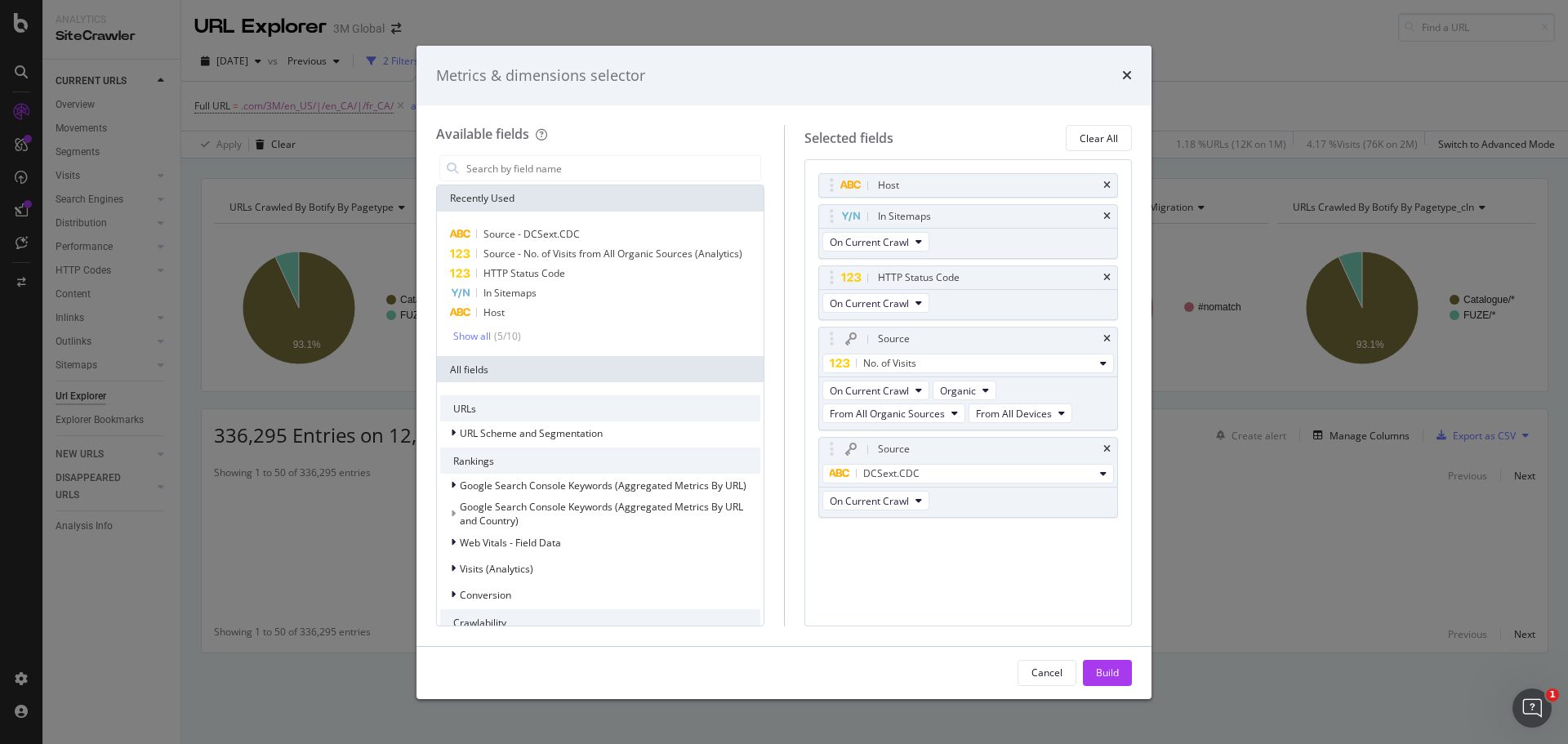
click at [1095, 185] on div "Host" at bounding box center [988, 186] width 226 height 16
click at [1103, 184] on div "Host" at bounding box center [969, 186] width 299 height 23
click at [1106, 184] on icon "times" at bounding box center [1106, 186] width 7 height 10
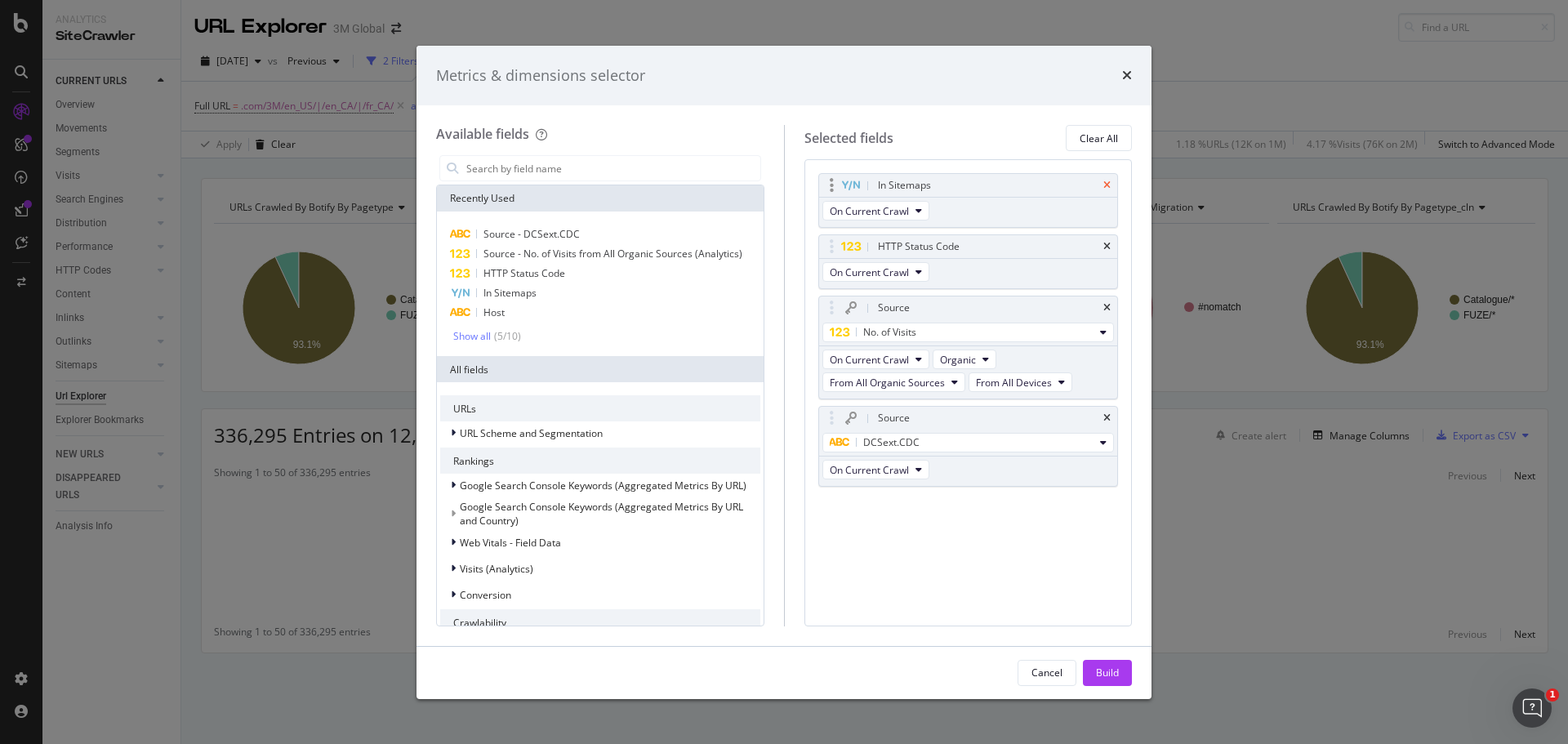
click at [1107, 184] on icon "times" at bounding box center [1106, 186] width 7 height 10
click at [1107, 242] on icon "times" at bounding box center [1106, 247] width 7 height 10
click at [1107, 304] on icon "times" at bounding box center [1106, 308] width 7 height 10
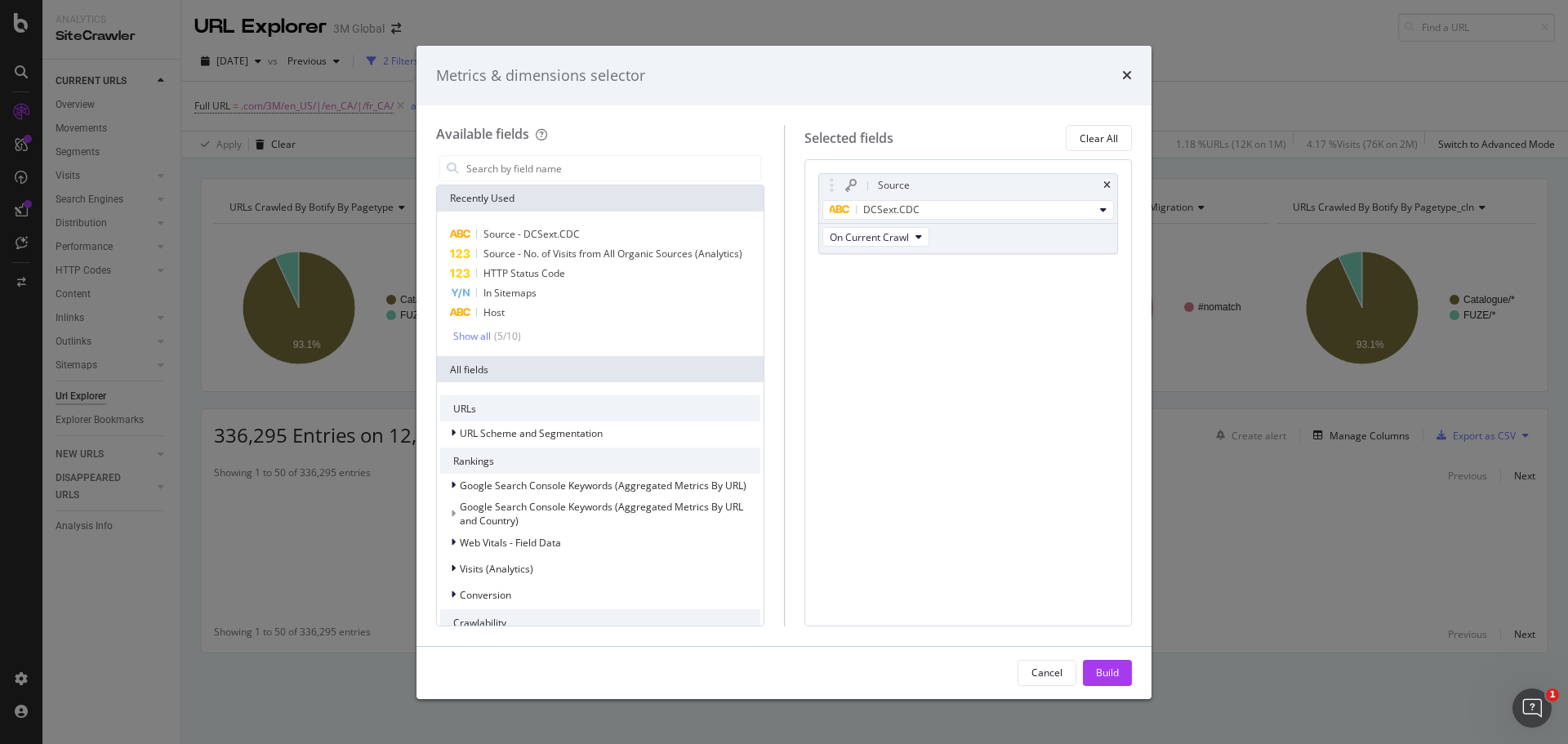
click at [1107, 184] on icon "times" at bounding box center [1106, 186] width 7 height 10
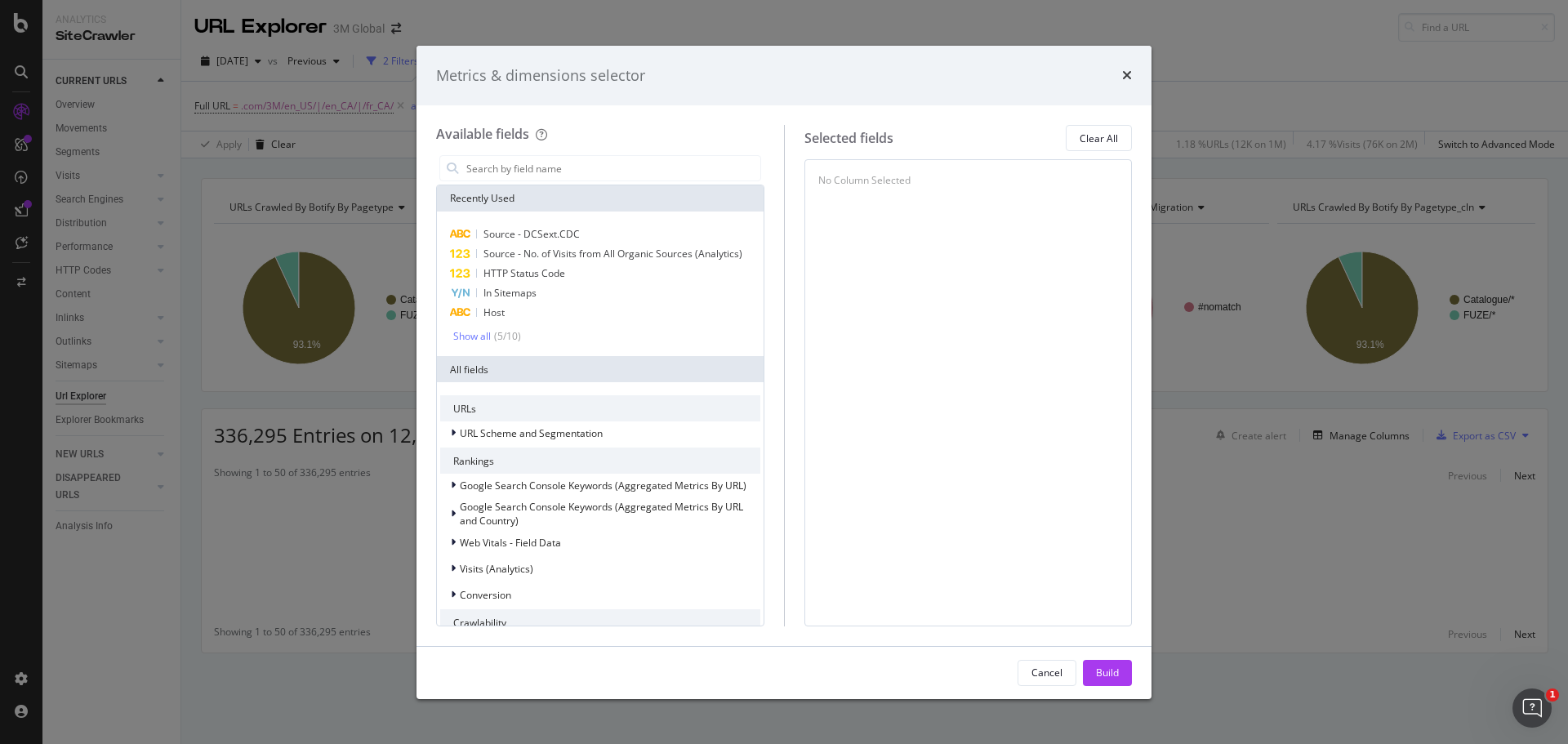
click at [1107, 184] on div "No Column Selected" at bounding box center [969, 180] width 301 height 14
click at [1107, 677] on div "Build" at bounding box center [1107, 672] width 23 height 14
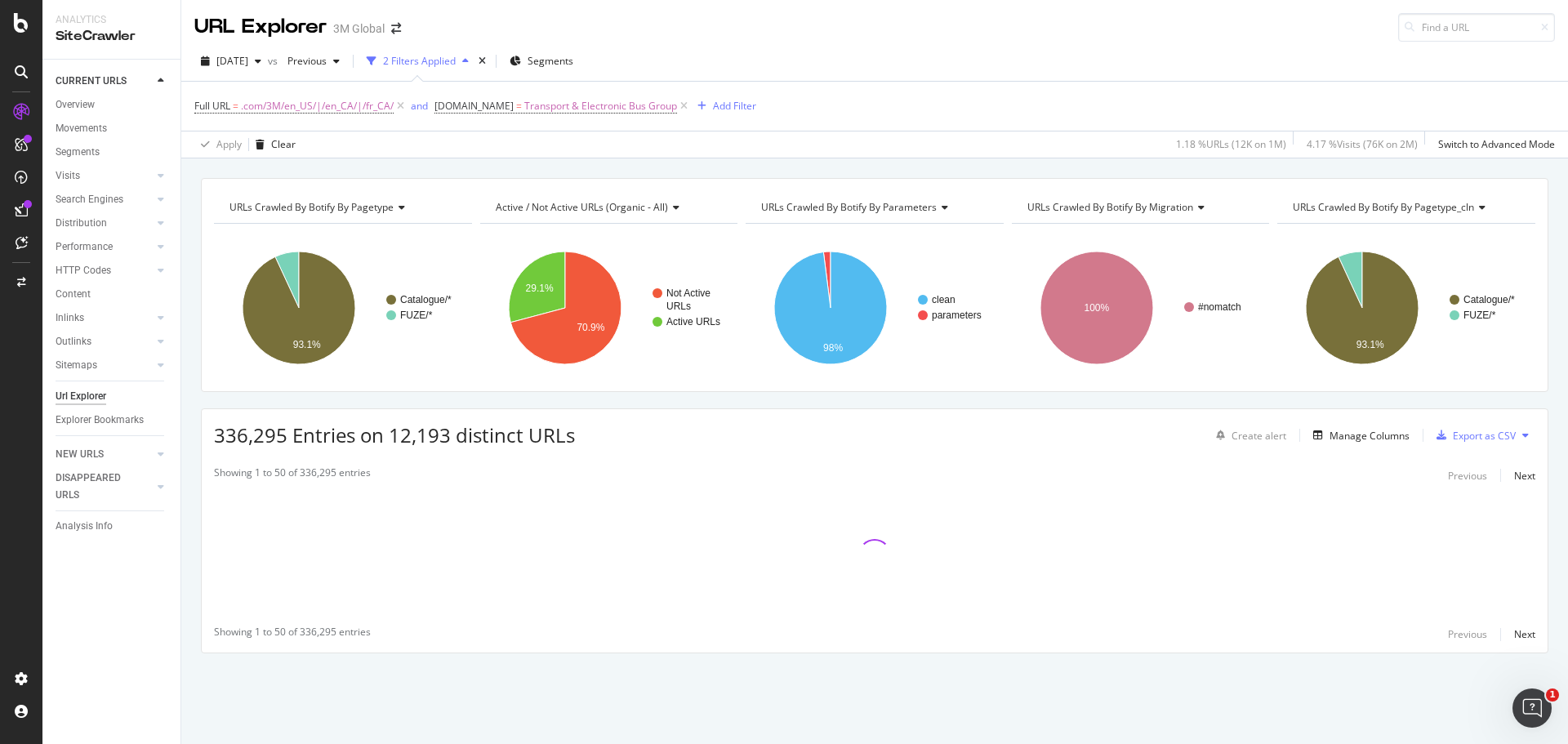
click at [855, 27] on div "URL Explorer 3M Global" at bounding box center [875, 21] width 1387 height 42
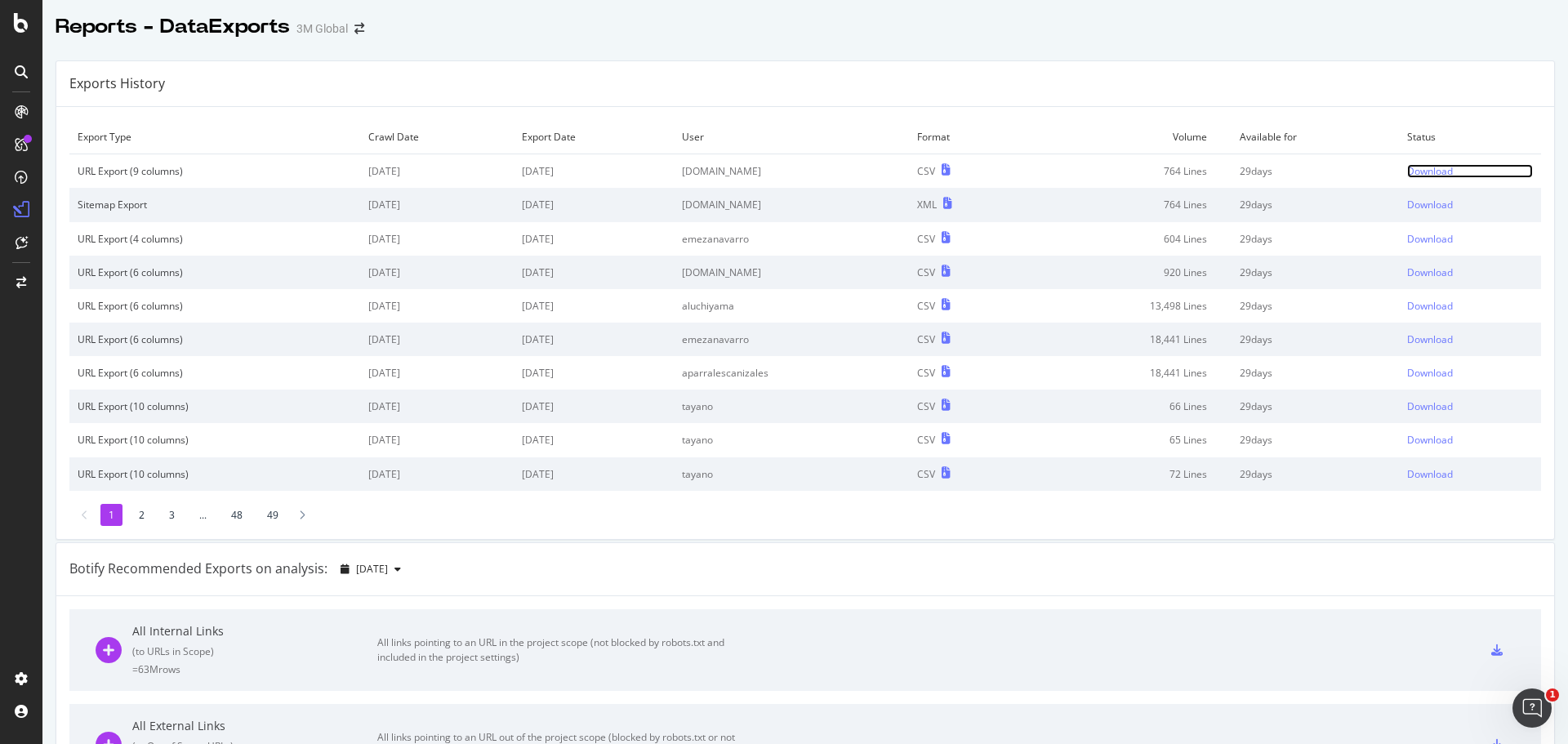
click at [1412, 172] on div "Download" at bounding box center [1430, 171] width 45 height 14
click at [1415, 169] on div "Download" at bounding box center [1430, 171] width 45 height 14
click at [1442, 167] on link "Download" at bounding box center [1470, 171] width 126 height 14
click at [1407, 167] on div "Download" at bounding box center [1430, 171] width 45 height 14
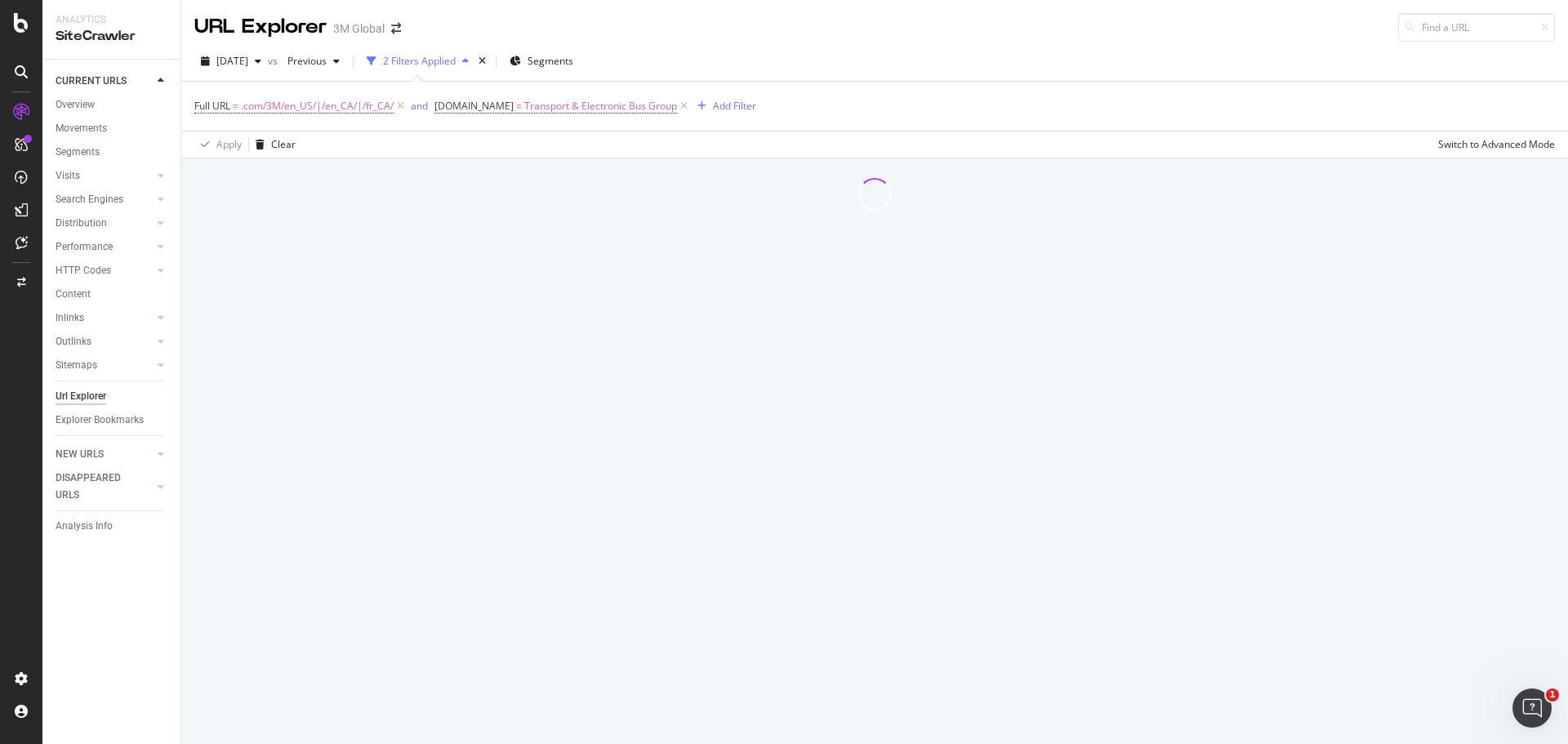
click at [993, 274] on div at bounding box center [875, 451] width 1387 height 586
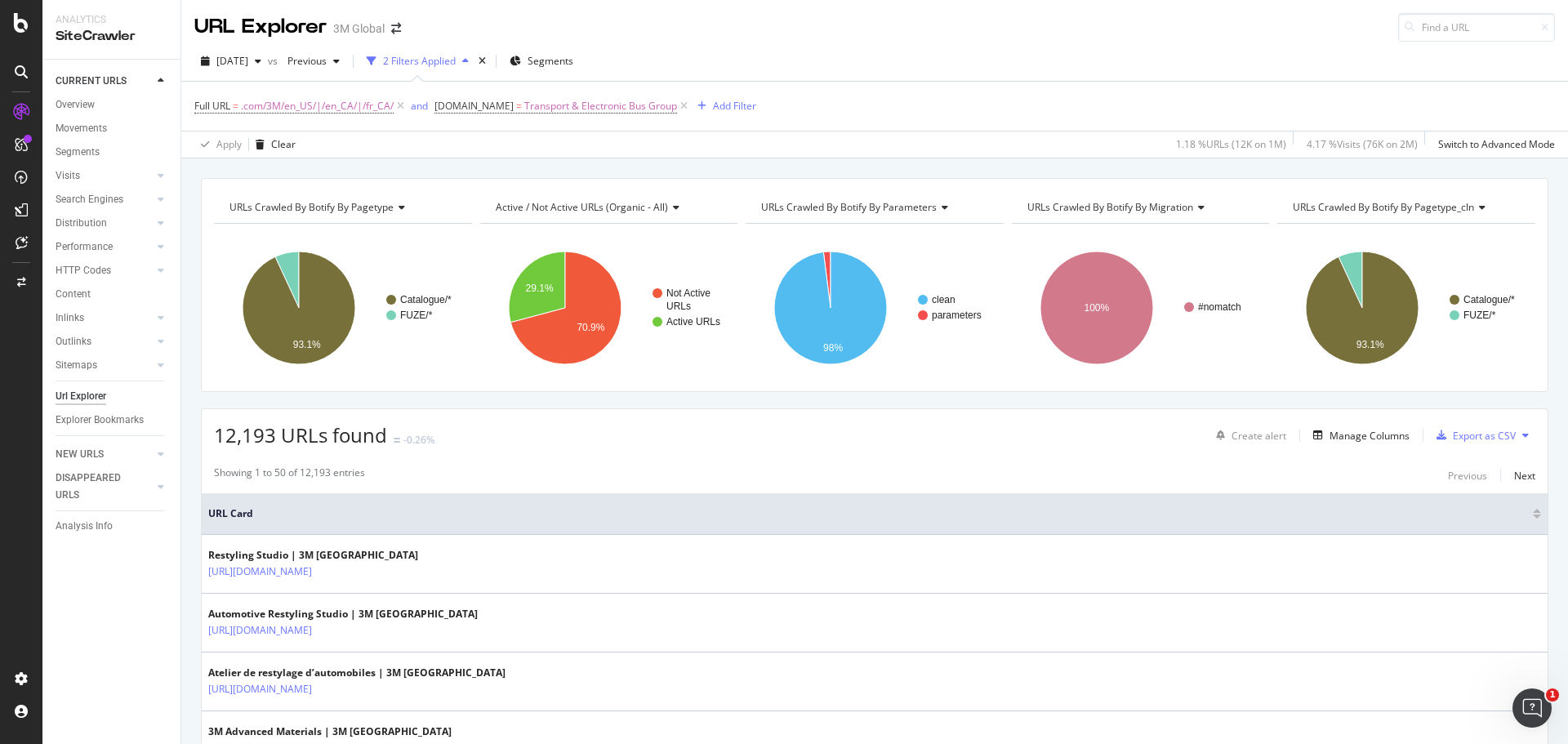
drag, startPoint x: 997, startPoint y: 24, endPoint x: 744, endPoint y: 10, distance: 253.4
click at [744, 10] on div "URL Explorer 3M Global" at bounding box center [875, 21] width 1387 height 42
click at [1516, 442] on button at bounding box center [1526, 436] width 20 height 26
click at [1529, 430] on div "12,193 URLs found -0.26% Create alert Manage Columns Export as CSV" at bounding box center [875, 429] width 1346 height 40
click at [1478, 432] on div "Export as CSV" at bounding box center [1484, 436] width 63 height 14
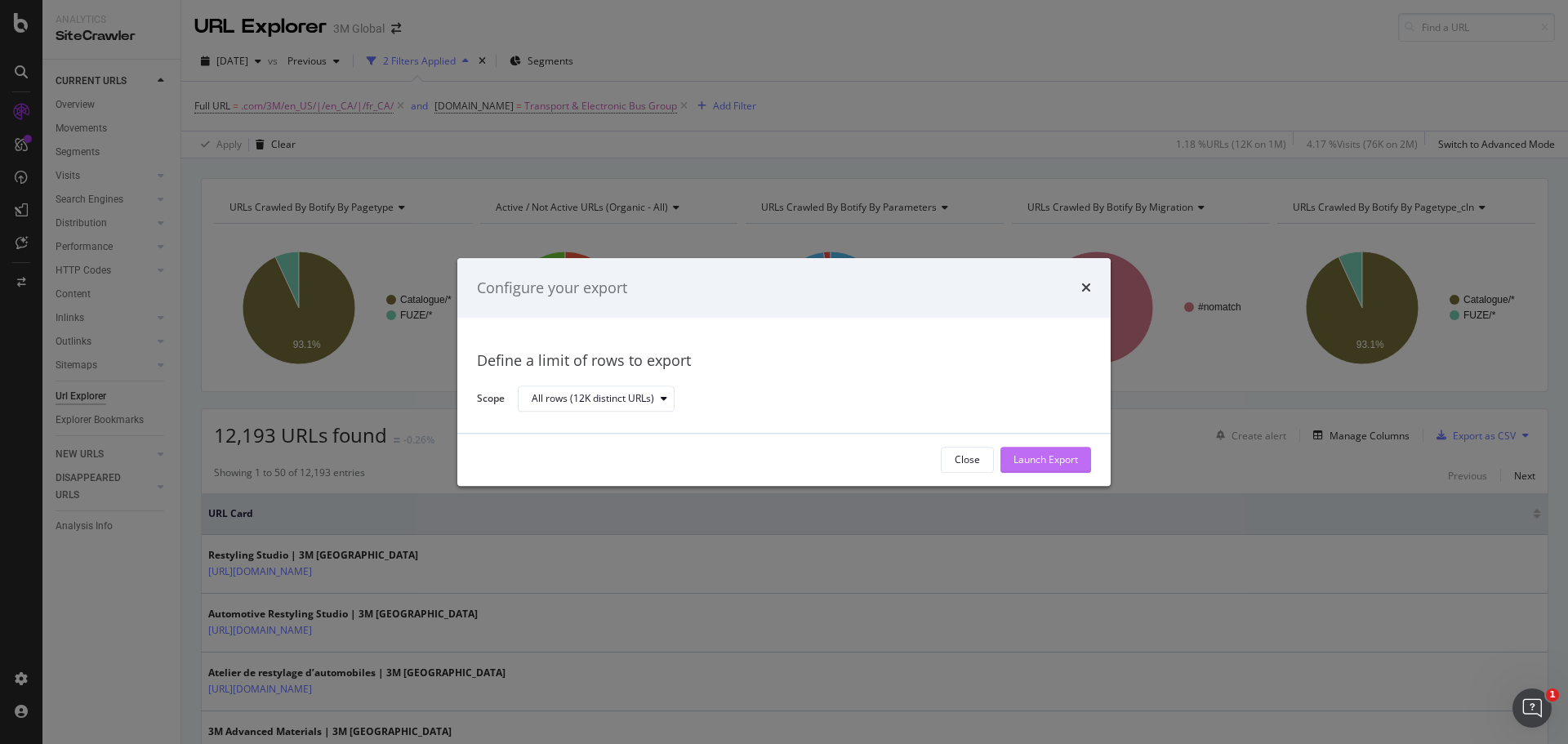
click at [1030, 467] on div "Launch Export" at bounding box center [1045, 460] width 64 height 14
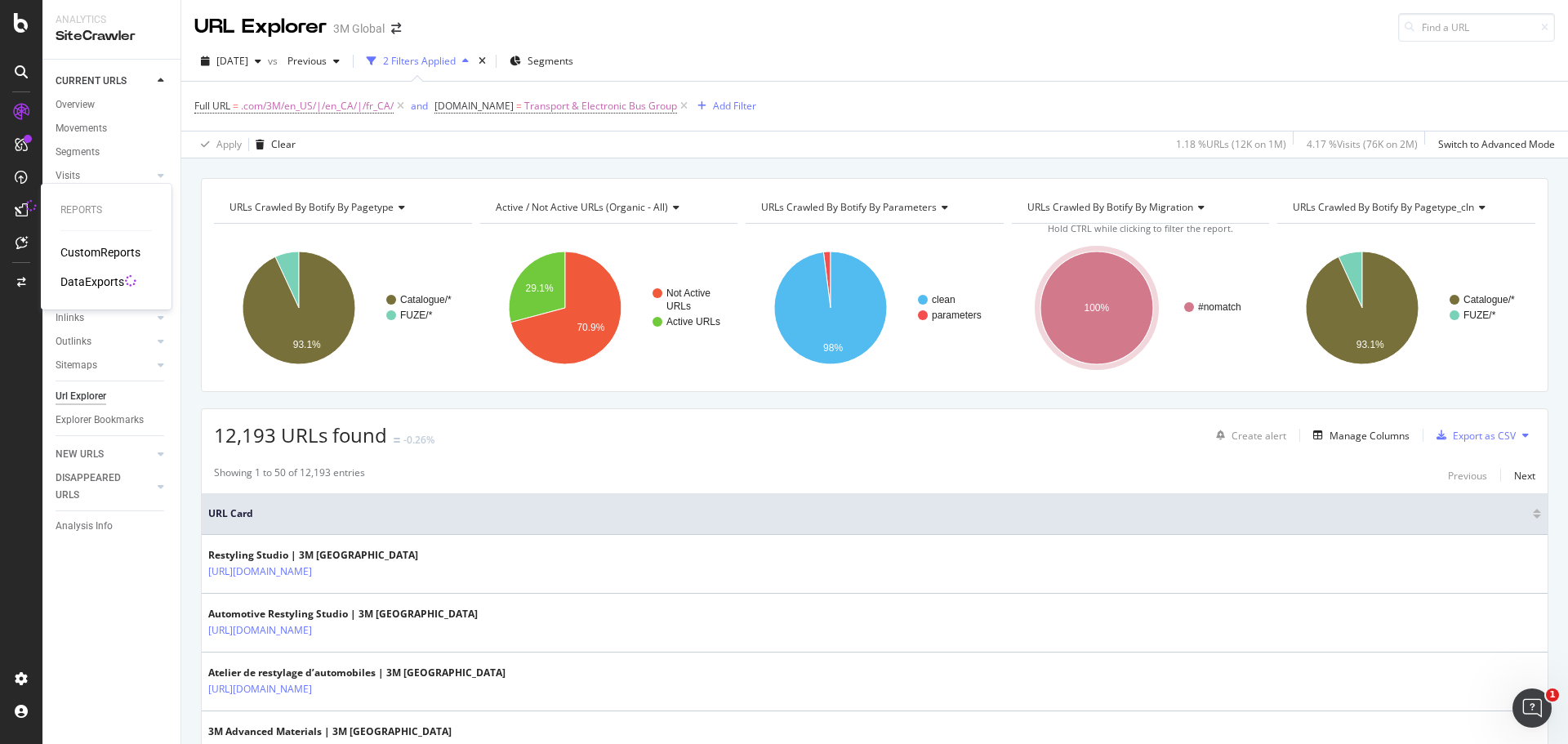
click at [85, 277] on div "DataExports" at bounding box center [92, 282] width 63 height 16
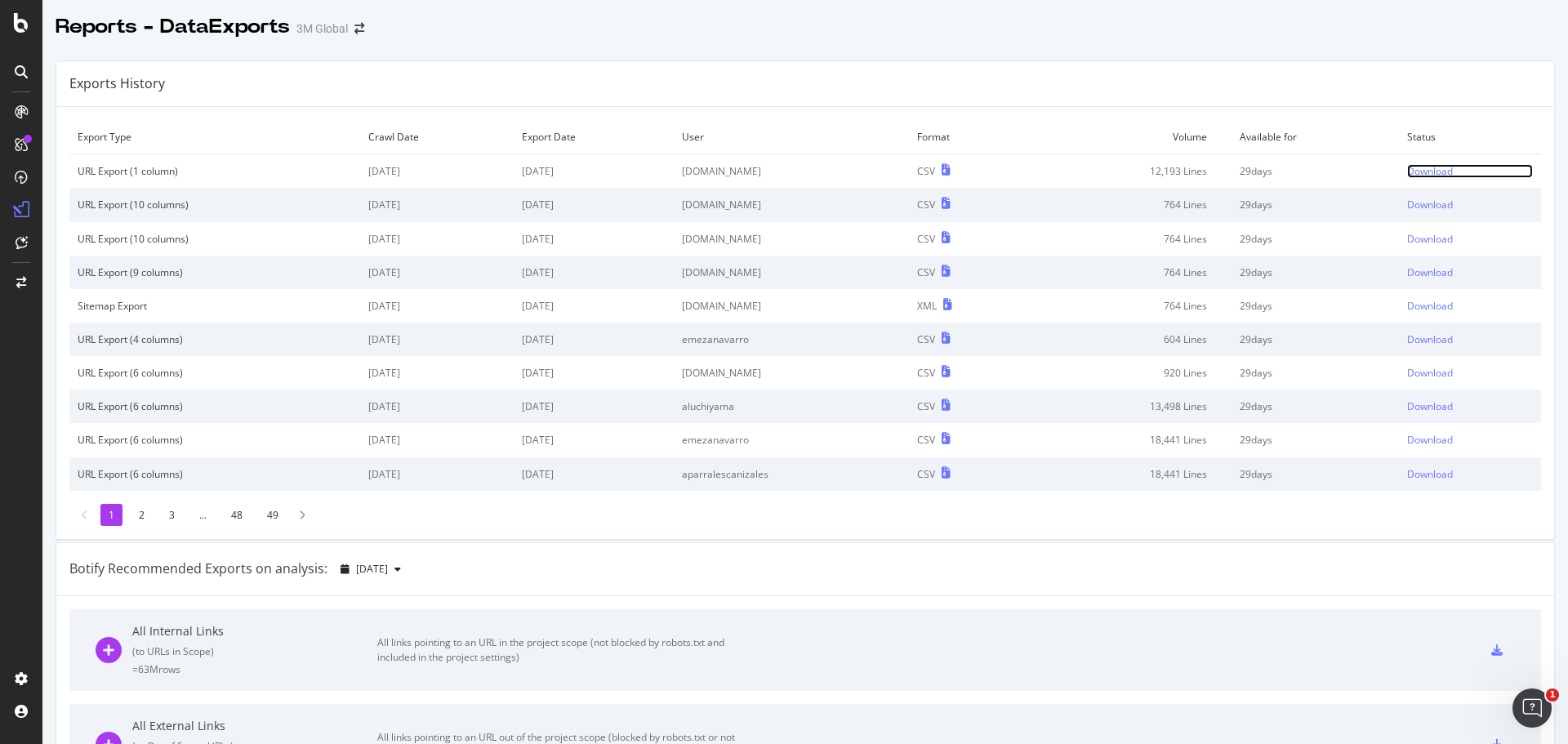
click at [1409, 173] on div "Download" at bounding box center [1430, 171] width 45 height 14
